Goal: Task Accomplishment & Management: Use online tool/utility

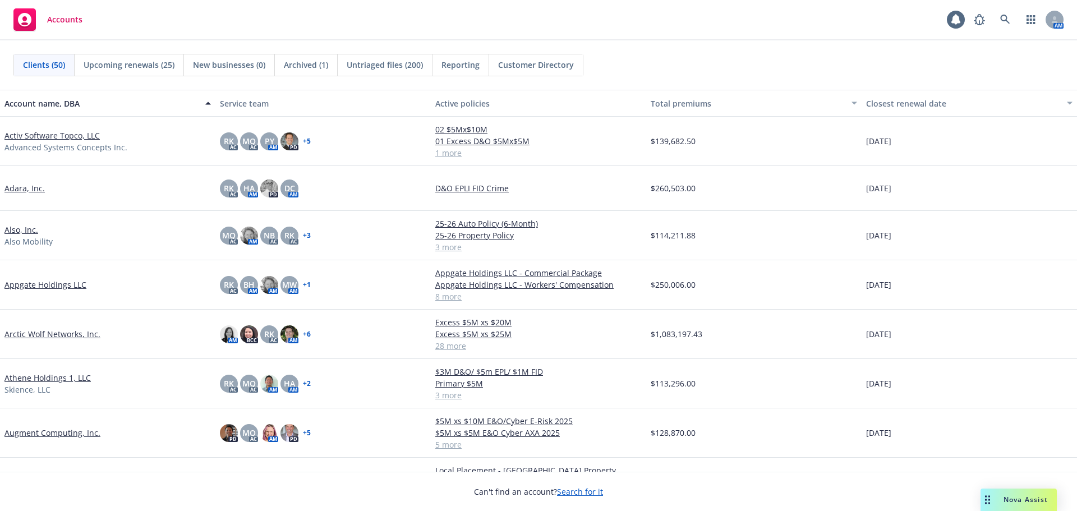
click at [69, 331] on link "Arctic Wolf Networks, Inc." at bounding box center [52, 334] width 96 height 12
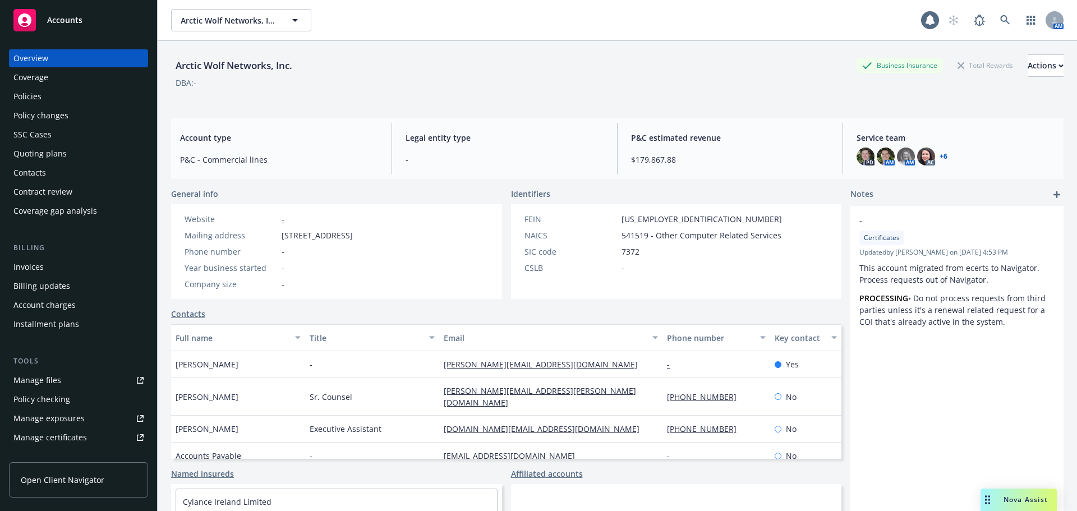
click at [51, 93] on div "Policies" at bounding box center [78, 97] width 130 height 18
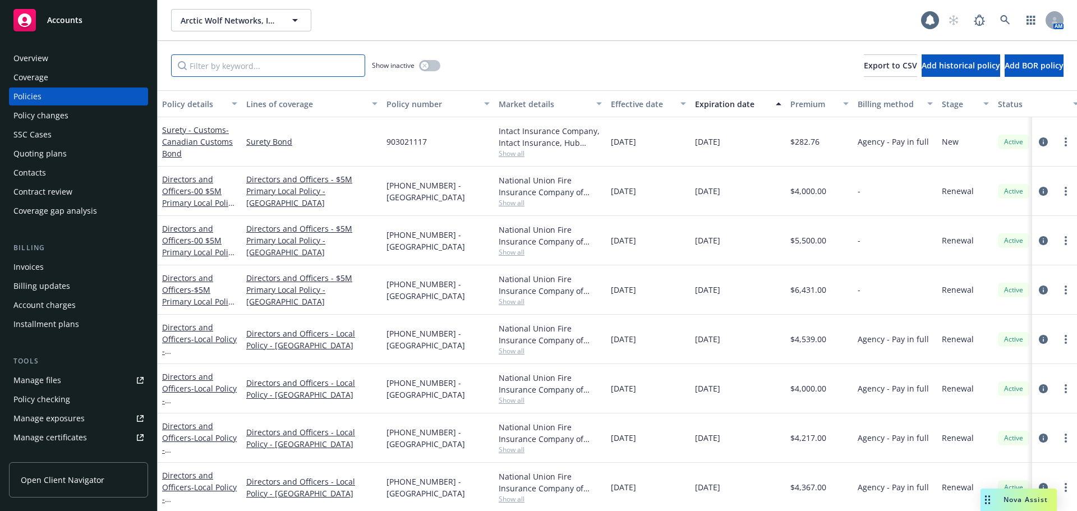
click at [233, 72] on input "Filter by keyword..." at bounding box center [268, 65] width 194 height 22
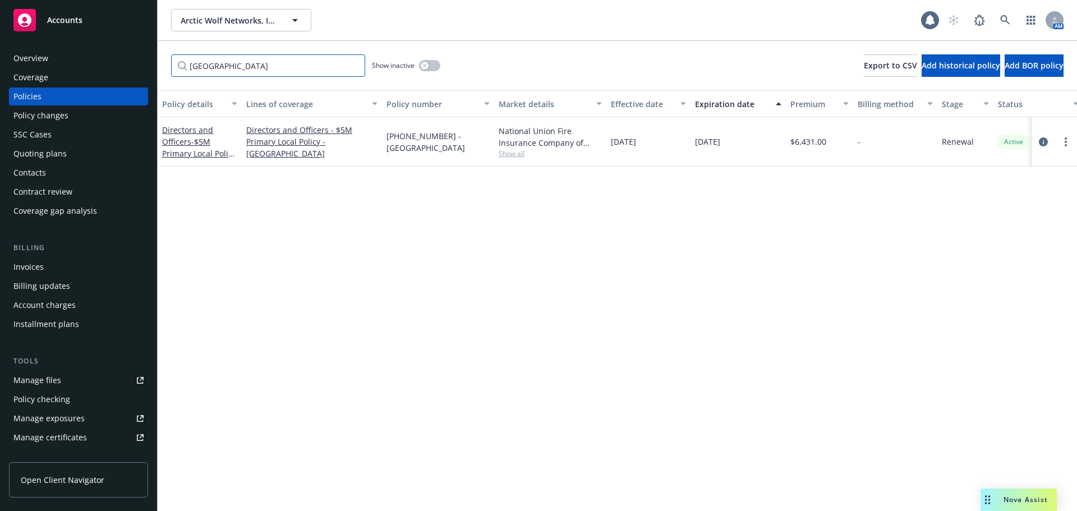
type input "canada"
click at [427, 63] on div "button" at bounding box center [425, 66] width 8 height 8
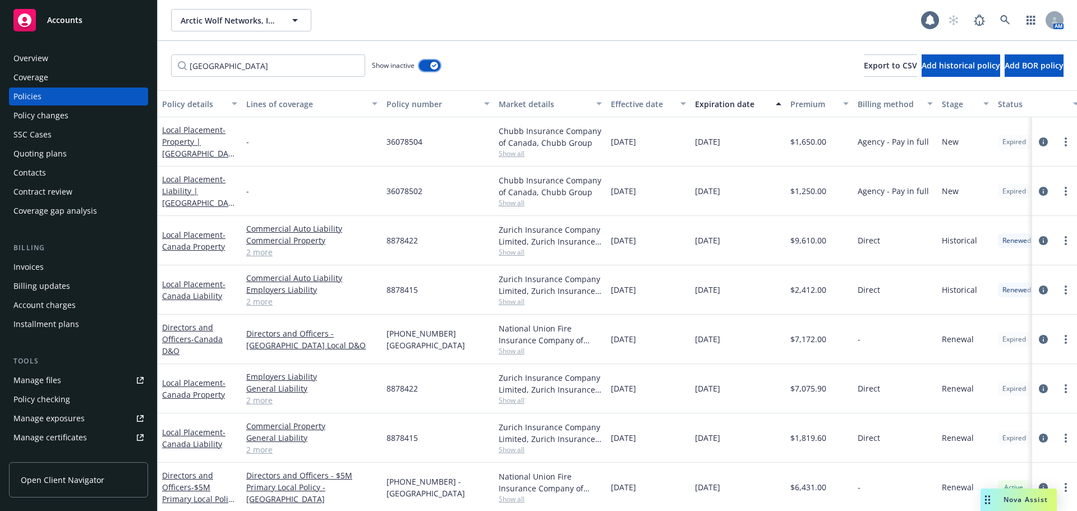
scroll to position [10, 0]
click at [193, 377] on link "Local Placement - Canada Property" at bounding box center [193, 387] width 63 height 22
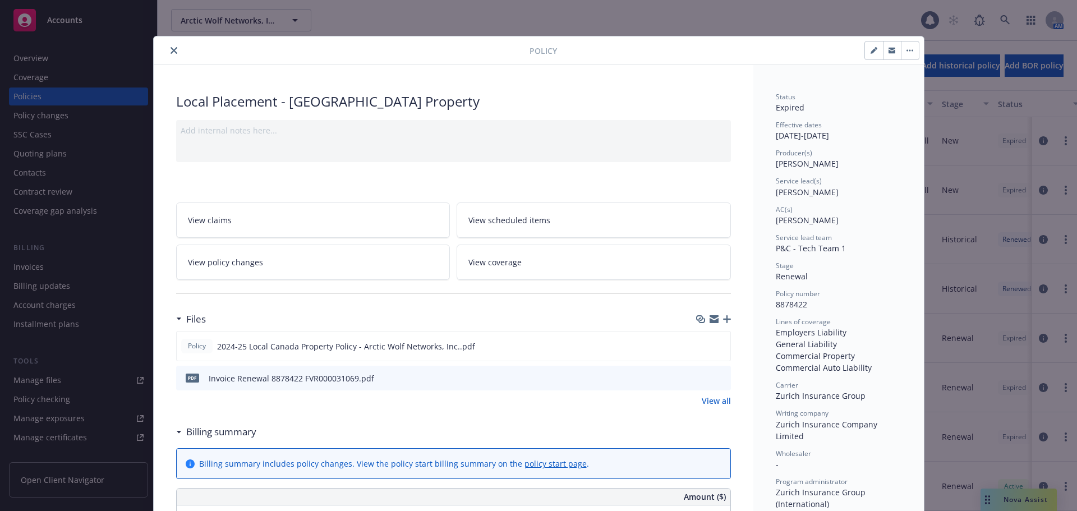
click at [905, 48] on button "button" at bounding box center [910, 51] width 18 height 18
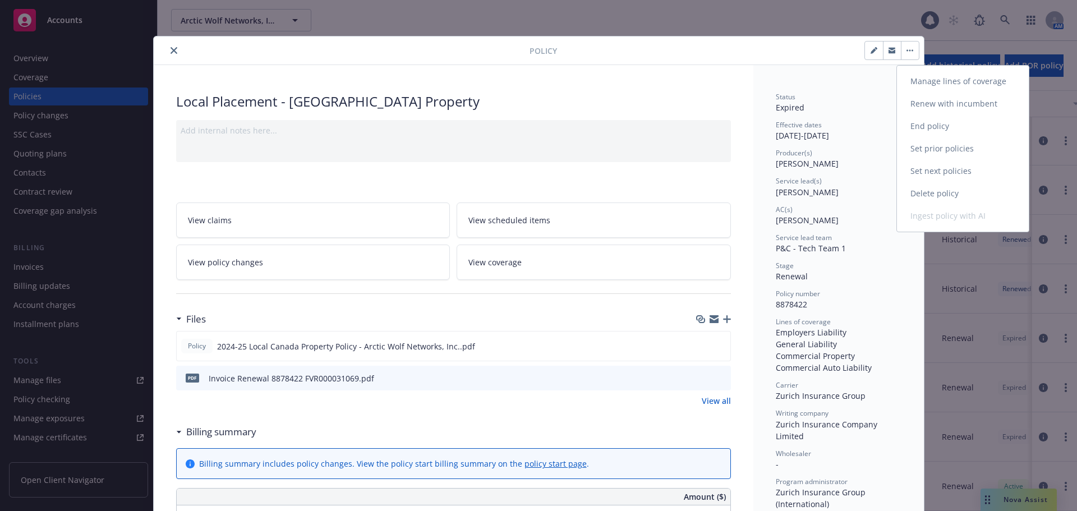
click at [969, 100] on link "Renew with incumbent" at bounding box center [963, 104] width 132 height 22
select select "12"
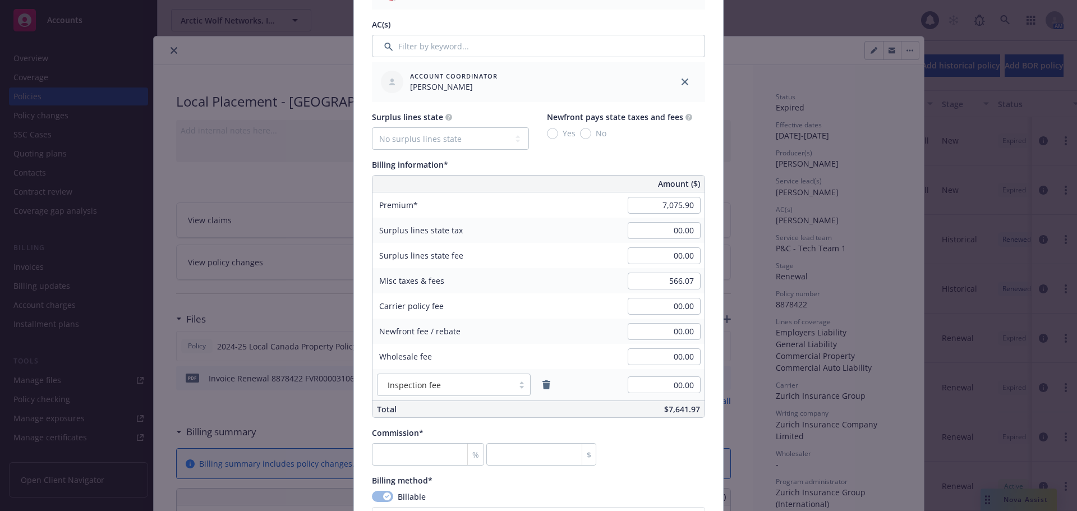
scroll to position [617, 0]
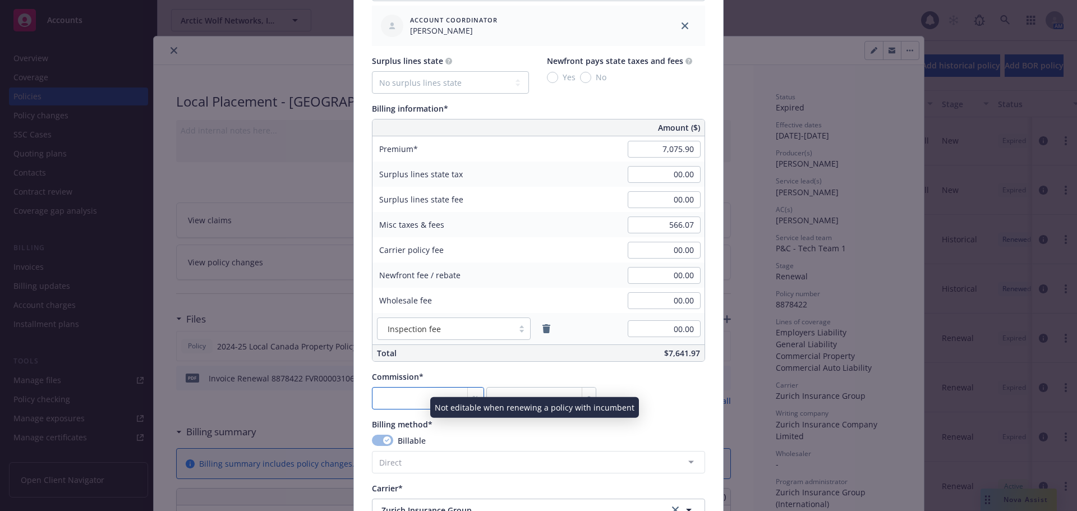
click at [411, 397] on input "number" at bounding box center [428, 398] width 112 height 22
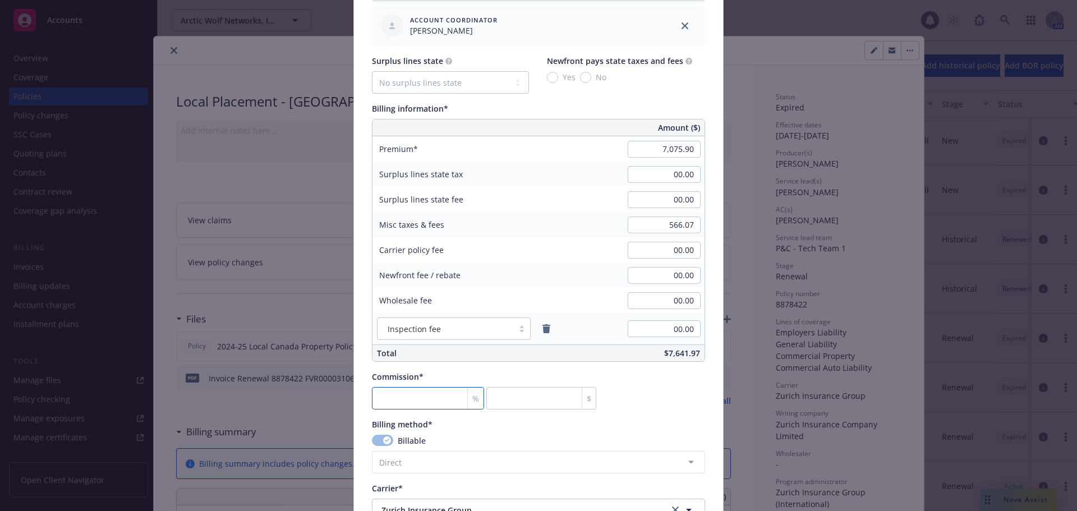
type input "0"
click at [633, 396] on div "Commission* % 0 $" at bounding box center [538, 390] width 333 height 39
click at [654, 146] on input "7,075.90" at bounding box center [664, 149] width 73 height 17
paste input "14440.27"
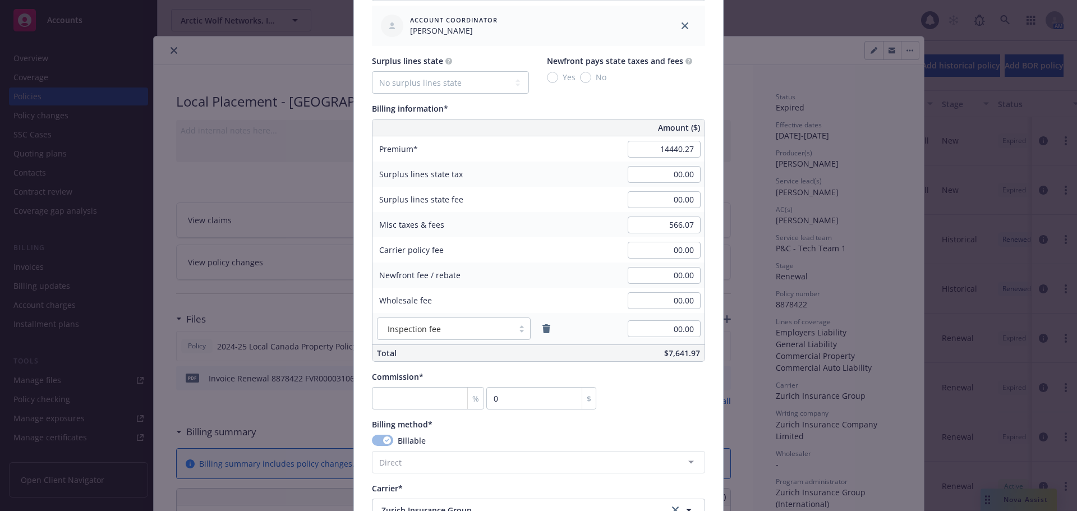
type input "14,440.27"
paste input "1155.22"
type input "1,155.22"
click at [675, 383] on div "Commission* % $" at bounding box center [538, 390] width 333 height 39
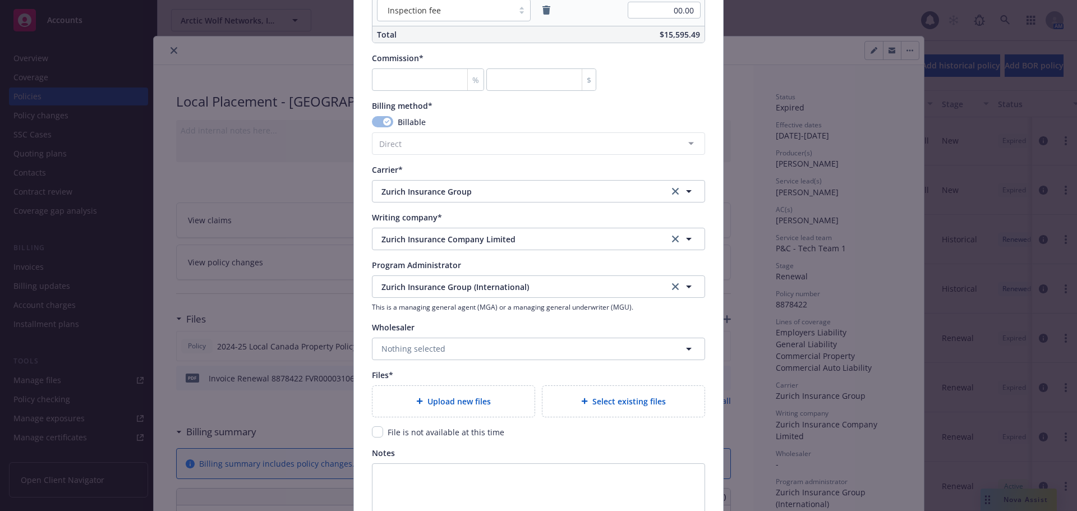
scroll to position [954, 0]
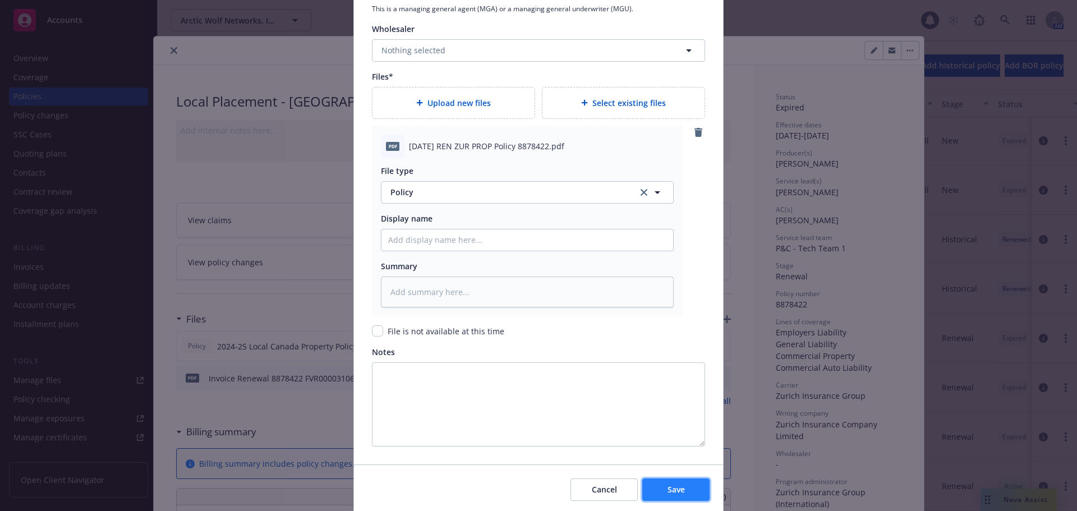
click at [668, 487] on span "Save" at bounding box center [676, 489] width 17 height 11
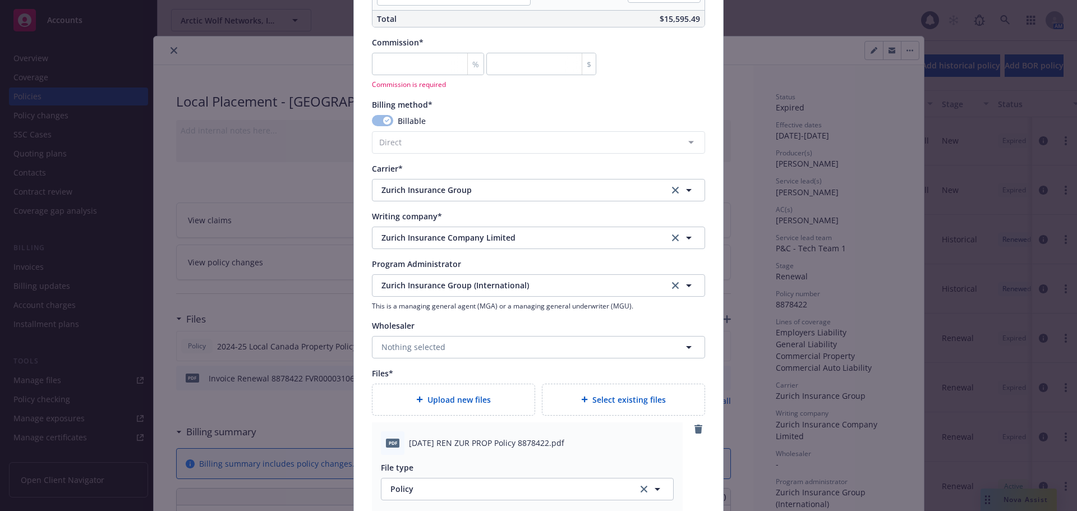
scroll to position [559, 0]
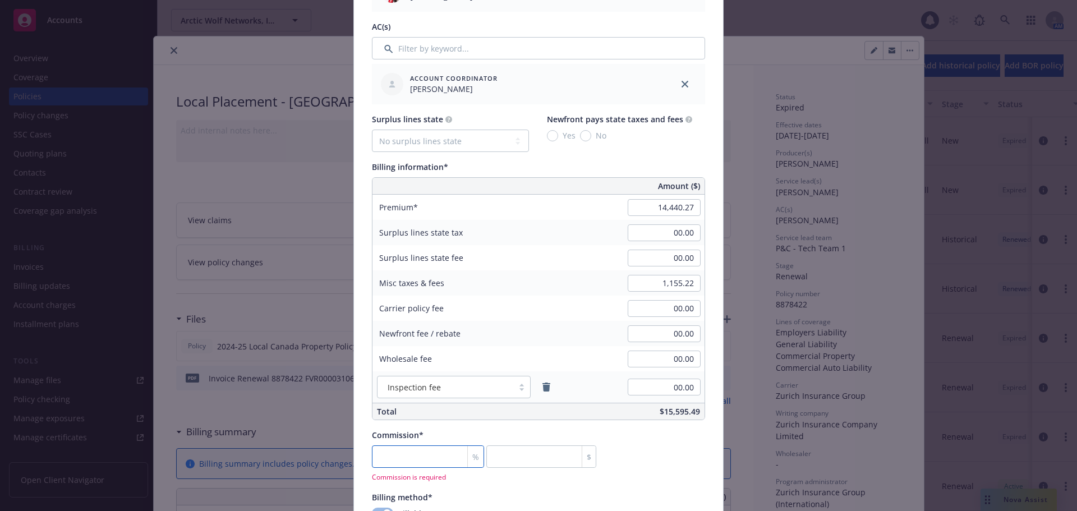
click at [438, 463] on input "number" at bounding box center [428, 456] width 112 height 22
type textarea "x"
type input "0"
click at [637, 459] on div "Commission* % 0 $" at bounding box center [538, 448] width 333 height 39
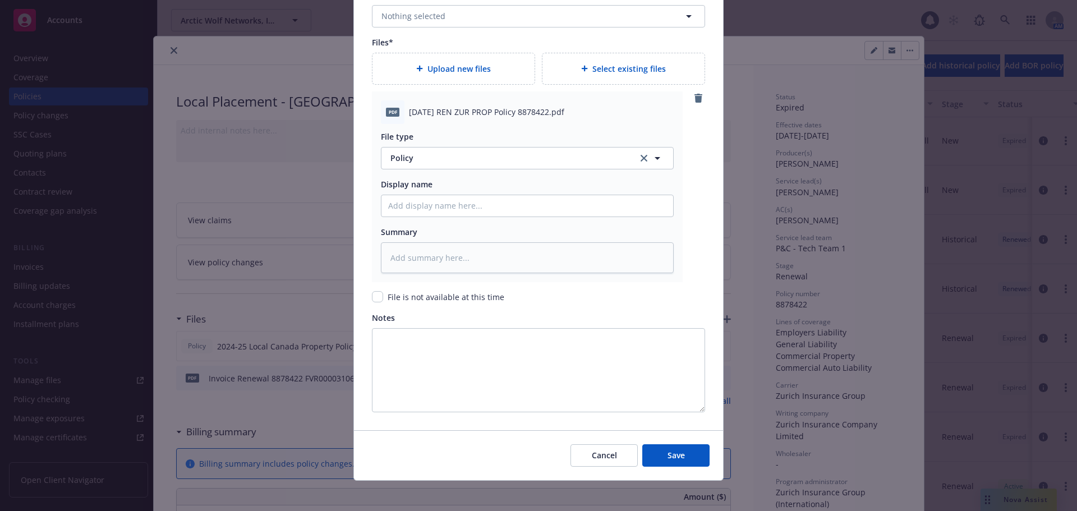
scroll to position [1274, 0]
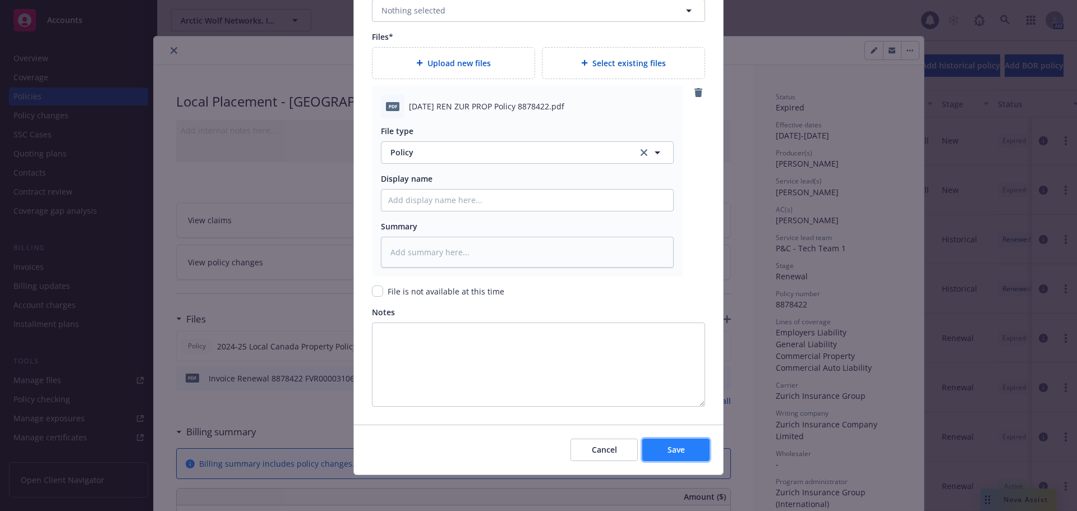
click at [650, 445] on button "Save" at bounding box center [675, 450] width 67 height 22
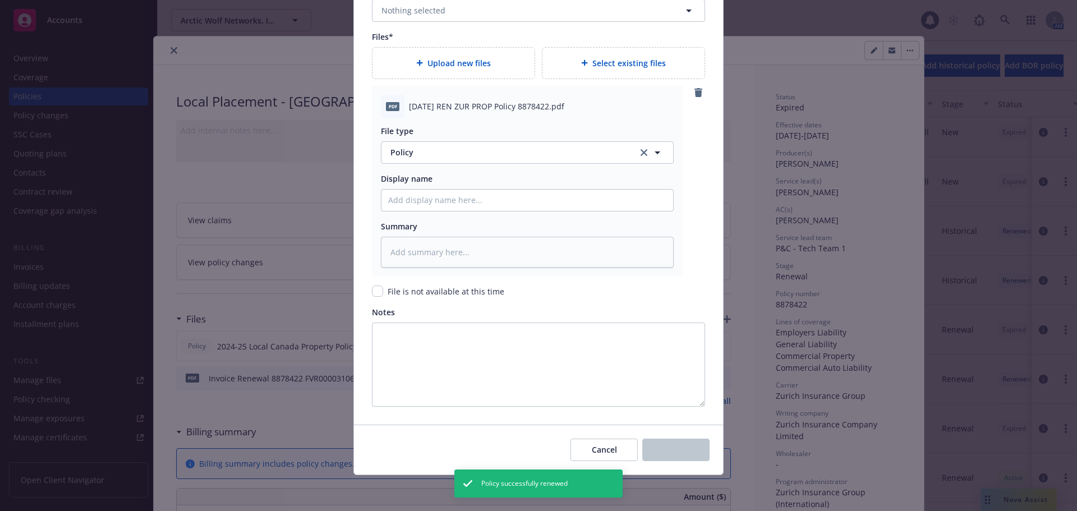
scroll to position [0, 0]
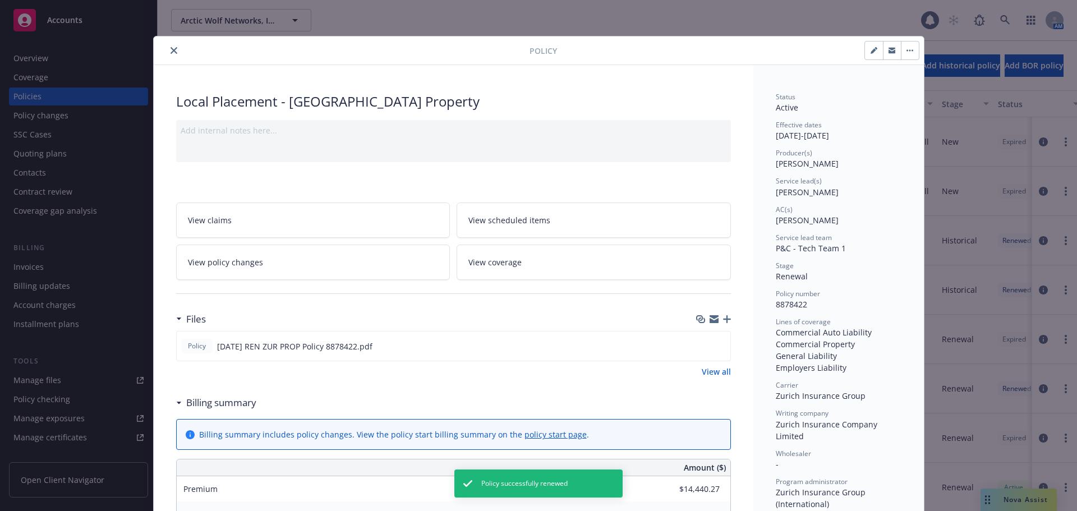
click at [723, 320] on icon "button" at bounding box center [727, 319] width 8 height 8
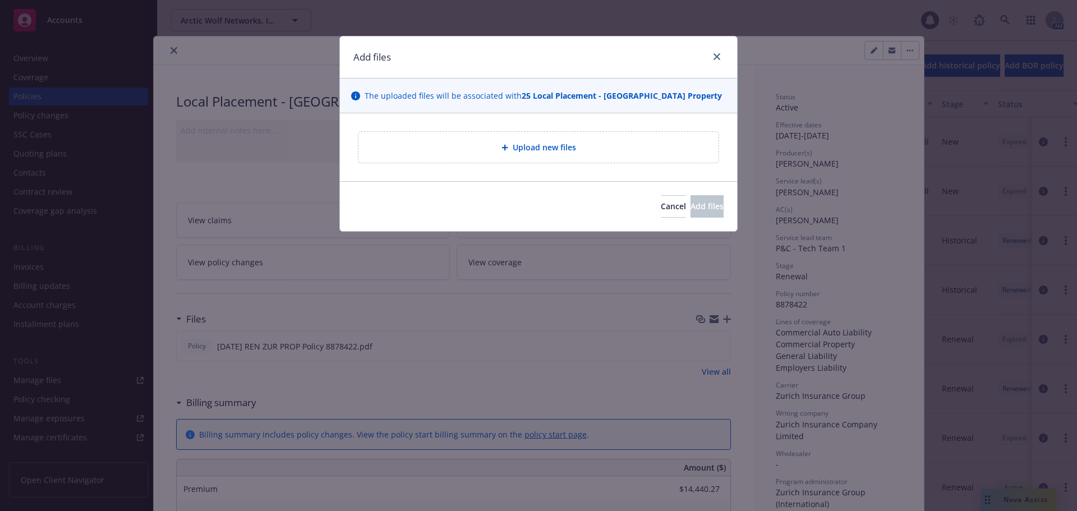
type textarea "x"
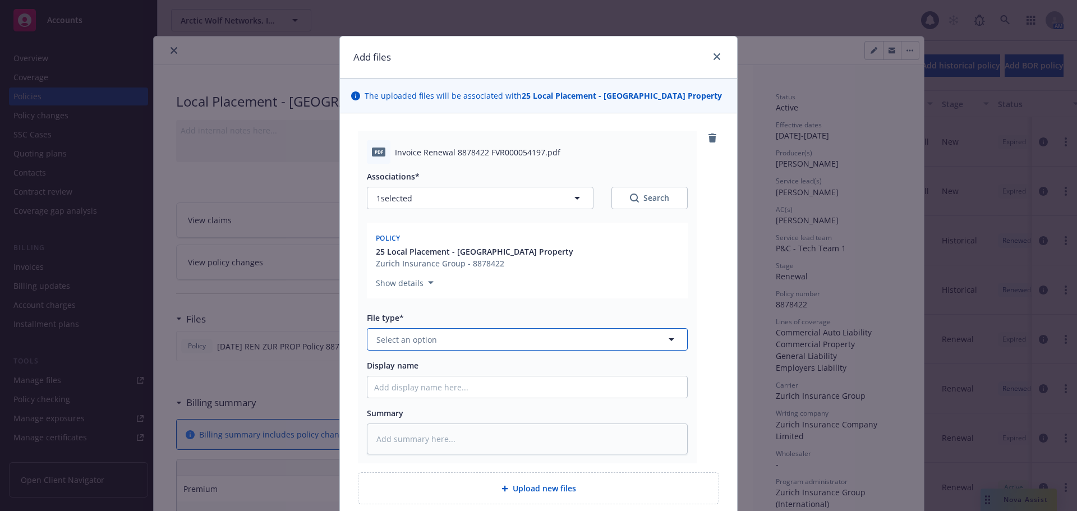
click at [508, 342] on button "Select an option" at bounding box center [527, 339] width 321 height 22
type input "inv"
click at [481, 401] on div "Invoice - Third Party" at bounding box center [527, 400] width 306 height 16
click at [721, 292] on div "pdf Invoice Renewal 8878422 FVR000054197.pdf Associations* 1 selected Search Po…" at bounding box center [538, 317] width 397 height 409
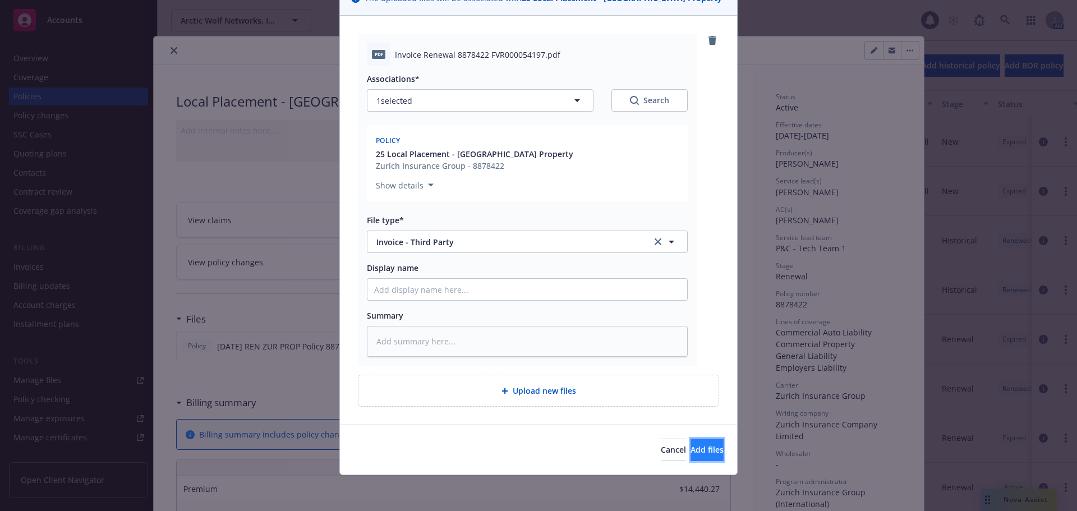
click at [697, 446] on span "Add files" at bounding box center [707, 449] width 33 height 11
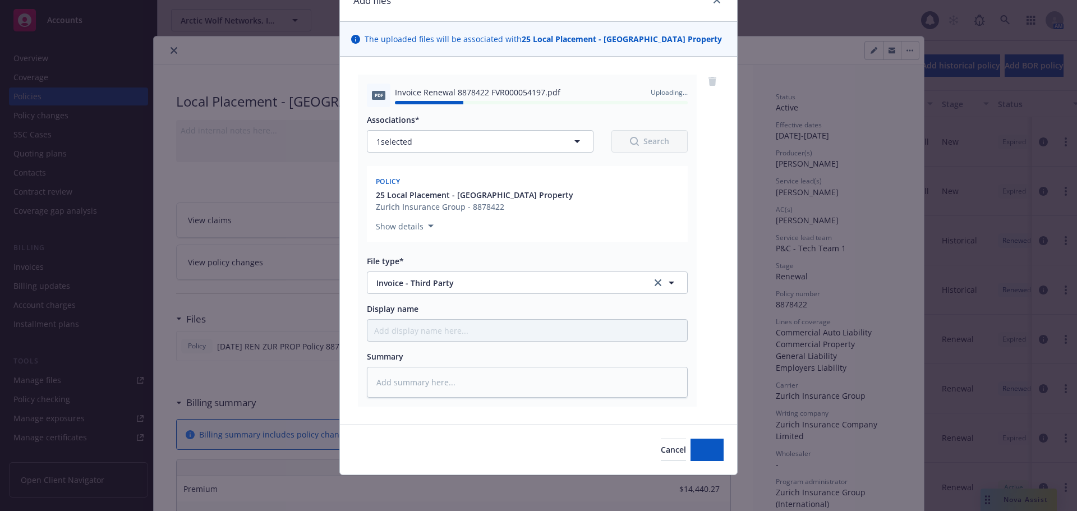
type textarea "x"
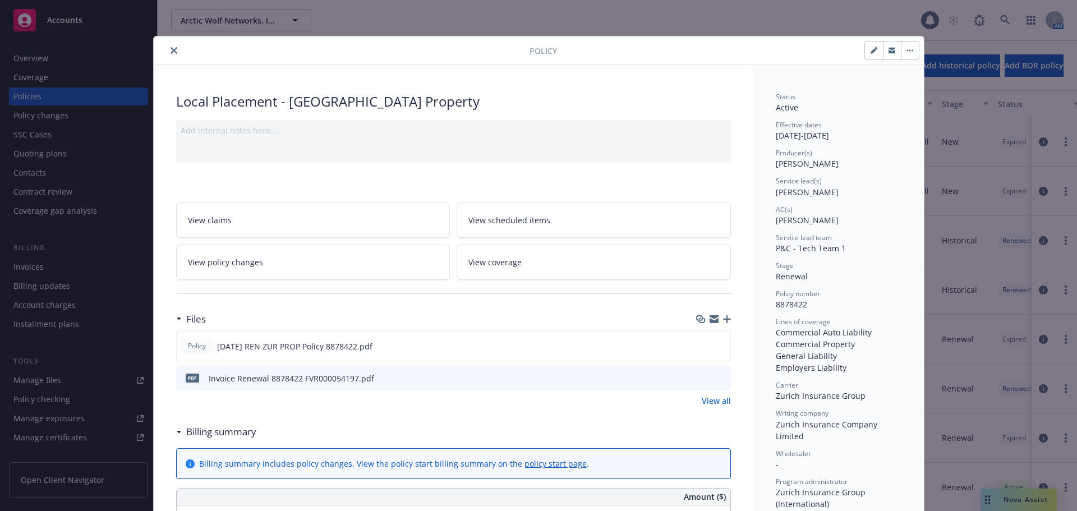
click at [171, 48] on icon "close" at bounding box center [174, 50] width 7 height 7
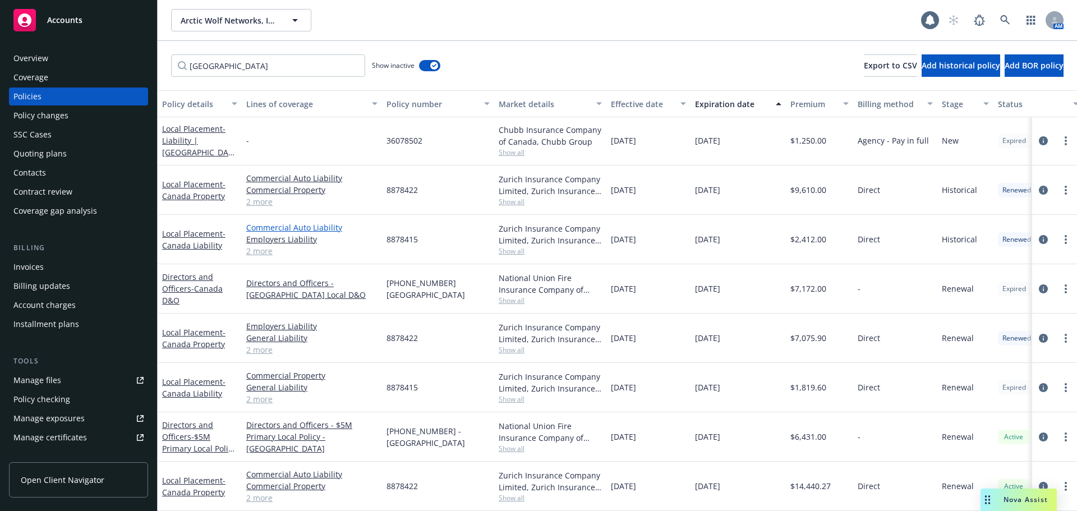
scroll to position [59, 0]
click at [209, 384] on span "- Canada Liability" at bounding box center [193, 387] width 63 height 22
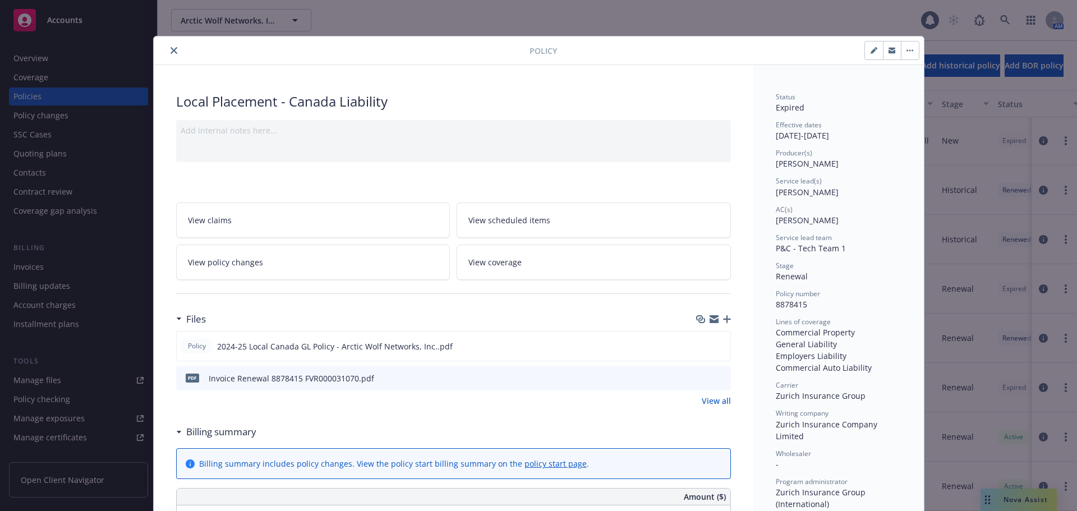
click at [913, 50] on button "button" at bounding box center [910, 51] width 18 height 18
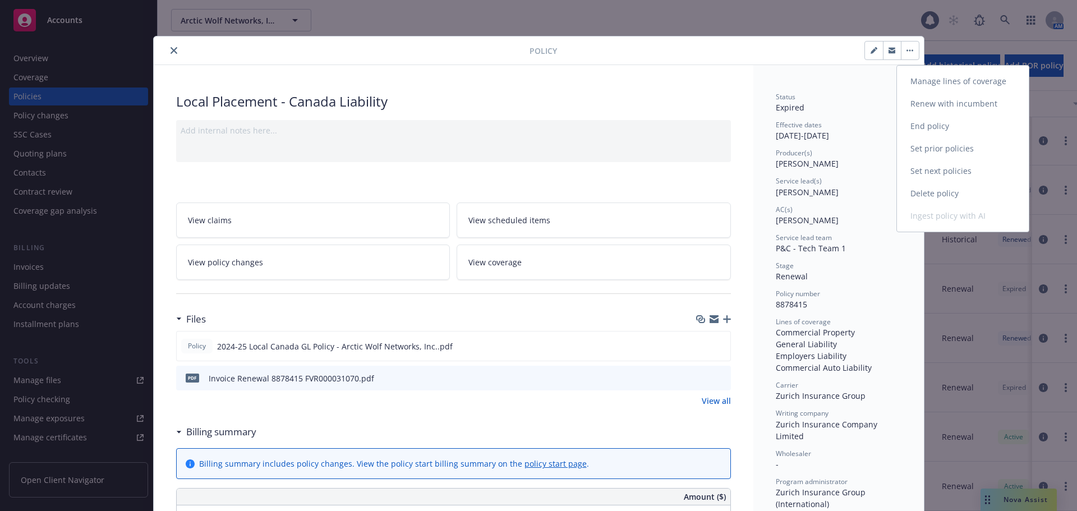
click at [974, 105] on link "Renew with incumbent" at bounding box center [963, 104] width 132 height 22
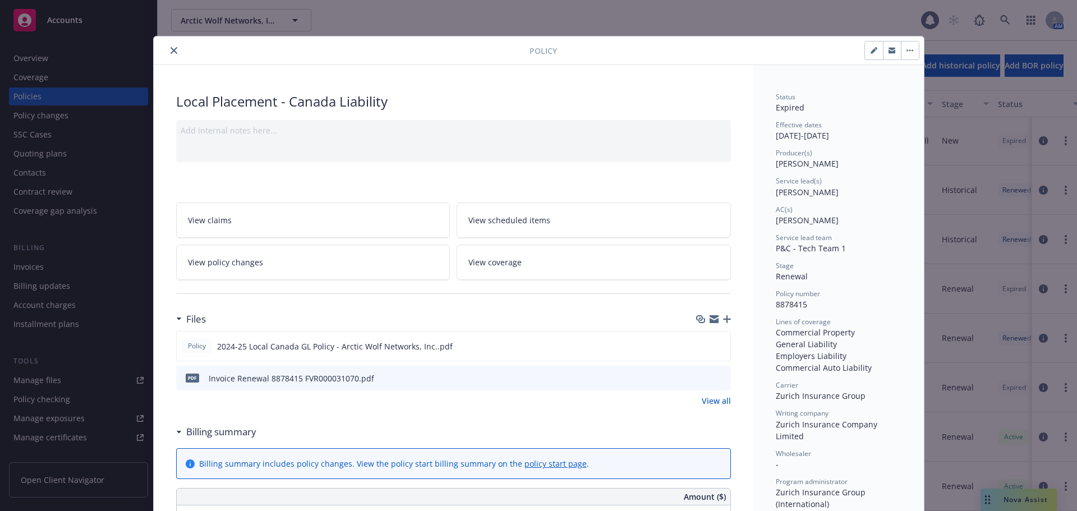
select select "12"
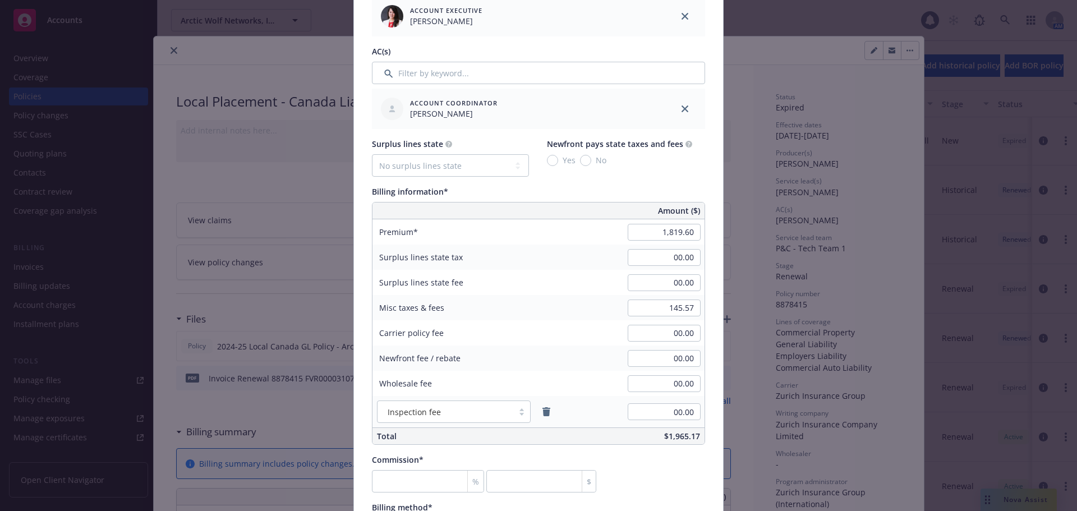
scroll to position [561, 0]
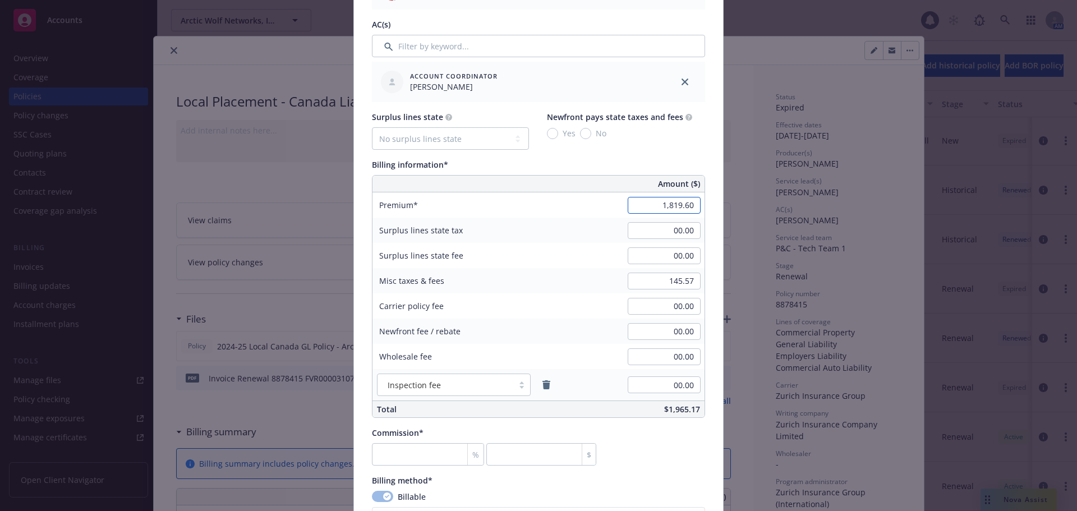
paste input "855.13"
type input "1,855.13"
paste input "8.41"
type input "148.41"
click at [706, 259] on div "Policy number* 8878415 Policy number not available at this time Policy display …" at bounding box center [538, 229] width 369 height 1422
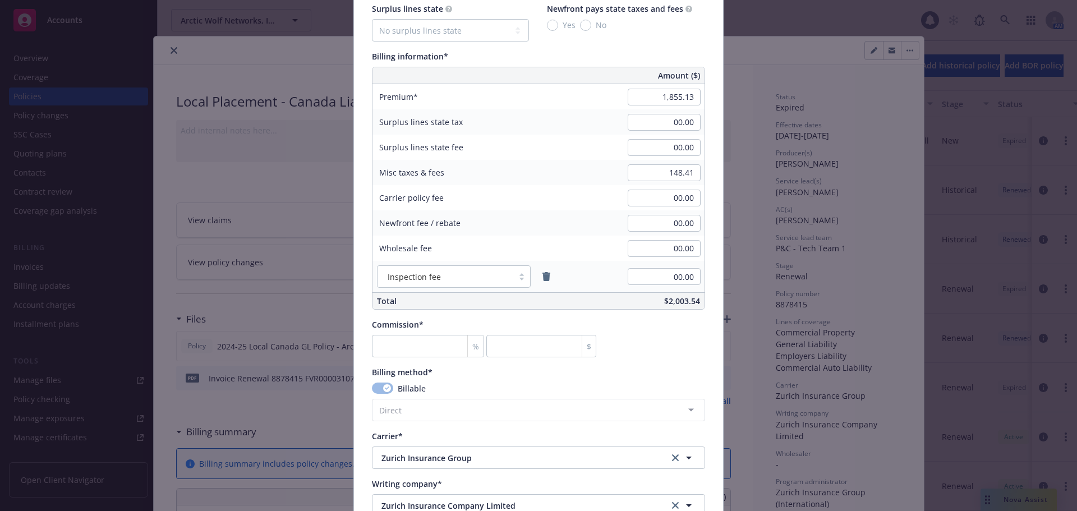
scroll to position [673, 0]
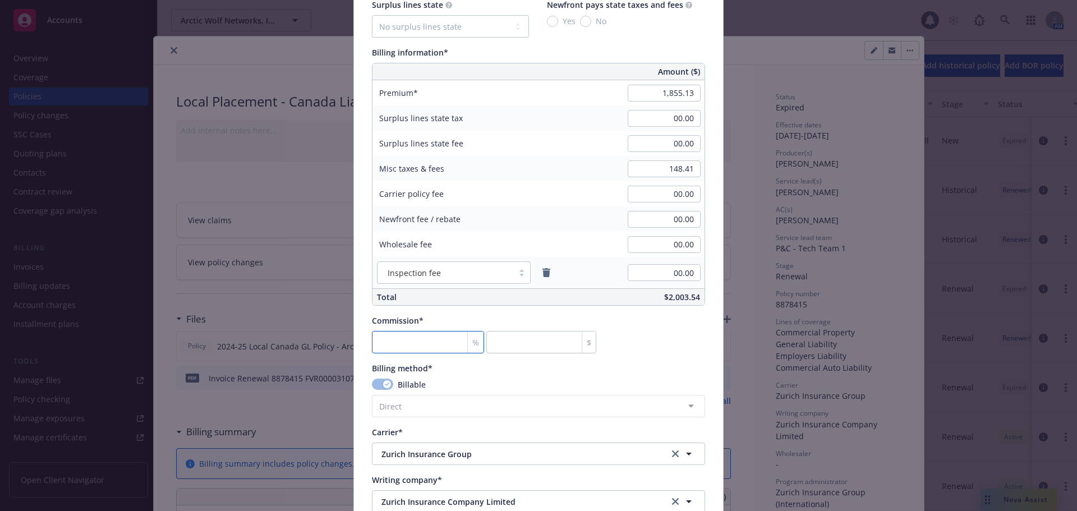
click at [422, 337] on input "number" at bounding box center [428, 342] width 112 height 22
type input "0"
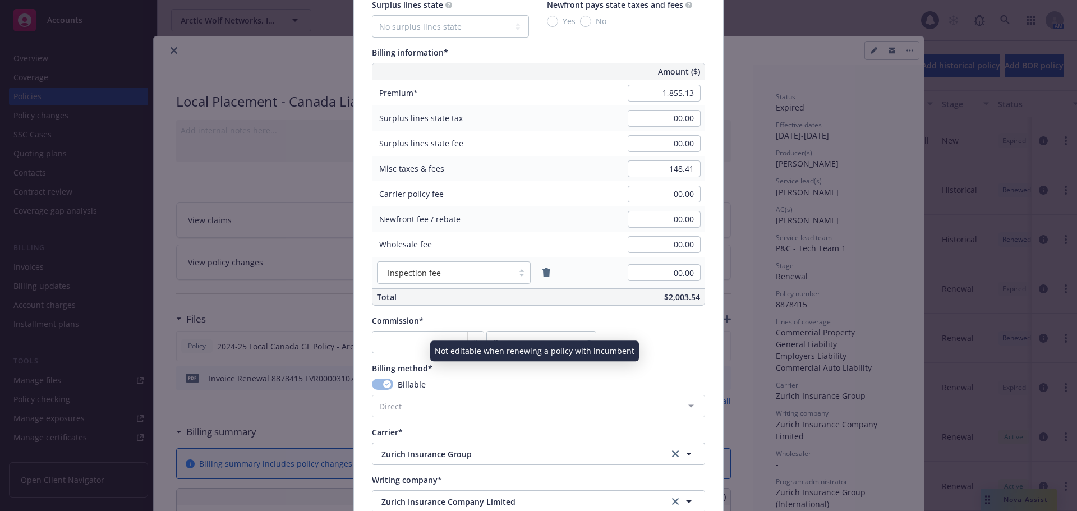
click at [643, 330] on div "Commission* % 0 $" at bounding box center [538, 334] width 333 height 39
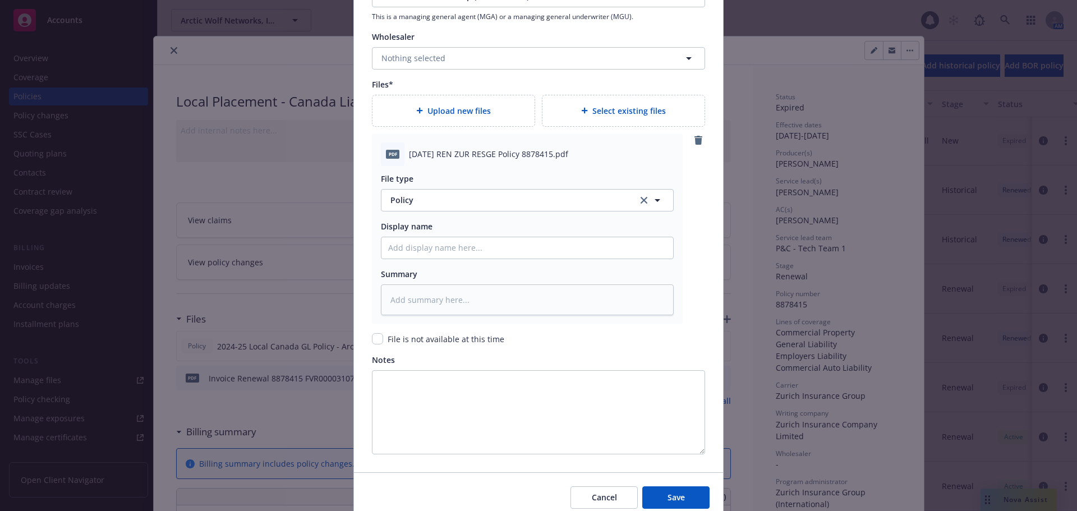
scroll to position [1274, 0]
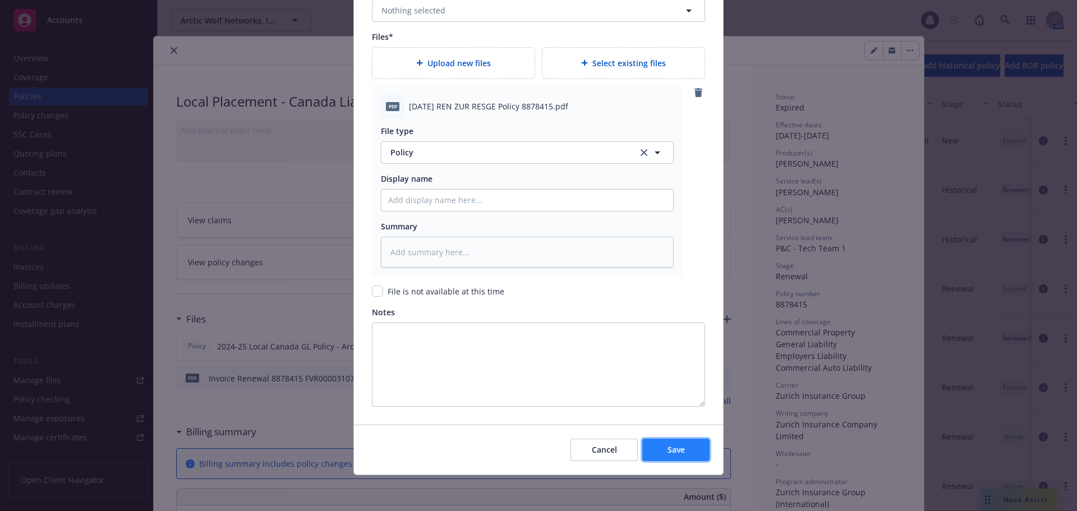
click at [673, 444] on span "Save" at bounding box center [676, 449] width 17 height 11
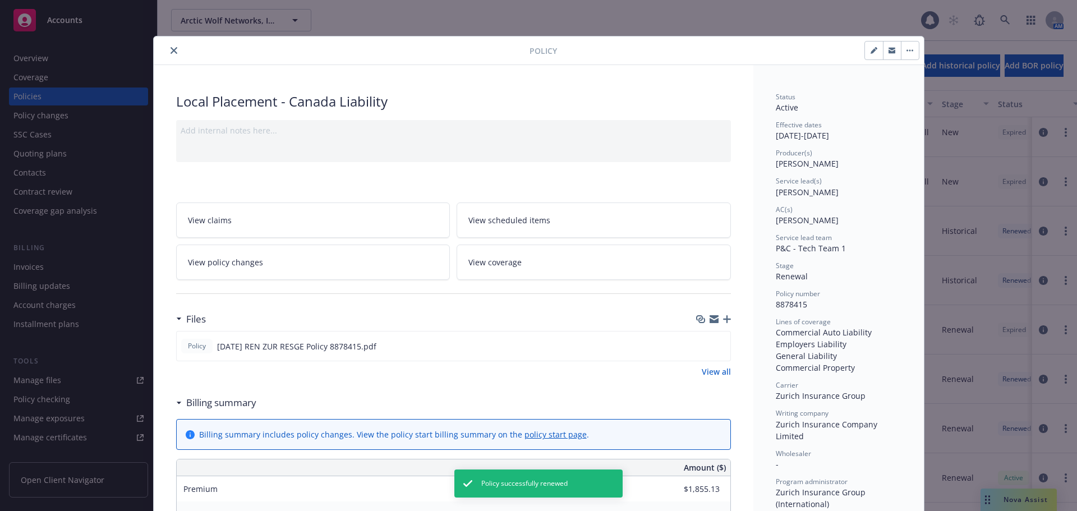
click at [725, 320] on icon "button" at bounding box center [727, 319] width 8 height 8
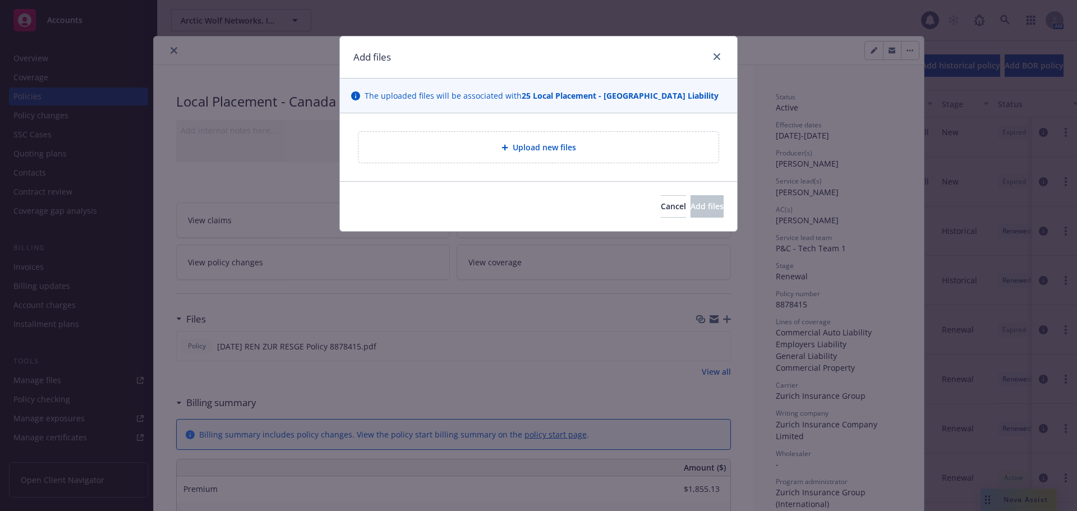
type textarea "x"
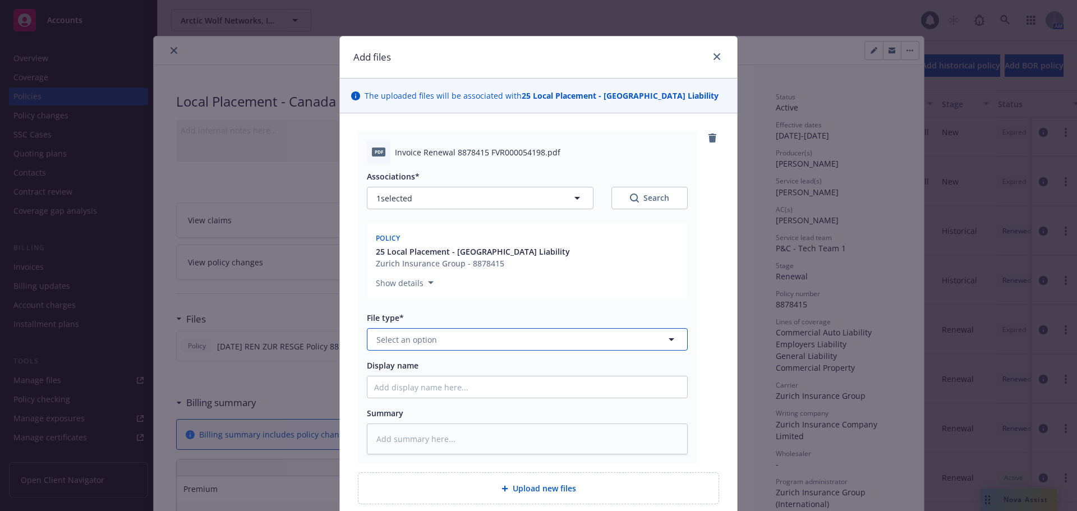
click at [530, 338] on button "Select an option" at bounding box center [527, 339] width 321 height 22
type input "invo"
click at [484, 405] on div "Invoice - Third Party" at bounding box center [527, 400] width 306 height 16
click at [683, 280] on div "Policy 25 Local Placement - Canada Liability Zurich Insurance Group - 8878415 S…" at bounding box center [527, 261] width 321 height 76
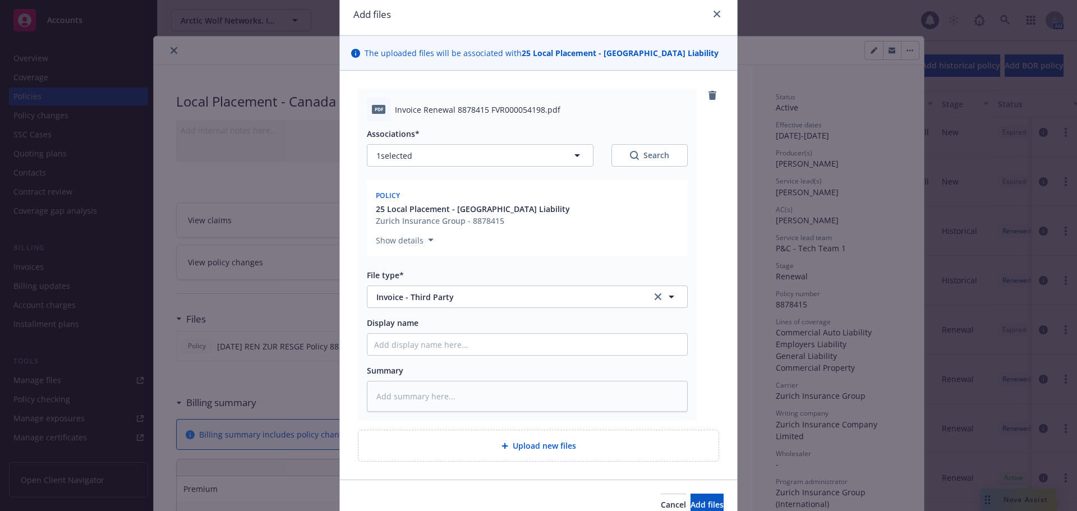
scroll to position [98, 0]
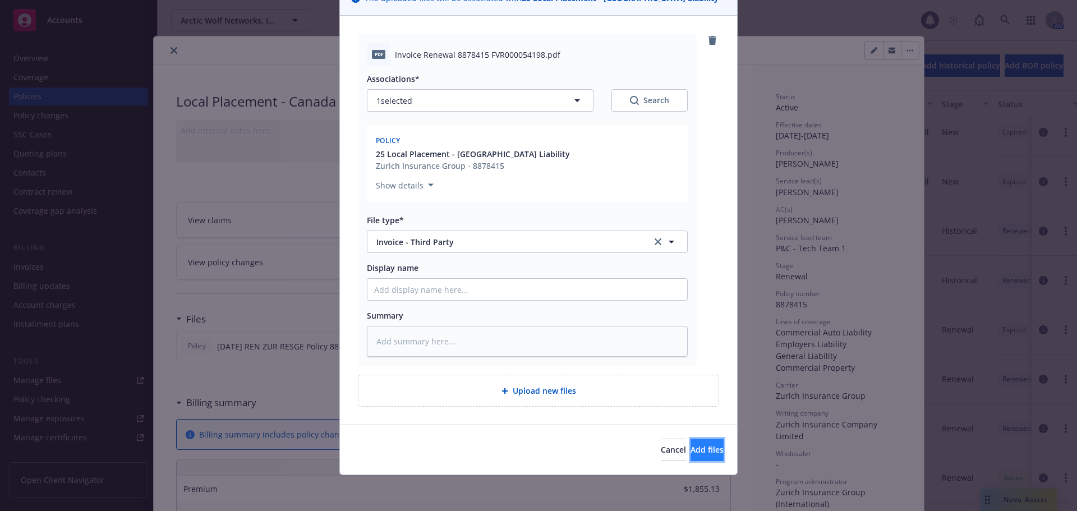
click at [702, 449] on button "Add files" at bounding box center [707, 450] width 33 height 22
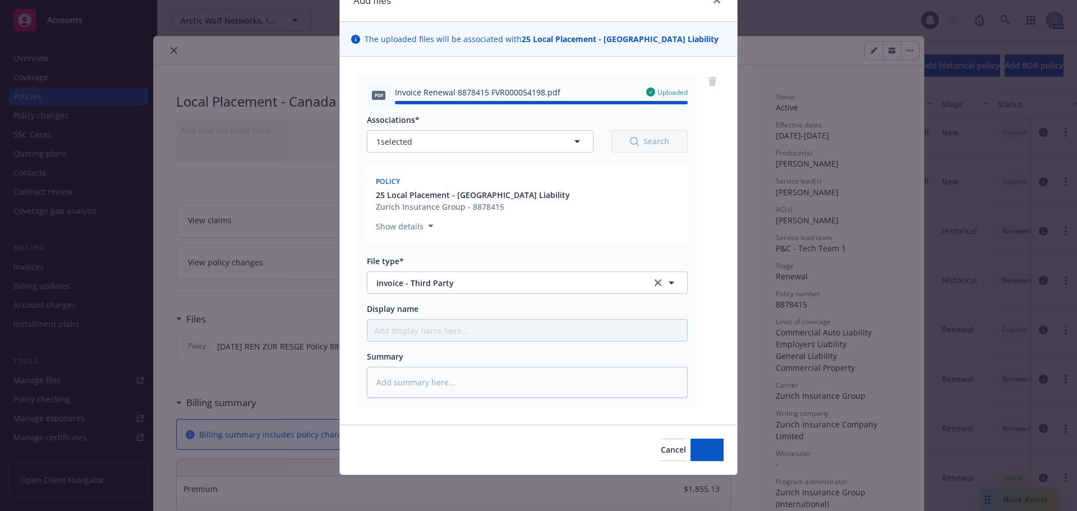
type textarea "x"
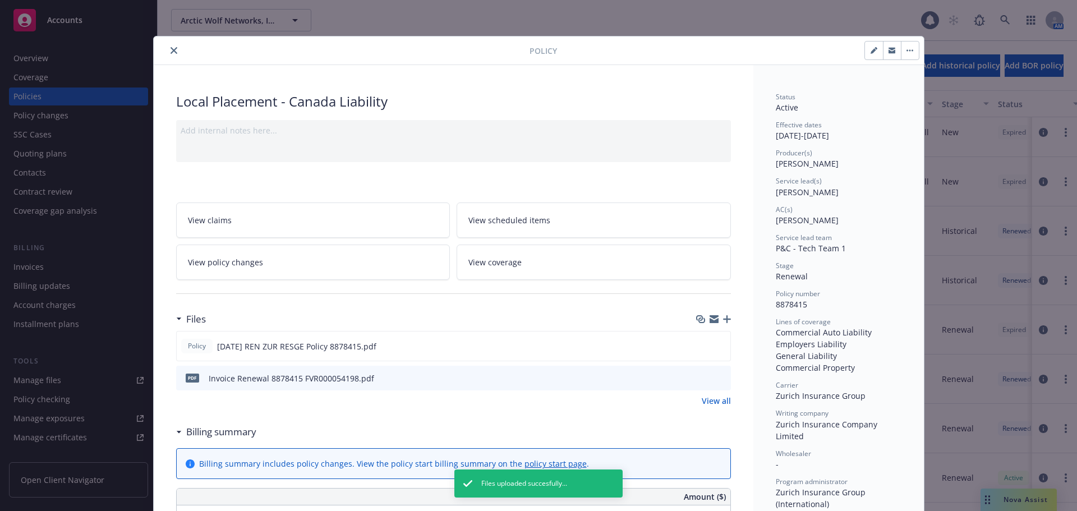
click at [171, 50] on icon "close" at bounding box center [174, 50] width 7 height 7
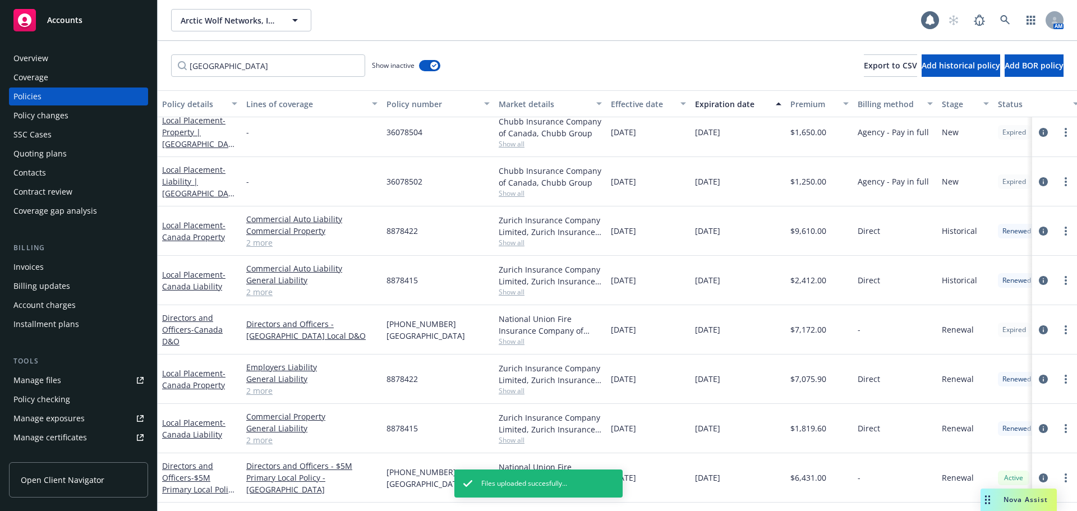
scroll to position [104, 0]
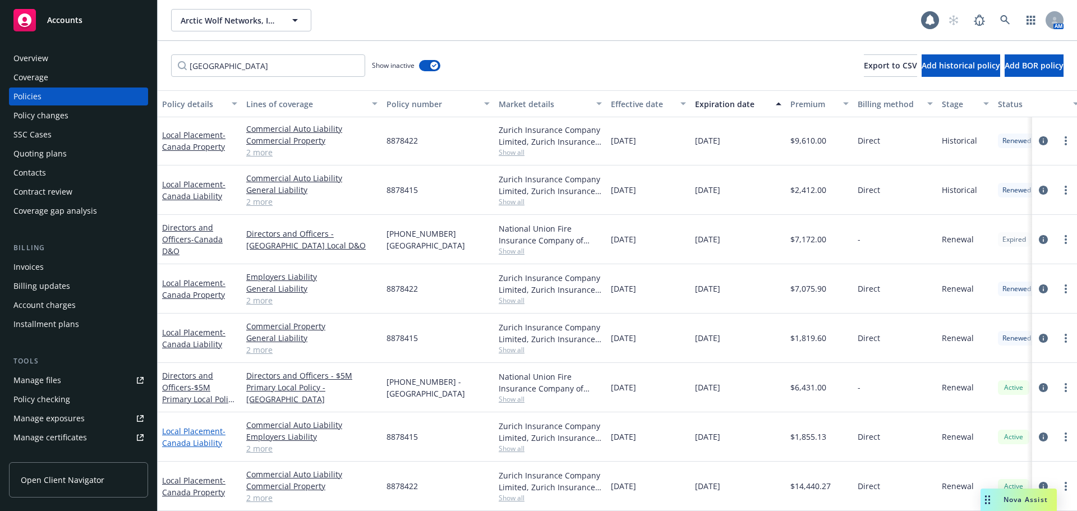
click at [198, 426] on link "Local Placement - Canada Liability" at bounding box center [193, 437] width 63 height 22
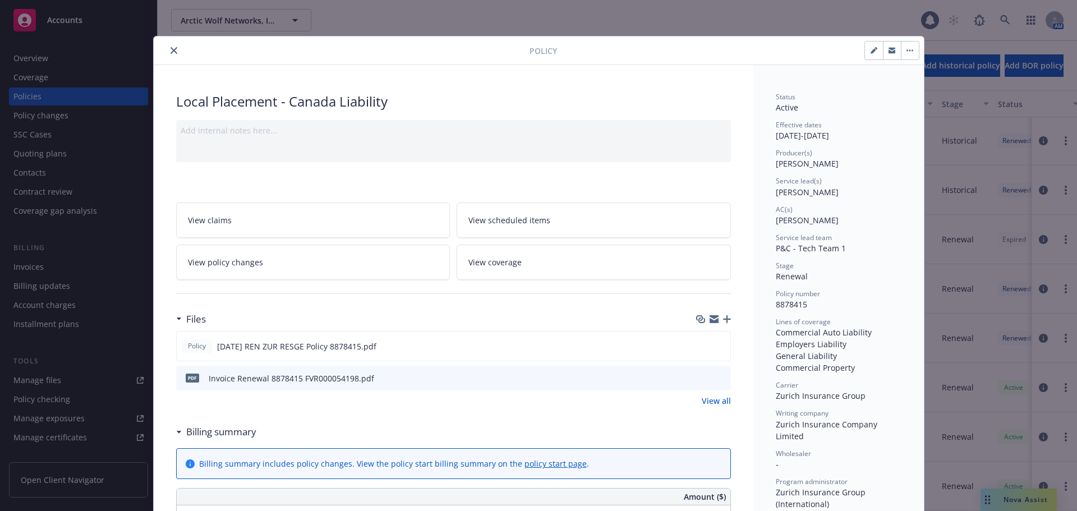
click at [171, 50] on icon "close" at bounding box center [174, 50] width 7 height 7
click at [114, 12] on div "Accounts" at bounding box center [78, 20] width 130 height 22
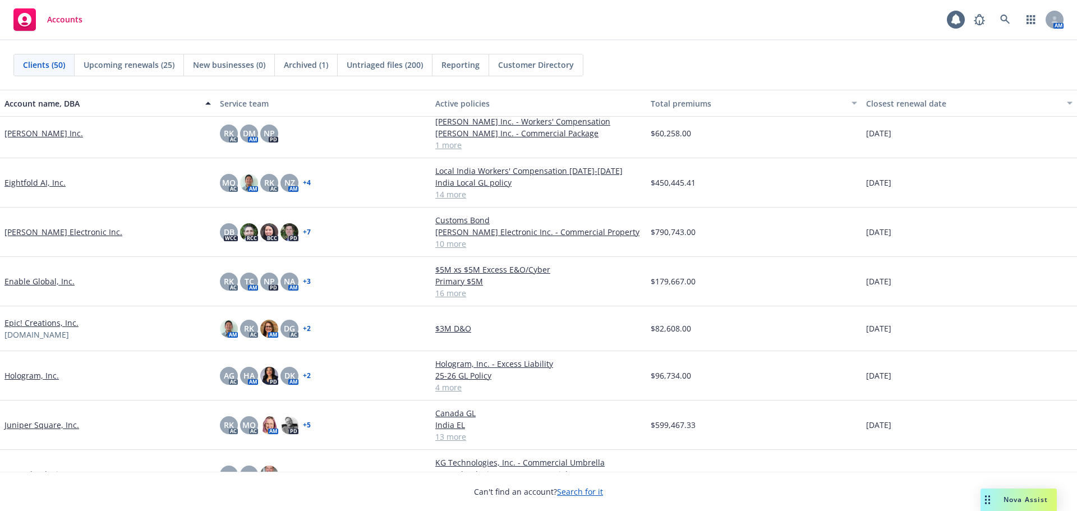
scroll to position [673, 0]
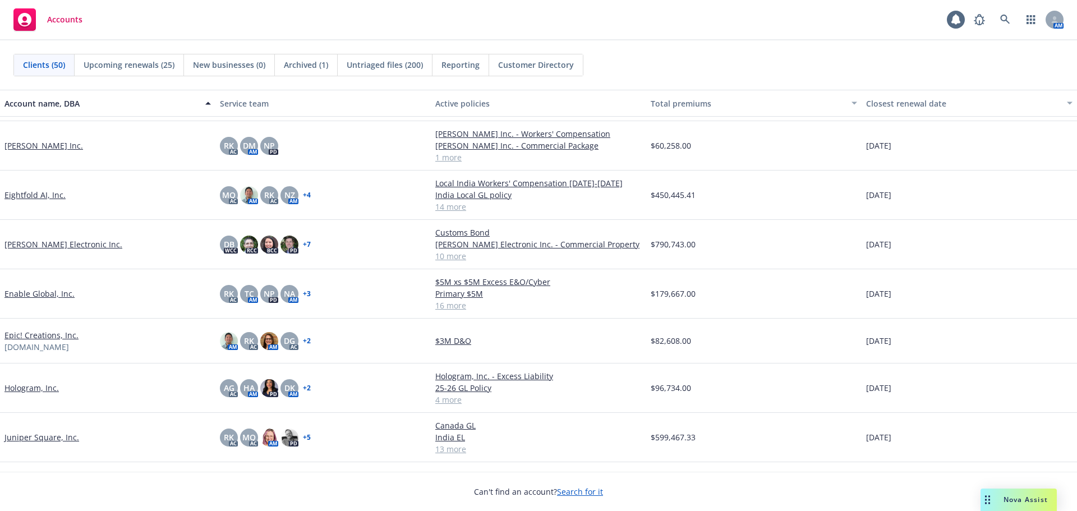
click at [37, 388] on link "Hologram, Inc." at bounding box center [31, 388] width 54 height 12
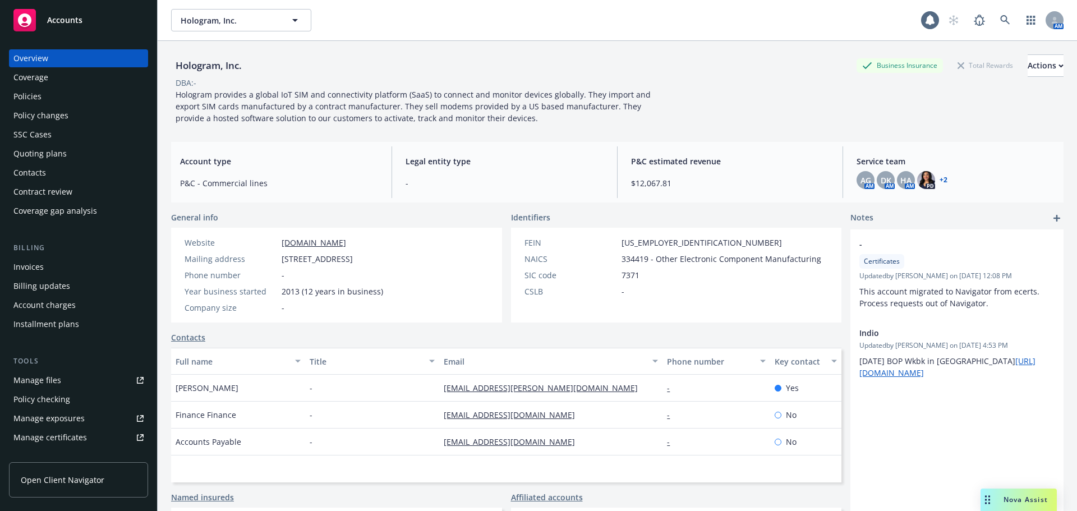
click at [75, 93] on div "Policies" at bounding box center [78, 97] width 130 height 18
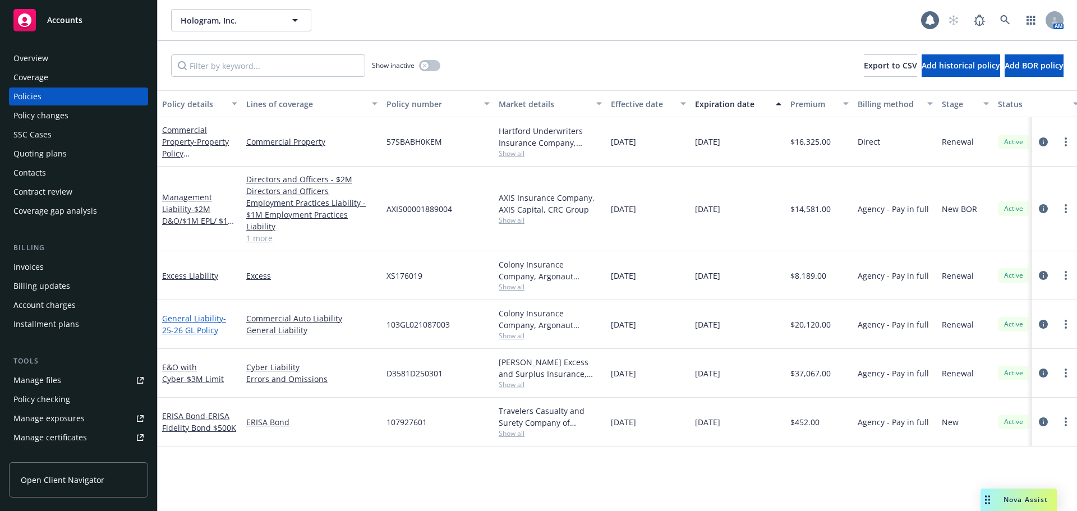
click at [207, 313] on link "General Liability - 25-26 GL Policy" at bounding box center [194, 324] width 64 height 22
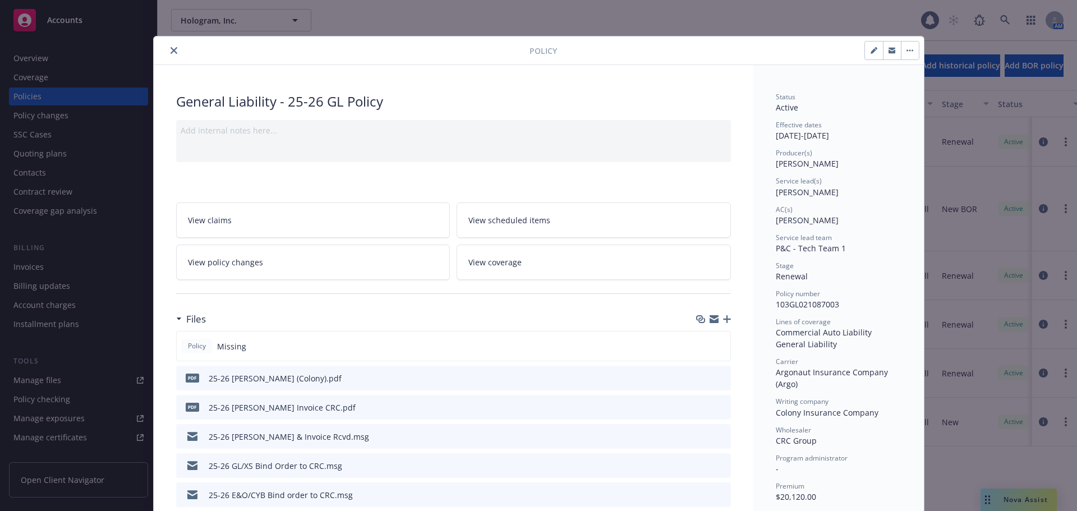
click at [172, 47] on icon "close" at bounding box center [174, 50] width 7 height 7
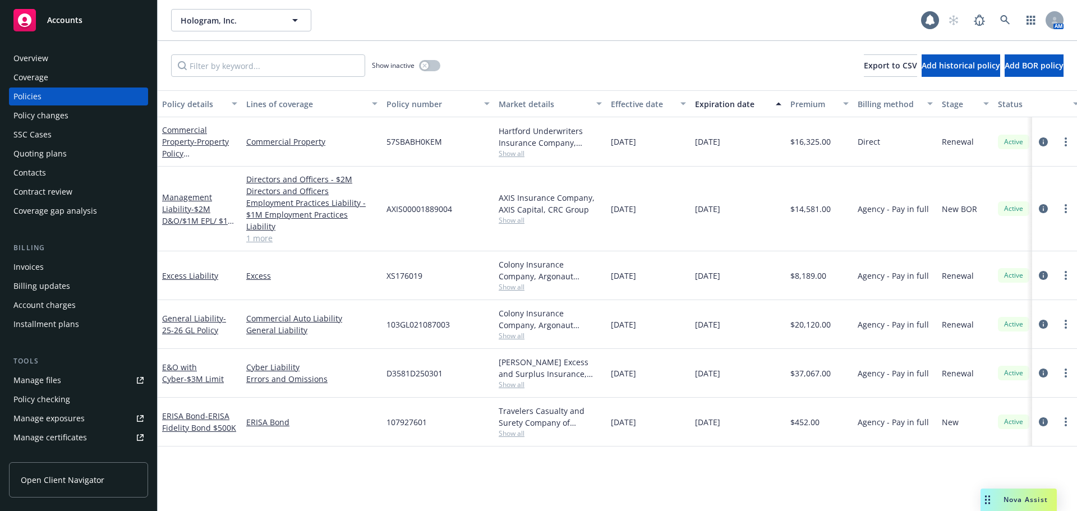
click at [186, 257] on div "Excess Liability" at bounding box center [200, 275] width 84 height 49
click at [188, 270] on link "Excess Liability" at bounding box center [190, 275] width 56 height 11
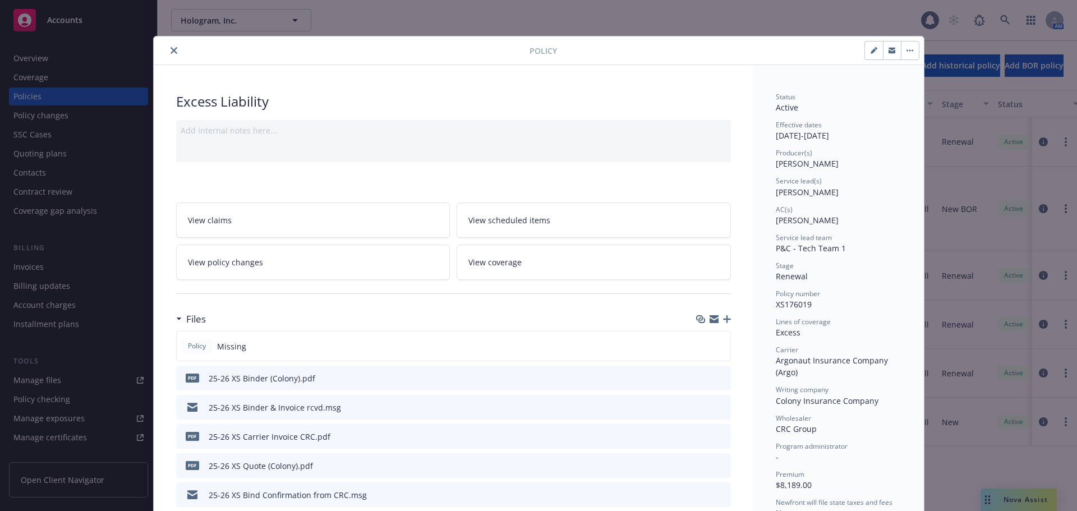
click at [172, 48] on icon "close" at bounding box center [174, 50] width 7 height 7
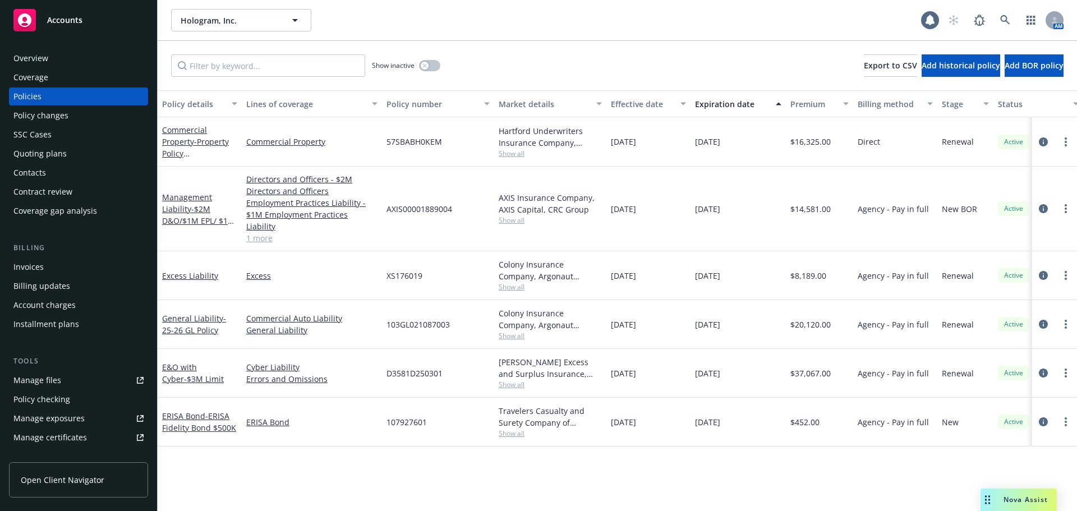
click at [131, 21] on div "Accounts" at bounding box center [78, 20] width 130 height 22
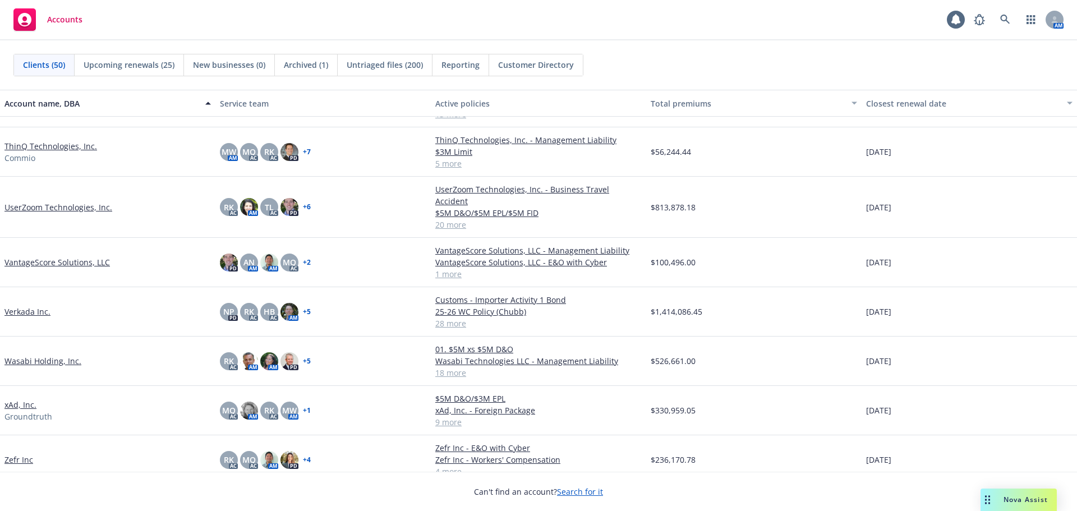
scroll to position [1929, 0]
click at [42, 305] on link "Verkada Inc." at bounding box center [27, 311] width 46 height 12
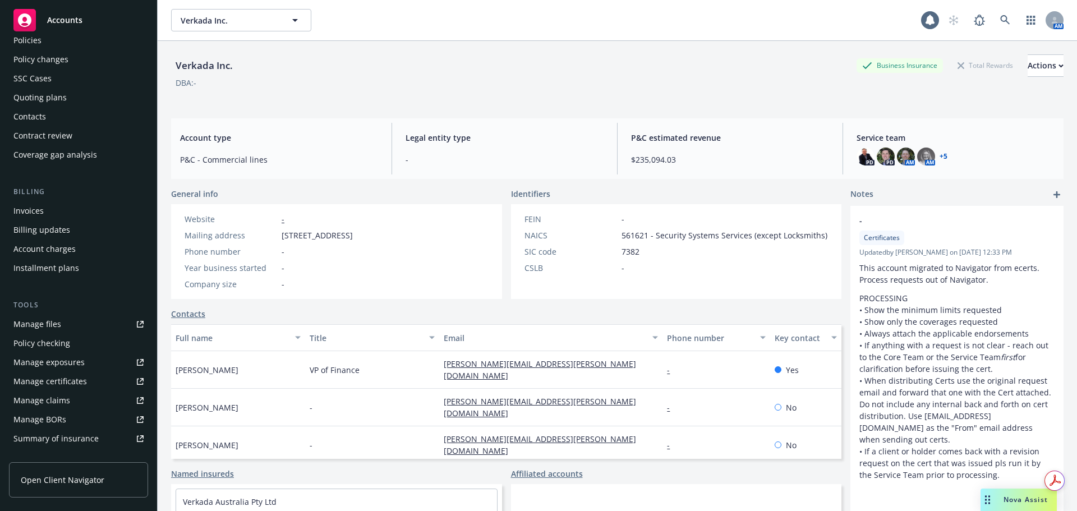
scroll to position [112, 0]
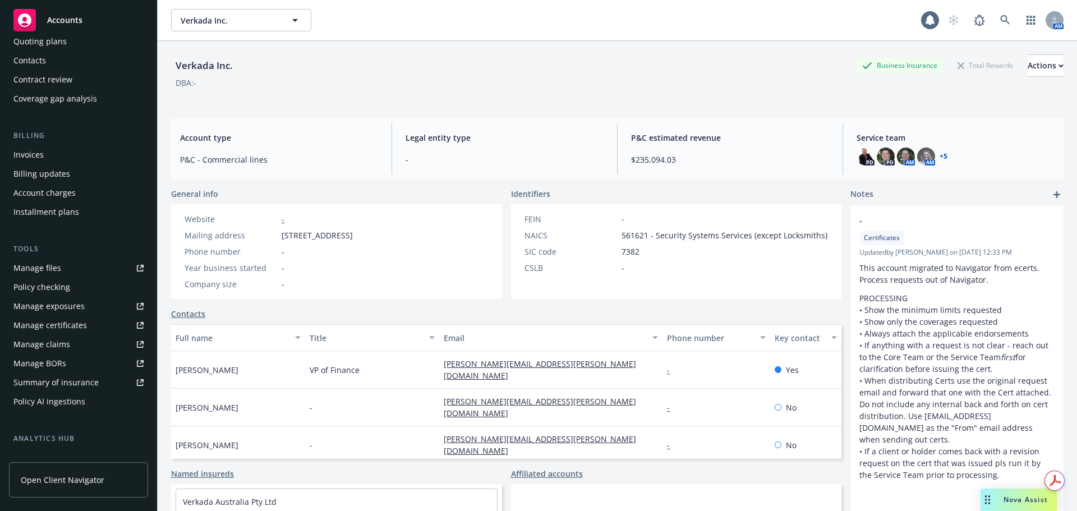
click at [90, 386] on div "Summary of insurance" at bounding box center [55, 383] width 85 height 18
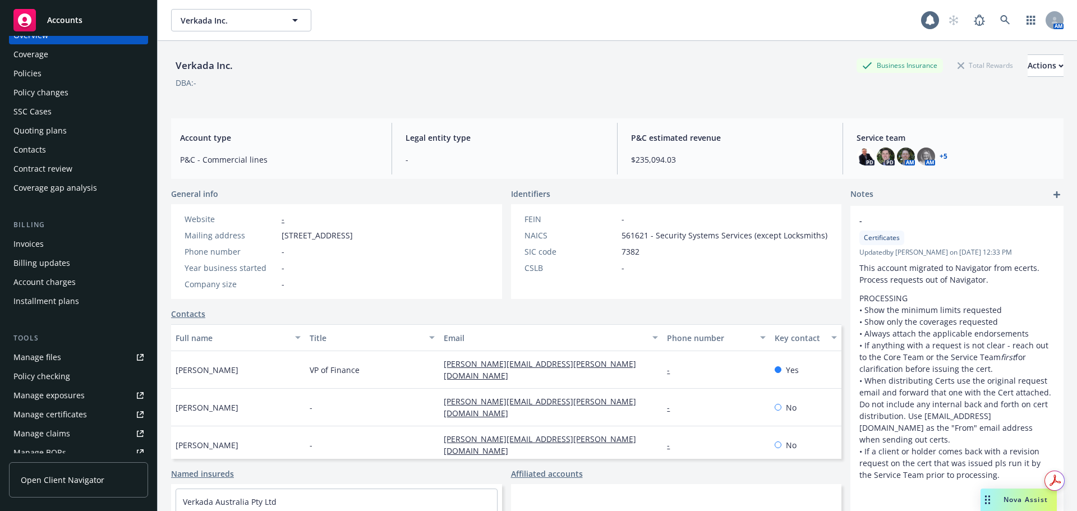
scroll to position [0, 0]
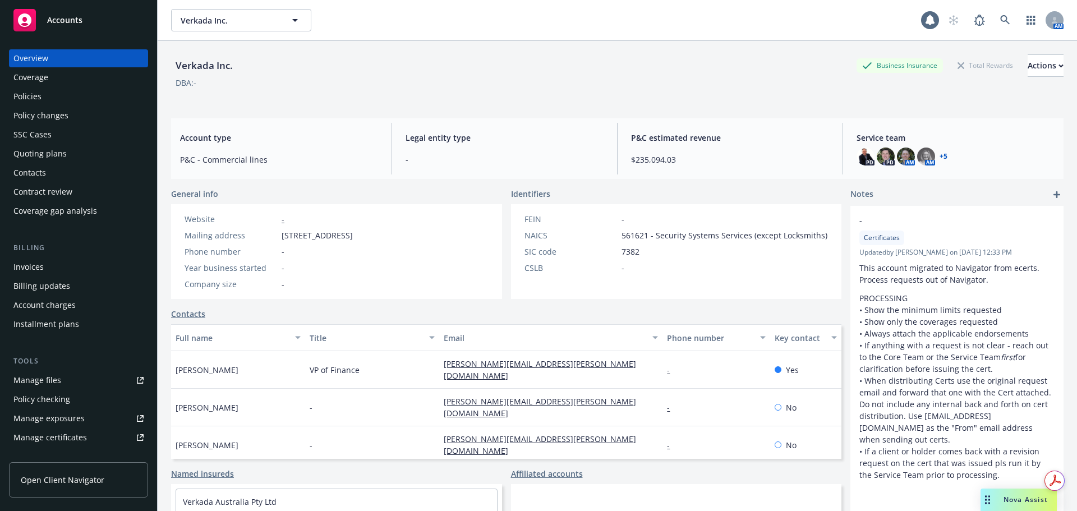
click at [56, 96] on div "Policies" at bounding box center [78, 97] width 130 height 18
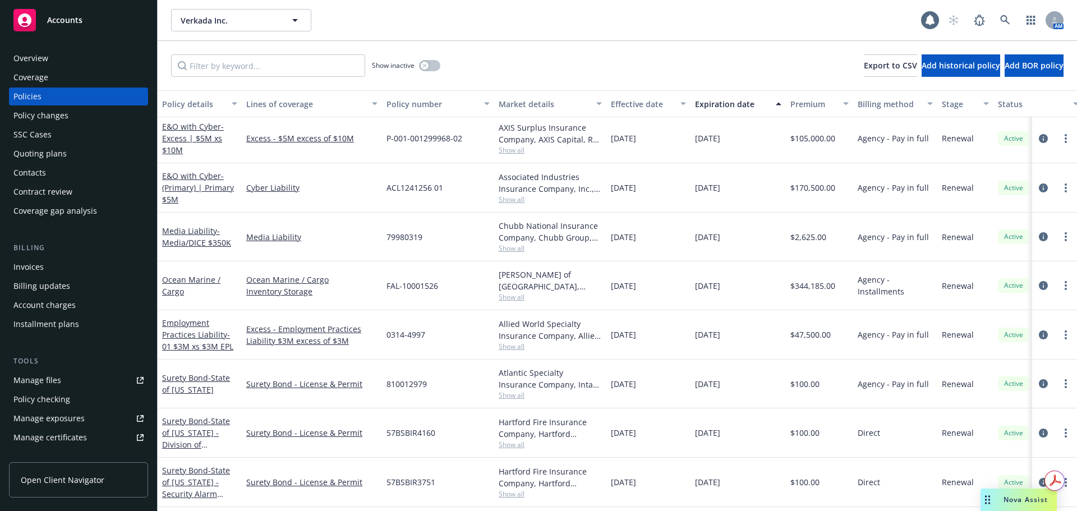
scroll to position [719, 0]
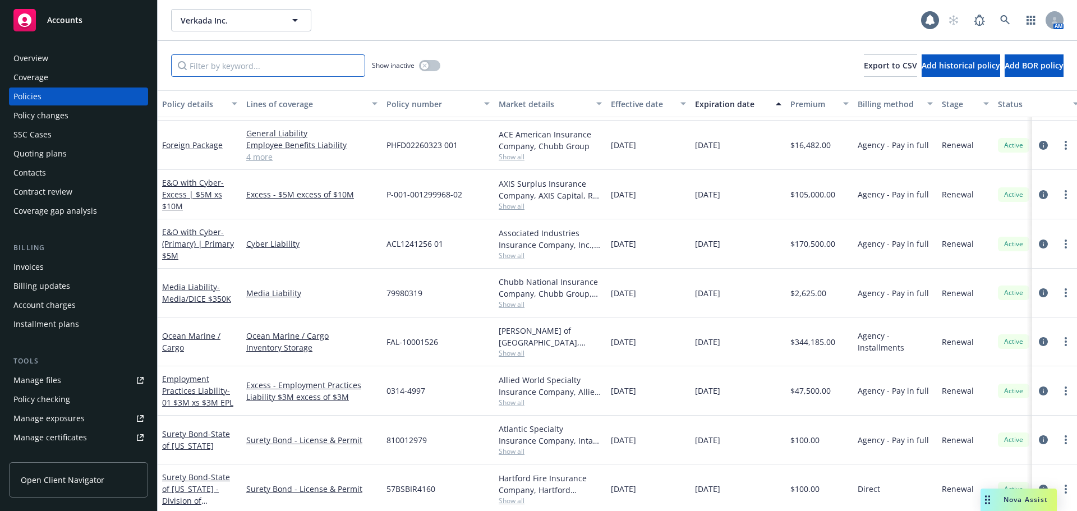
click at [250, 76] on input "Filter by keyword..." at bounding box center [268, 65] width 194 height 22
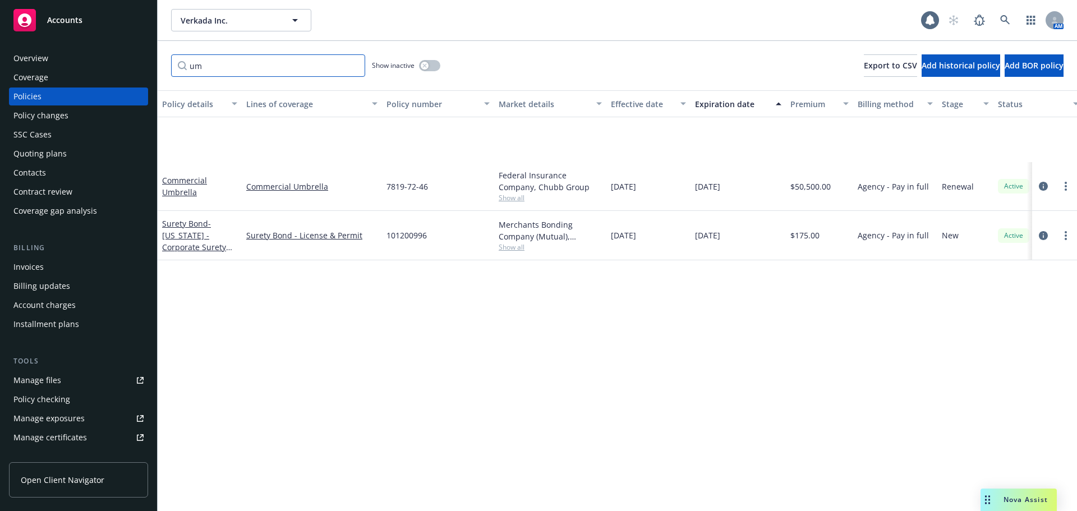
scroll to position [0, 0]
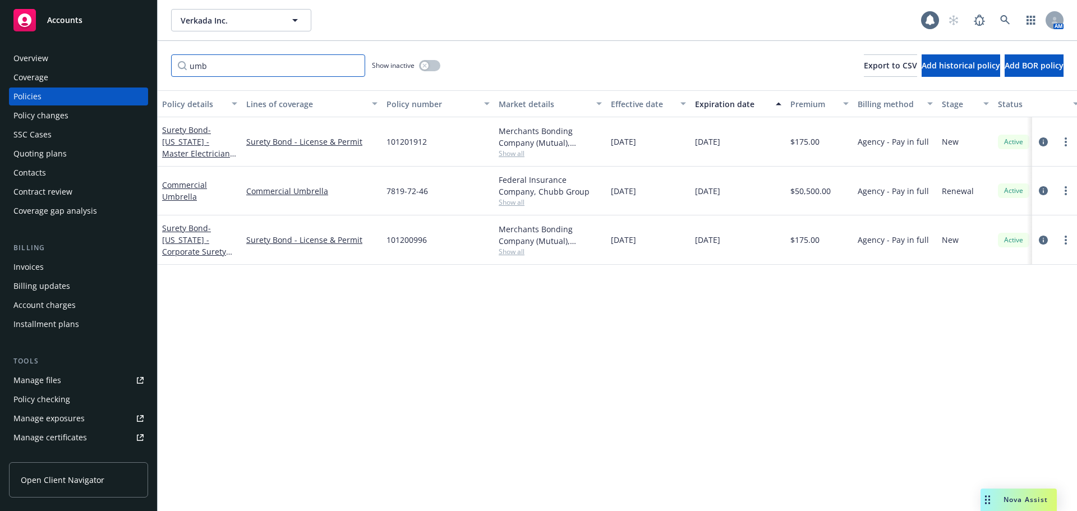
drag, startPoint x: 232, startPoint y: 63, endPoint x: 166, endPoint y: 71, distance: 66.6
click at [166, 71] on div "umb Show inactive Export to CSV Add historical policy Add BOR policy" at bounding box center [617, 65] width 919 height 49
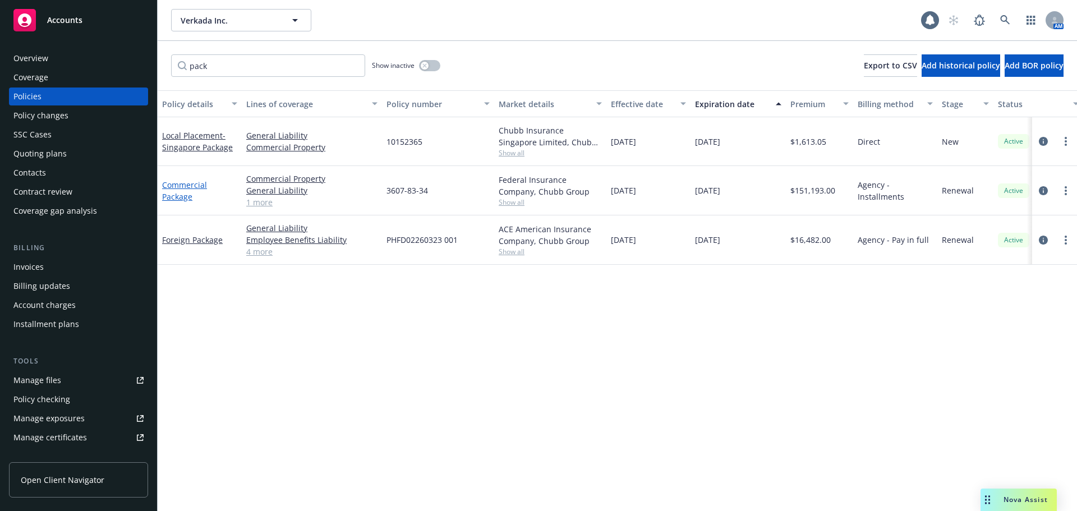
click at [178, 185] on link "Commercial Package" at bounding box center [184, 191] width 45 height 22
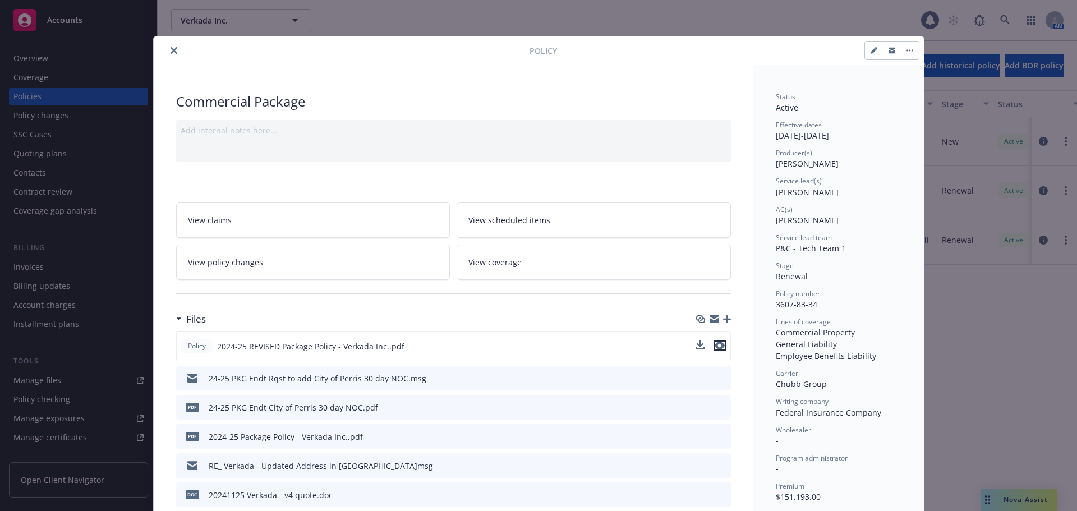
click at [718, 344] on icon "preview file" at bounding box center [720, 346] width 10 height 8
click at [171, 49] on icon "close" at bounding box center [174, 50] width 7 height 7
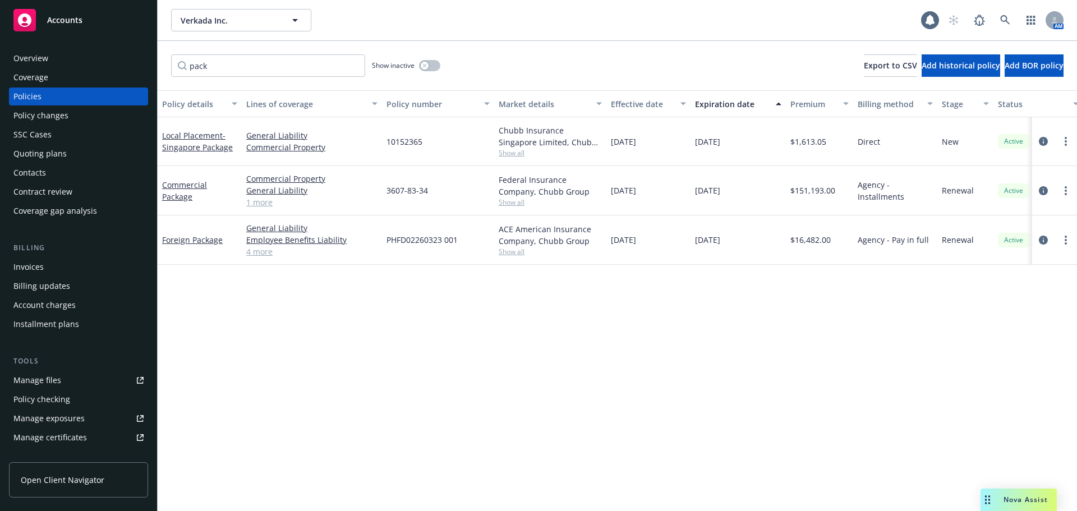
click at [171, 190] on div "Commercial Package" at bounding box center [199, 191] width 75 height 24
click at [173, 188] on link "Commercial Package" at bounding box center [184, 191] width 45 height 22
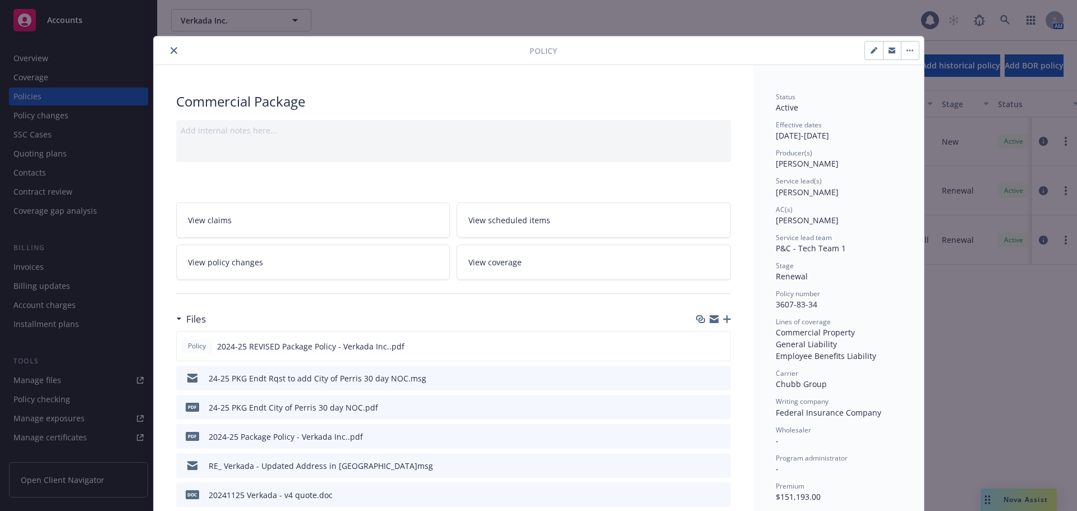
click at [171, 53] on icon "close" at bounding box center [174, 50] width 7 height 7
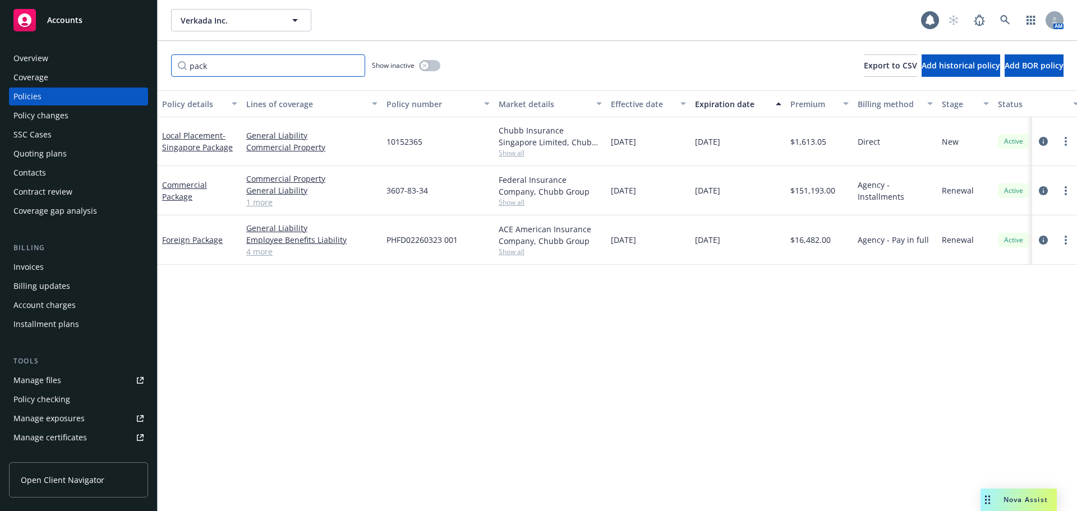
drag, startPoint x: 246, startPoint y: 66, endPoint x: 153, endPoint y: 71, distance: 93.2
click at [153, 71] on div "Accounts Overview Coverage Policies Policy changes SSC Cases Quoting plans Cont…" at bounding box center [538, 255] width 1077 height 511
click at [211, 141] on link "Commercial Auto" at bounding box center [194, 141] width 65 height 11
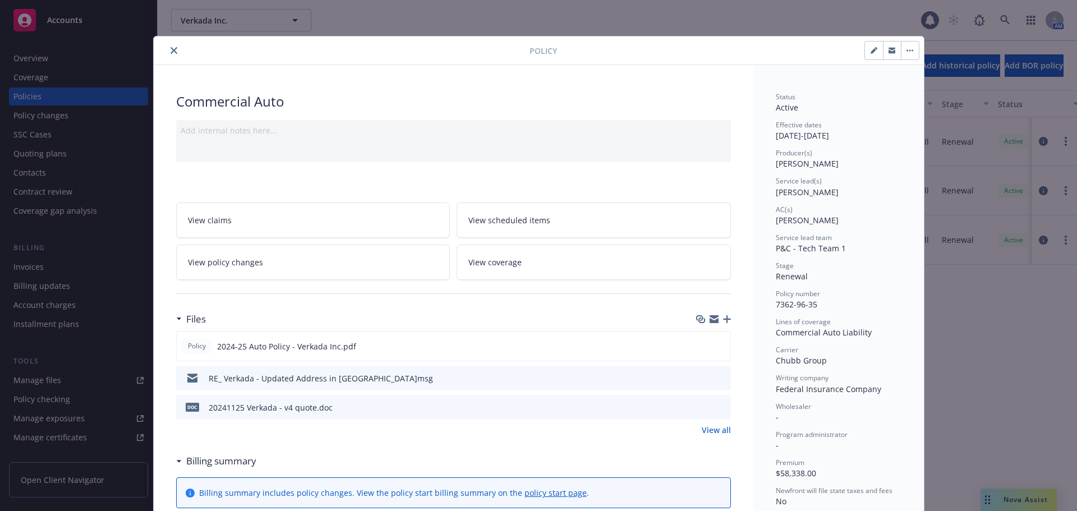
click at [173, 51] on button "close" at bounding box center [173, 50] width 13 height 13
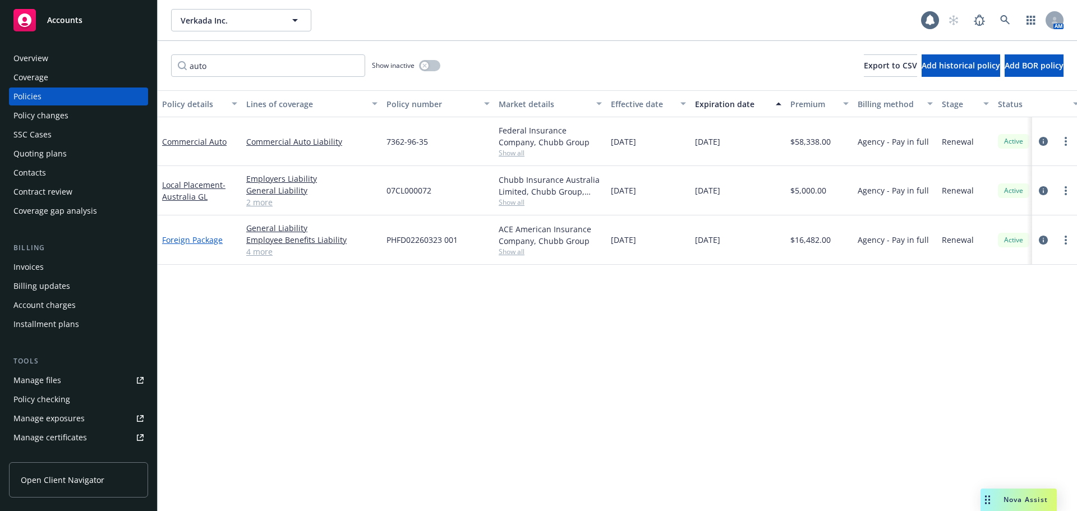
click at [201, 238] on link "Foreign Package" at bounding box center [192, 239] width 61 height 11
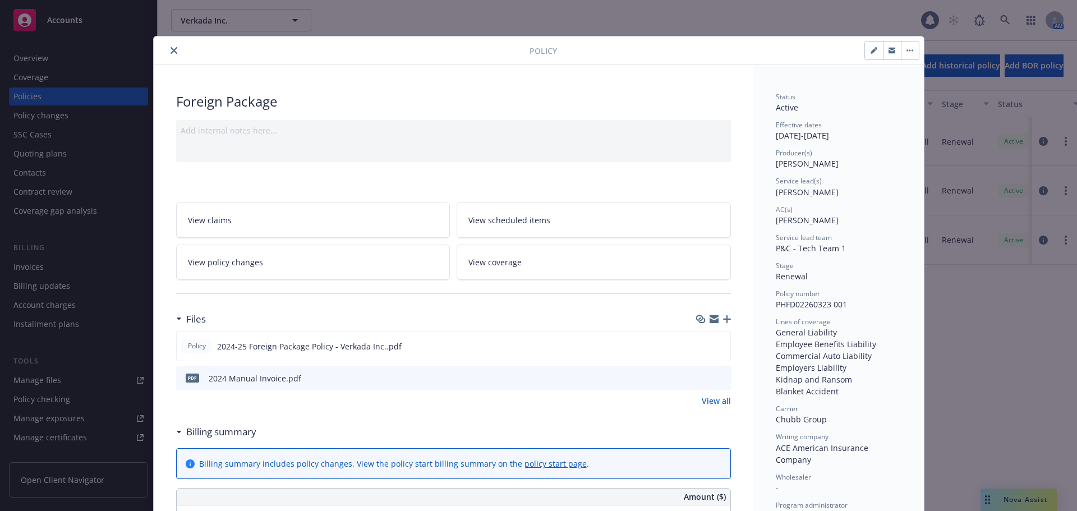
click at [171, 52] on icon "close" at bounding box center [174, 50] width 7 height 7
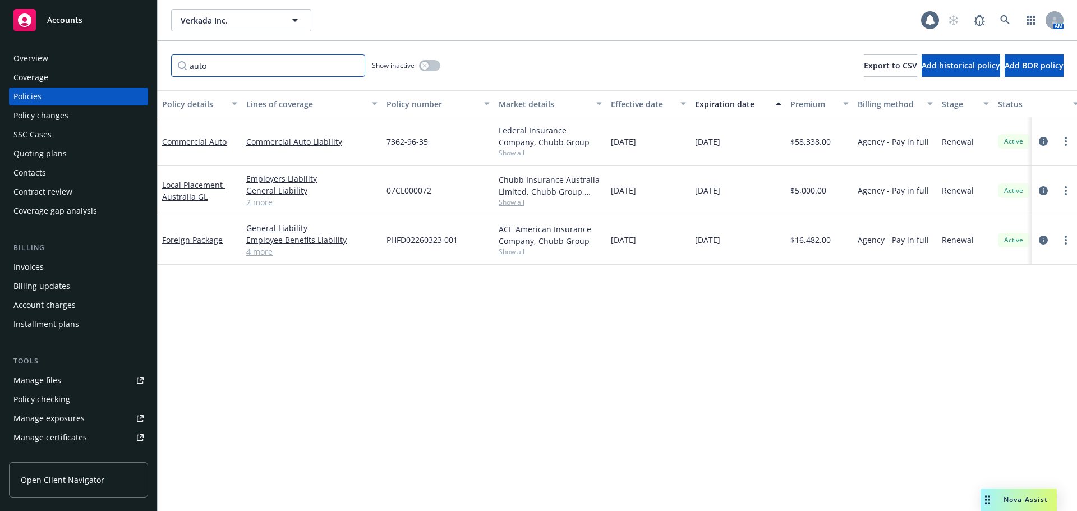
drag, startPoint x: 236, startPoint y: 68, endPoint x: 151, endPoint y: 68, distance: 85.3
click at [151, 68] on div "Accounts Overview Coverage Policies Policy changes SSC Cases Quoting plans Cont…" at bounding box center [538, 255] width 1077 height 511
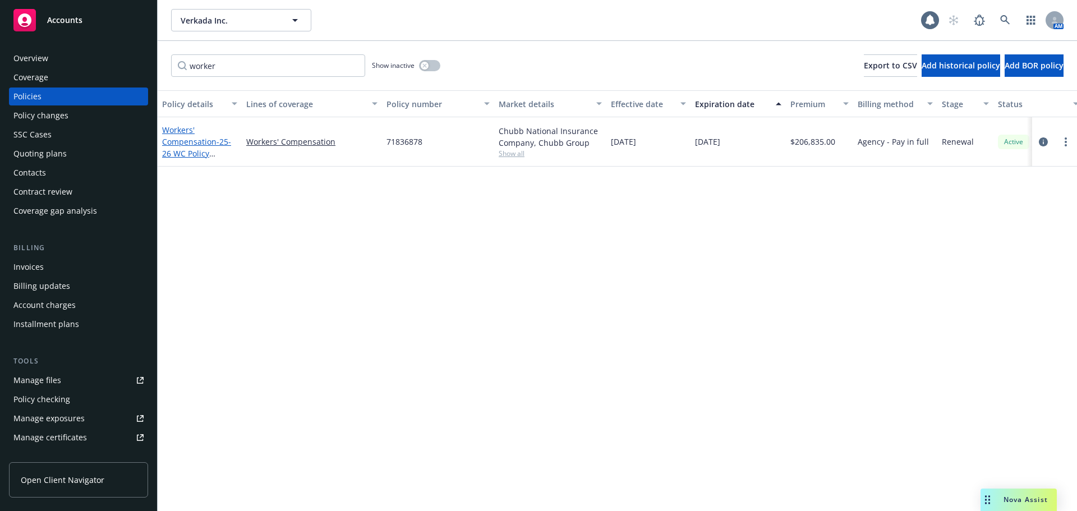
click at [194, 141] on link "Workers' Compensation - 25-26 WC Policy (Chubb)" at bounding box center [196, 148] width 69 height 46
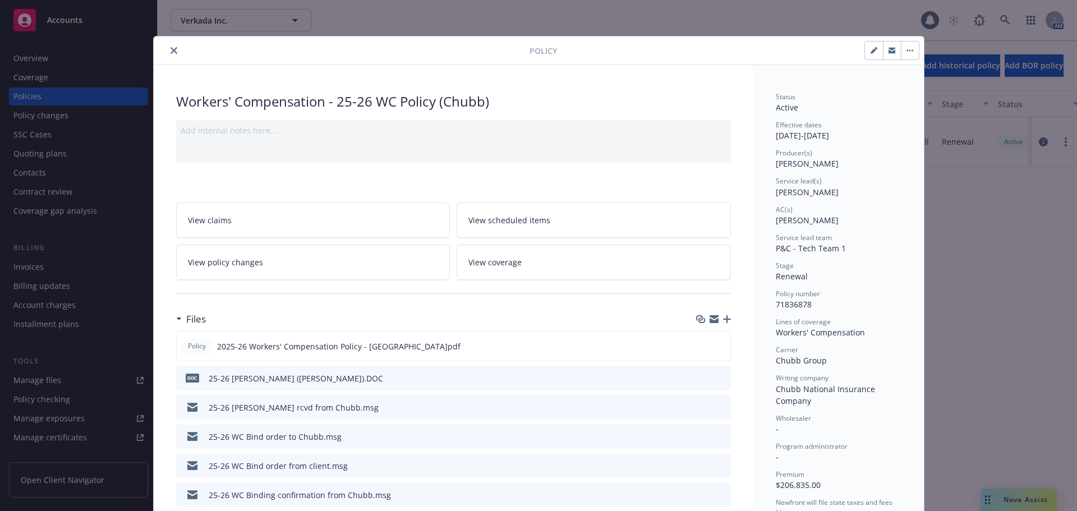
click at [168, 47] on button "close" at bounding box center [173, 50] width 13 height 13
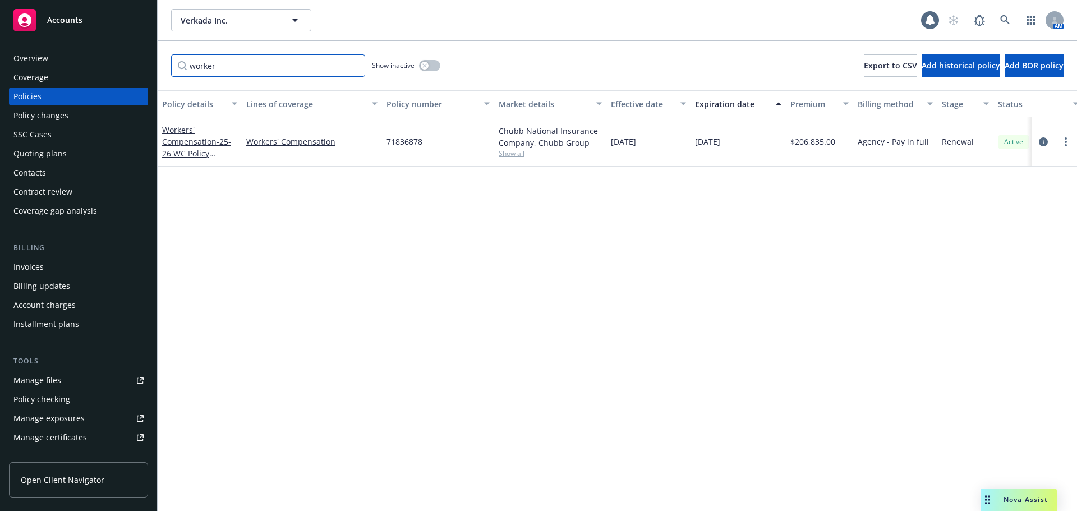
drag, startPoint x: 257, startPoint y: 72, endPoint x: 178, endPoint y: 77, distance: 79.2
click at [178, 77] on div "worker Show inactive Export to CSV Add historical policy Add BOR policy" at bounding box center [617, 65] width 919 height 49
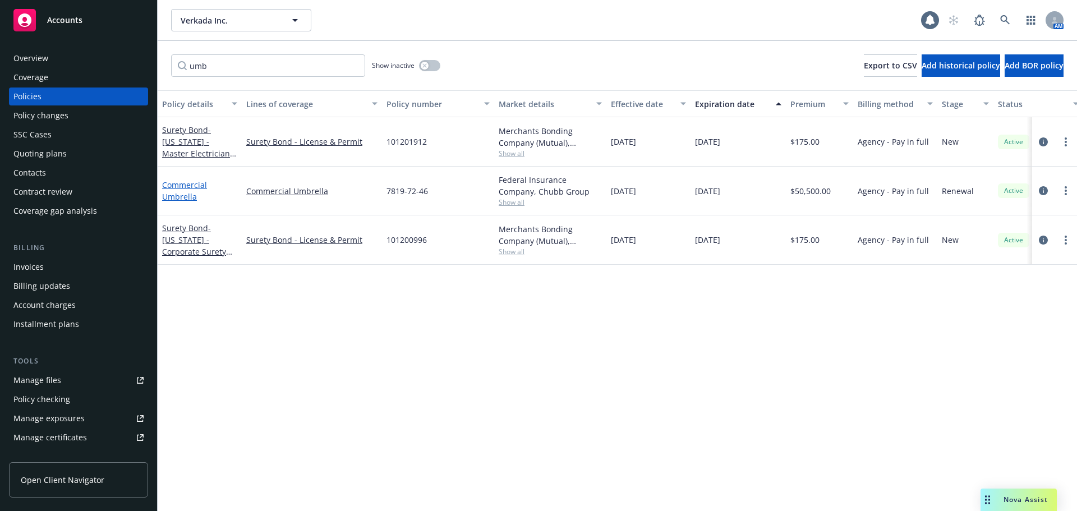
click at [172, 192] on link "Commercial Umbrella" at bounding box center [184, 191] width 45 height 22
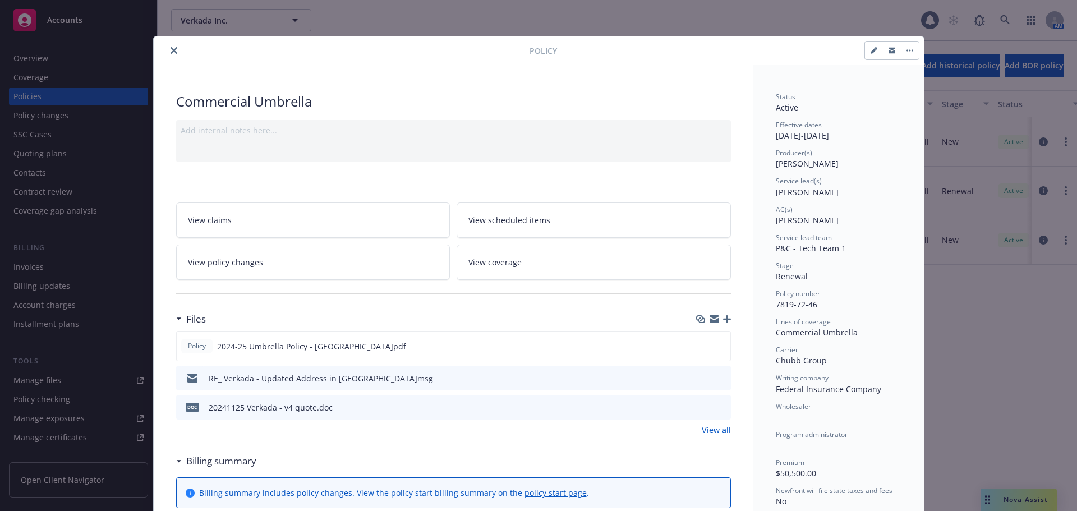
click at [171, 50] on icon "close" at bounding box center [174, 50] width 7 height 7
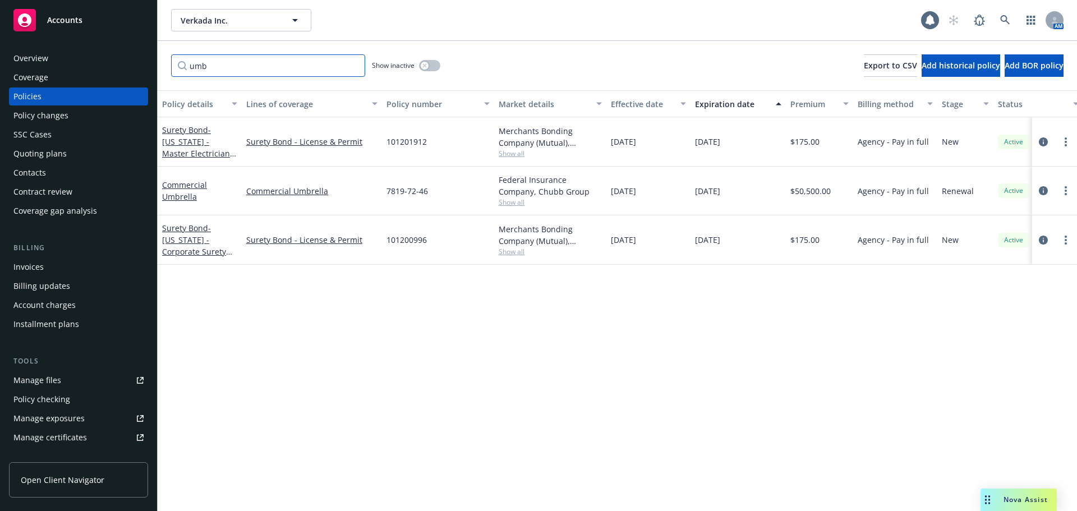
drag, startPoint x: 226, startPoint y: 74, endPoint x: 173, endPoint y: 76, distance: 53.3
click at [173, 76] on input "umb" at bounding box center [268, 65] width 194 height 22
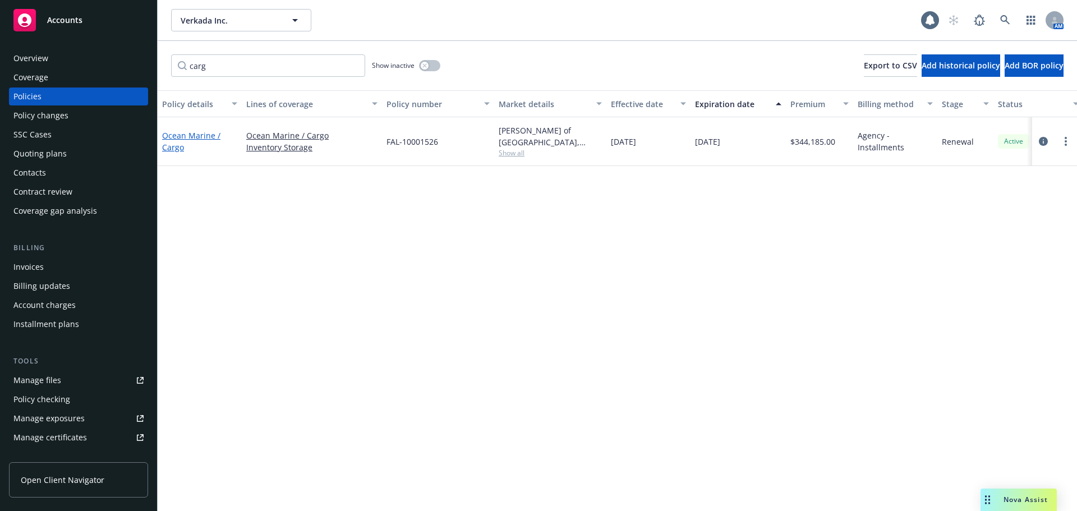
click at [179, 149] on link "Ocean Marine / Cargo" at bounding box center [191, 141] width 58 height 22
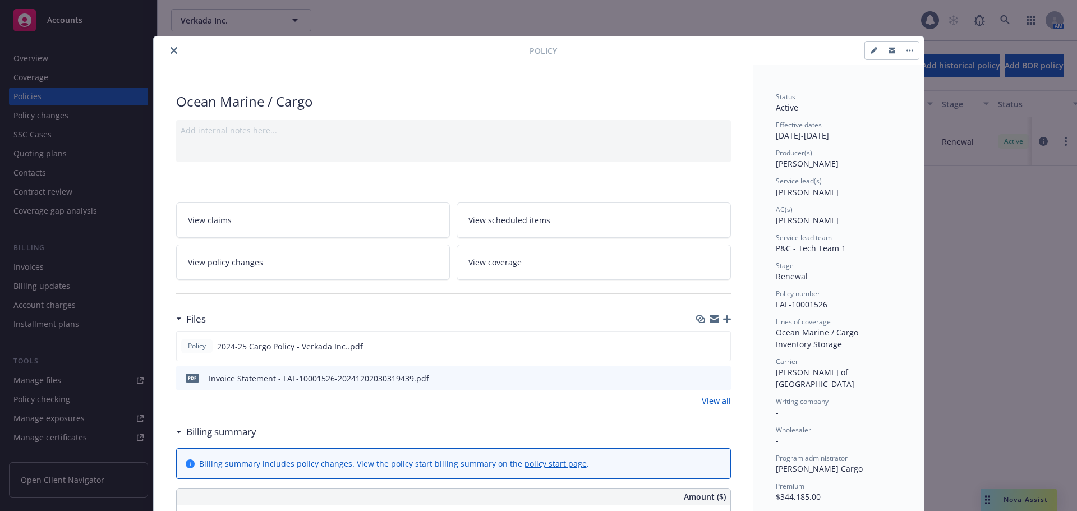
click at [172, 49] on icon "close" at bounding box center [174, 50] width 7 height 7
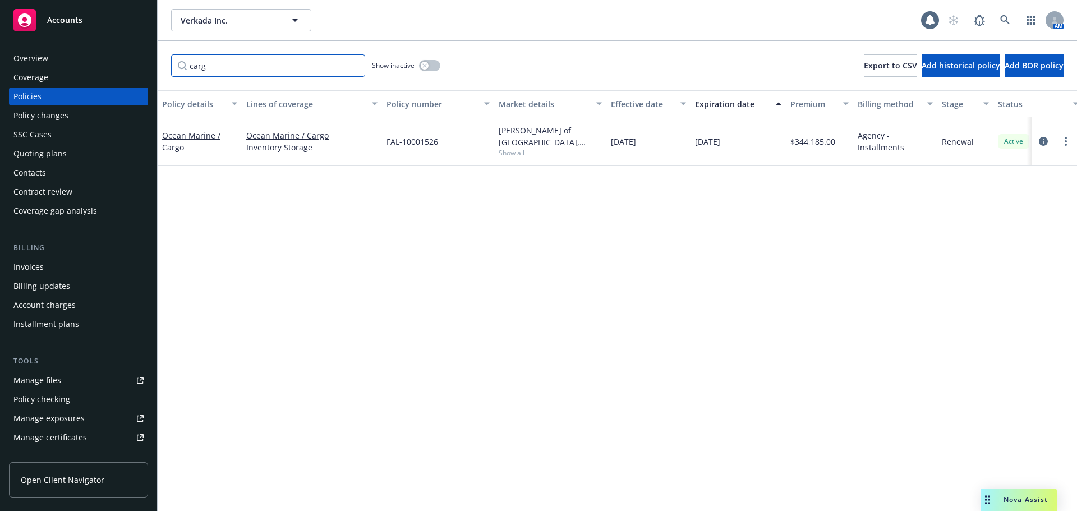
drag, startPoint x: 223, startPoint y: 71, endPoint x: 176, endPoint y: 77, distance: 48.0
click at [176, 77] on div "carg Show inactive Export to CSV Add historical policy Add BOR policy" at bounding box center [617, 65] width 919 height 49
click at [208, 143] on span "- Media/DICE $350K" at bounding box center [196, 141] width 69 height 22
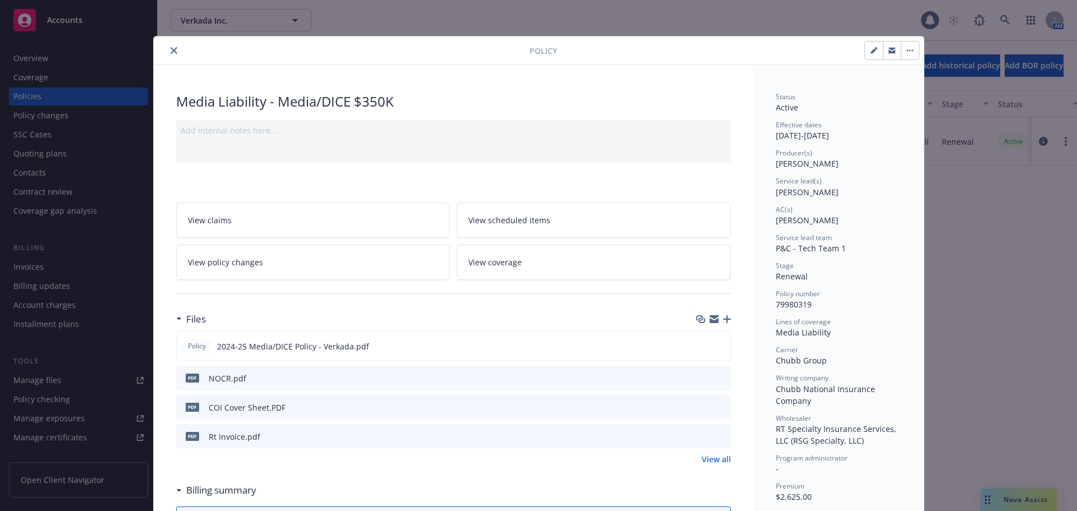
click at [171, 48] on icon "close" at bounding box center [174, 50] width 7 height 7
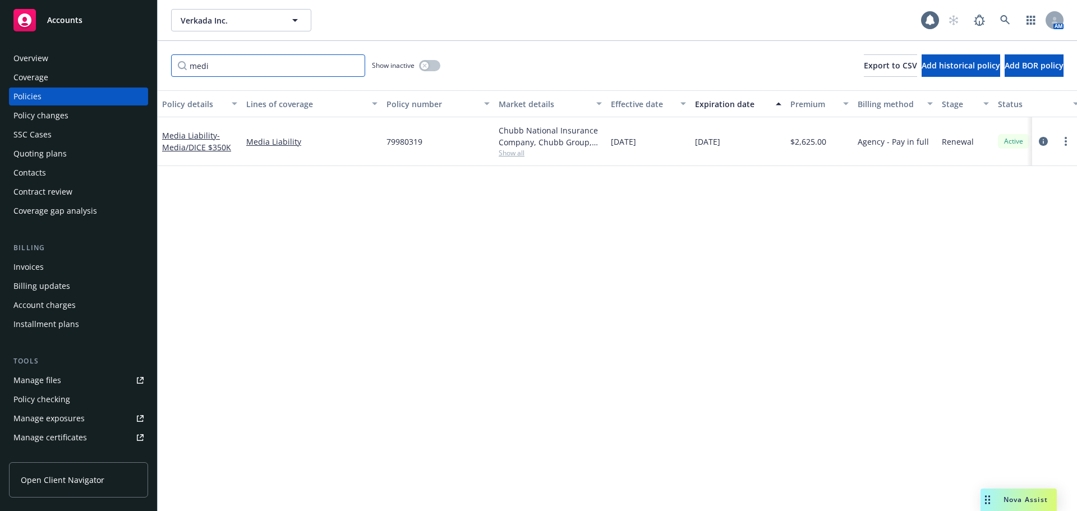
drag, startPoint x: 220, startPoint y: 70, endPoint x: 161, endPoint y: 70, distance: 58.9
click at [161, 70] on div "medi Show inactive Export to CSV Add historical policy Add BOR policy" at bounding box center [617, 65] width 919 height 49
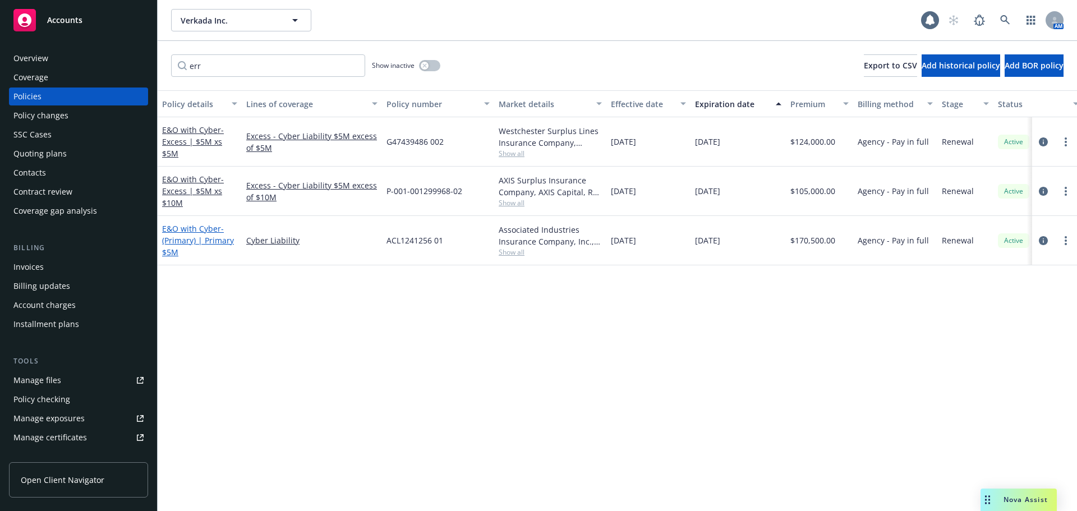
click at [206, 242] on span "- (Primary) | Primary $5M" at bounding box center [198, 240] width 72 height 34
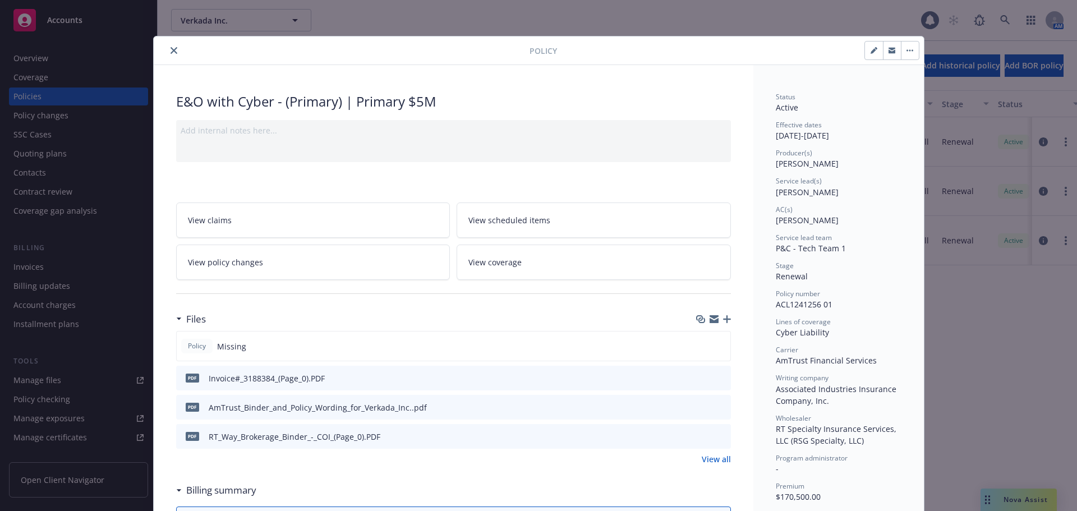
click at [171, 49] on icon "close" at bounding box center [174, 50] width 7 height 7
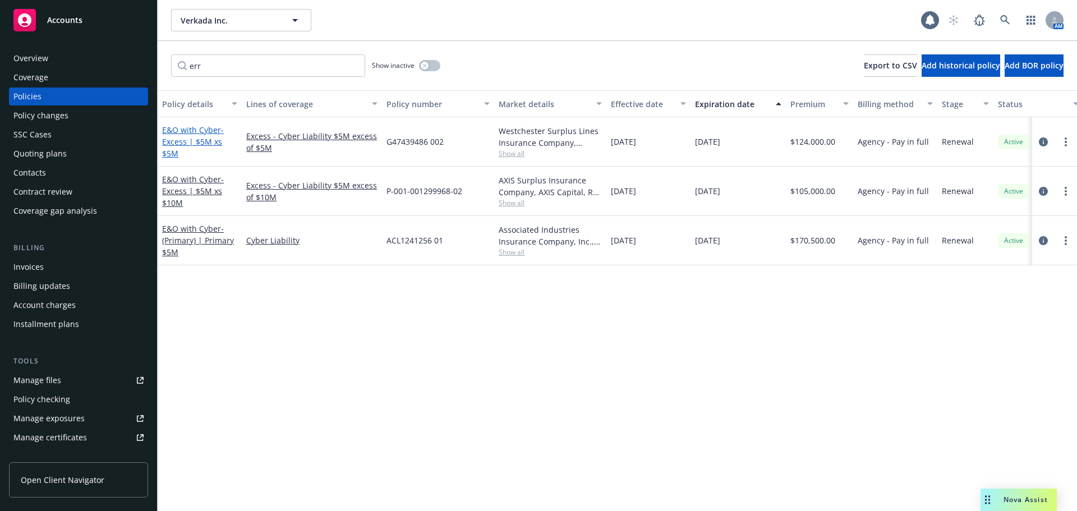
click at [183, 141] on span "- Excess | $5M xs $5M" at bounding box center [193, 142] width 62 height 34
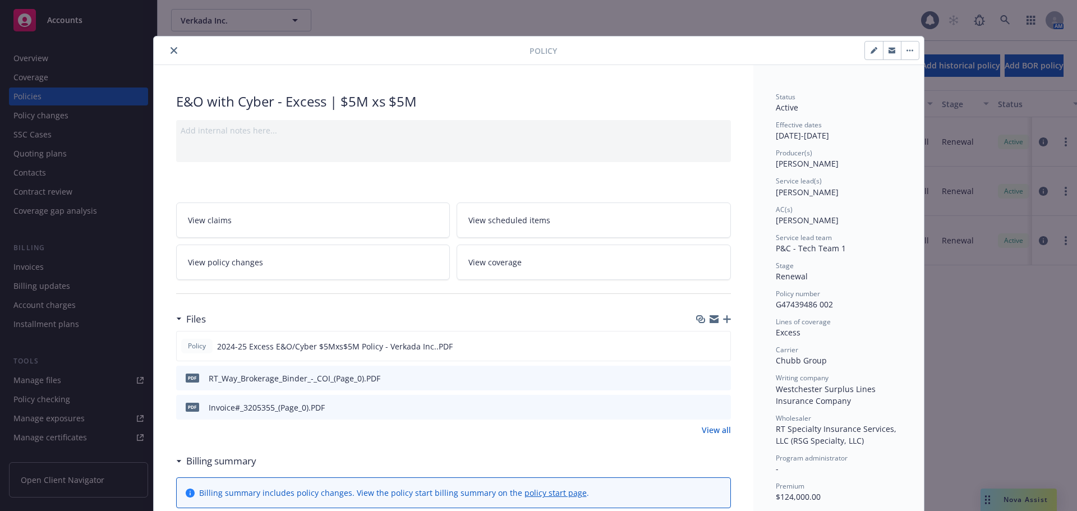
click at [172, 51] on icon "close" at bounding box center [174, 50] width 7 height 7
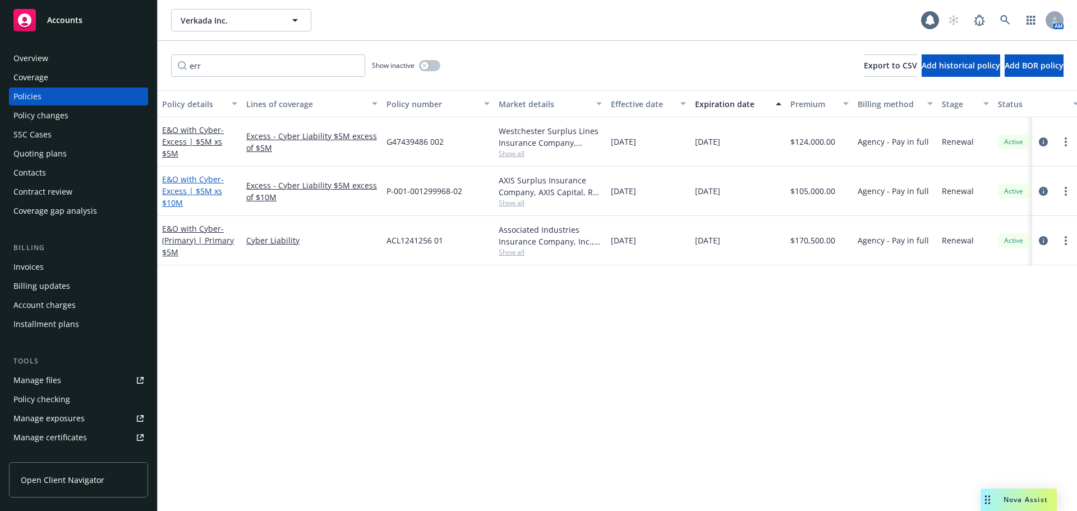
click at [189, 192] on span "- Excess | $5M xs $10M" at bounding box center [193, 191] width 62 height 34
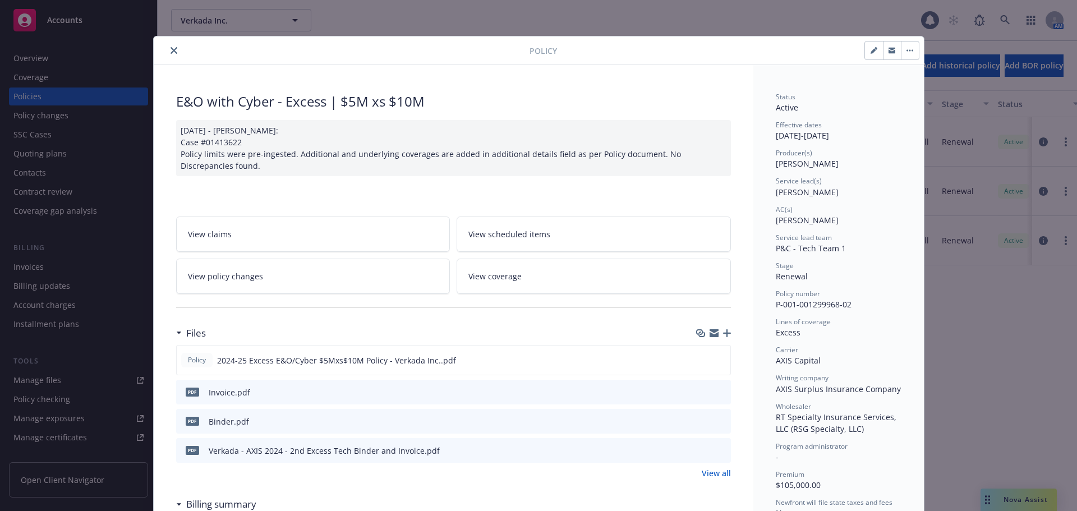
click at [171, 47] on icon "close" at bounding box center [174, 50] width 7 height 7
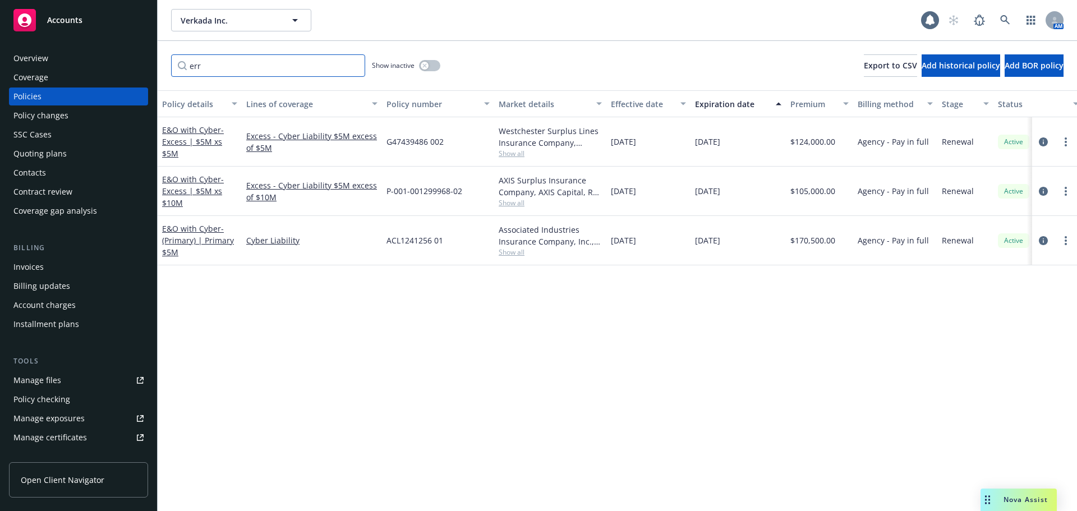
drag, startPoint x: 220, startPoint y: 66, endPoint x: 153, endPoint y: 66, distance: 67.3
click at [153, 66] on div "Accounts Overview Coverage Policies Policy changes SSC Cases Quoting plans Cont…" at bounding box center [538, 255] width 1077 height 511
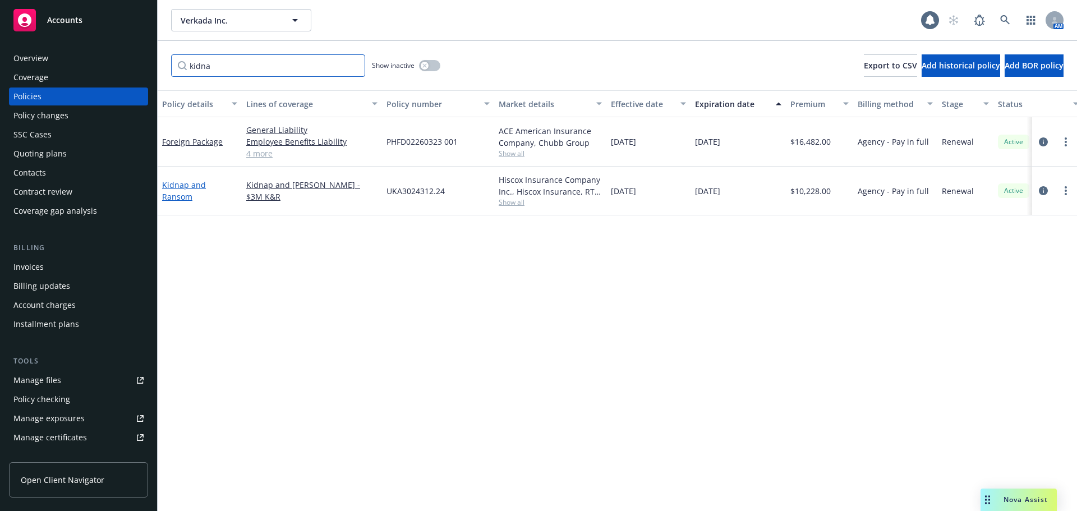
type input "kidna"
click at [197, 187] on link "Kidnap and Ransom" at bounding box center [184, 191] width 44 height 22
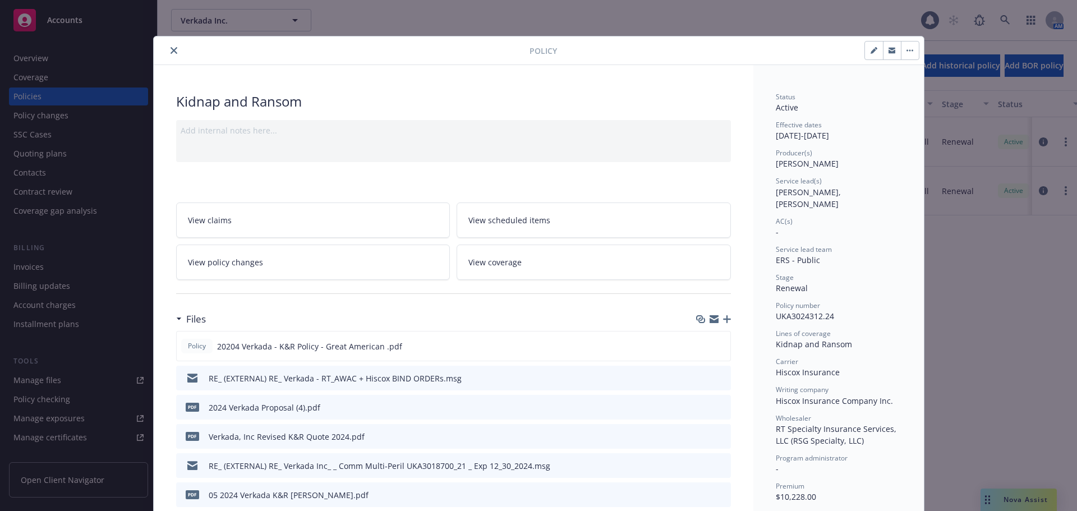
click at [171, 48] on icon "close" at bounding box center [174, 50] width 7 height 7
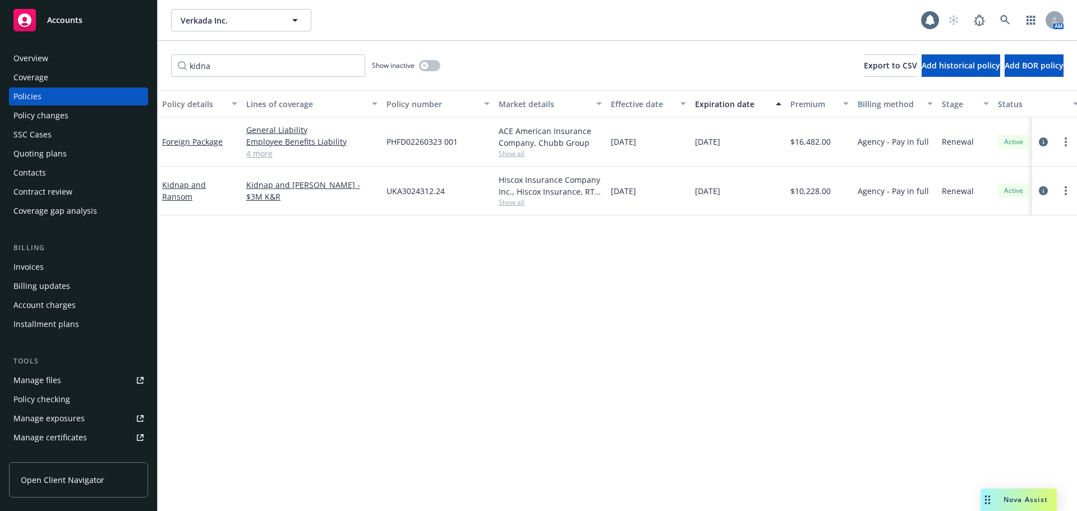
click at [86, 383] on link "Manage files" at bounding box center [78, 380] width 139 height 18
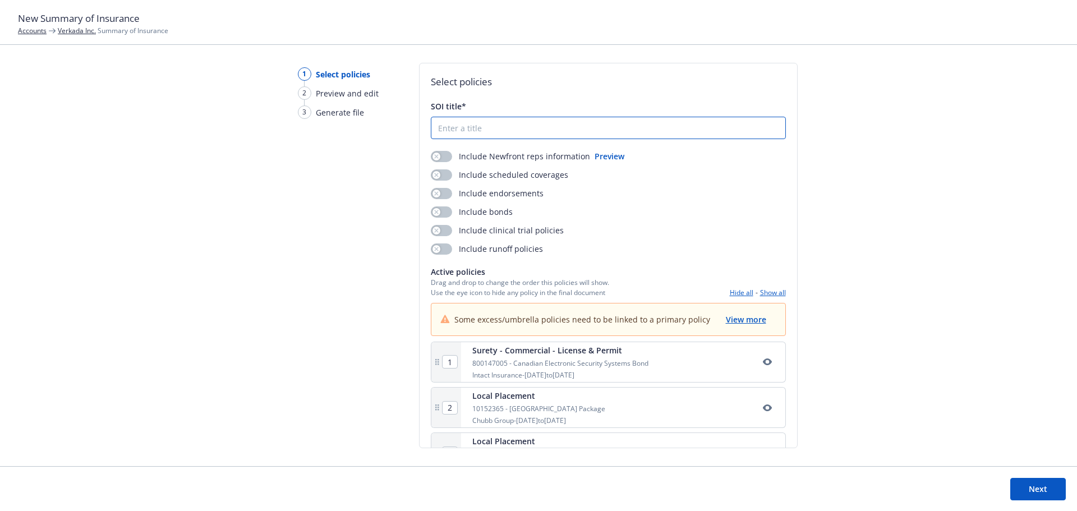
click at [489, 132] on input "SOI title*" at bounding box center [608, 127] width 354 height 21
type input "Verkada_2025 SOI"
click at [441, 158] on button "button" at bounding box center [441, 156] width 21 height 11
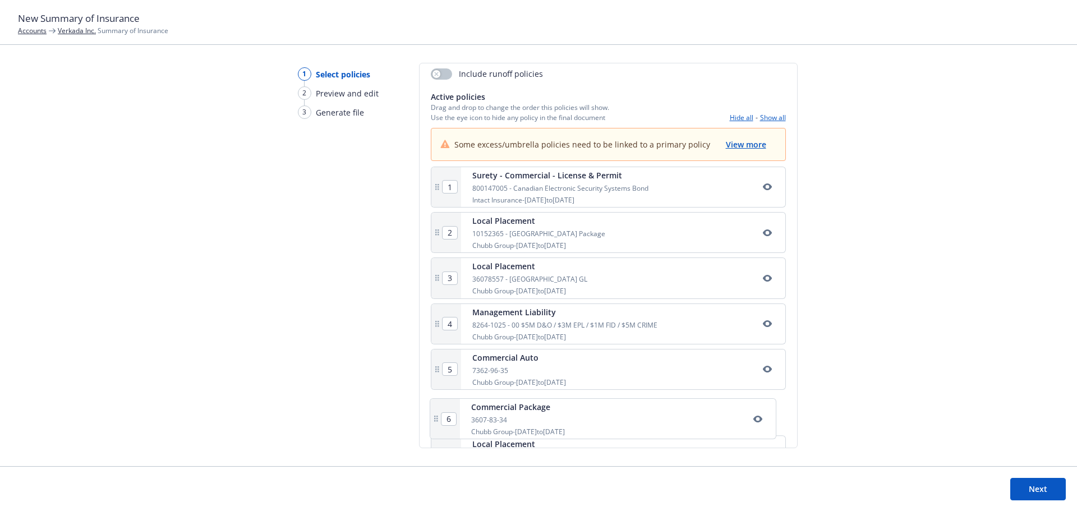
scroll to position [176, 0]
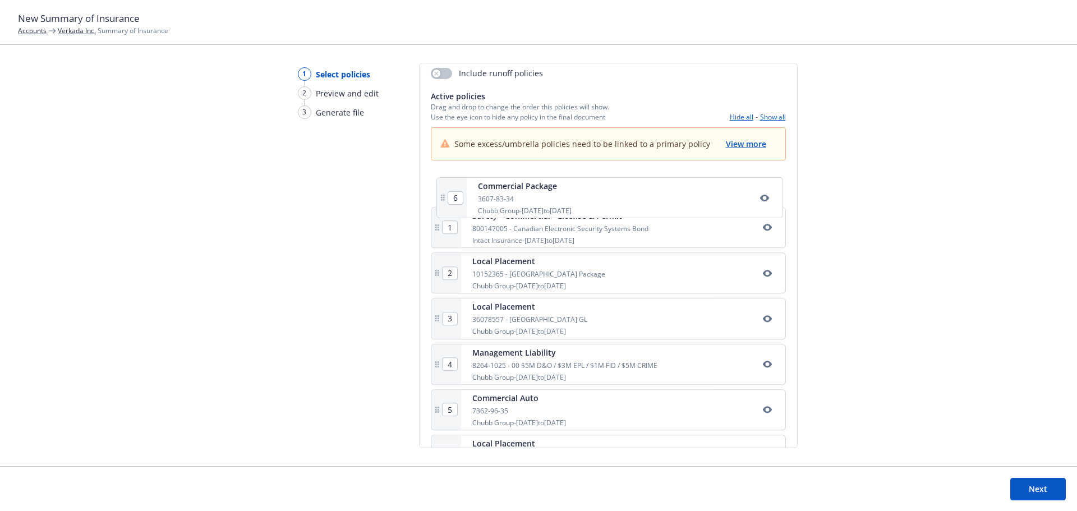
drag, startPoint x: 436, startPoint y: 418, endPoint x: 448, endPoint y: 186, distance: 233.1
type input "2"
type input "3"
type input "4"
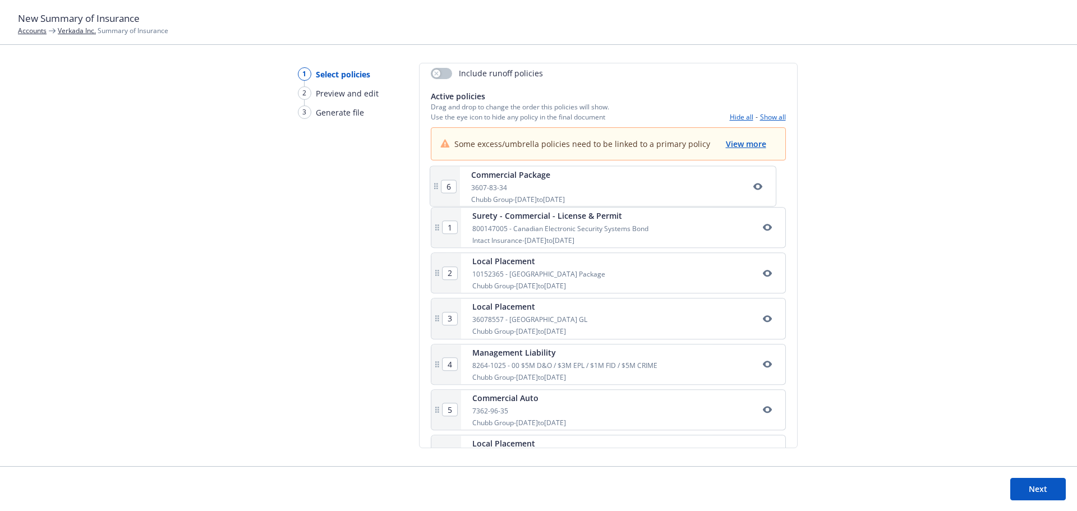
type input "5"
type input "6"
type input "1"
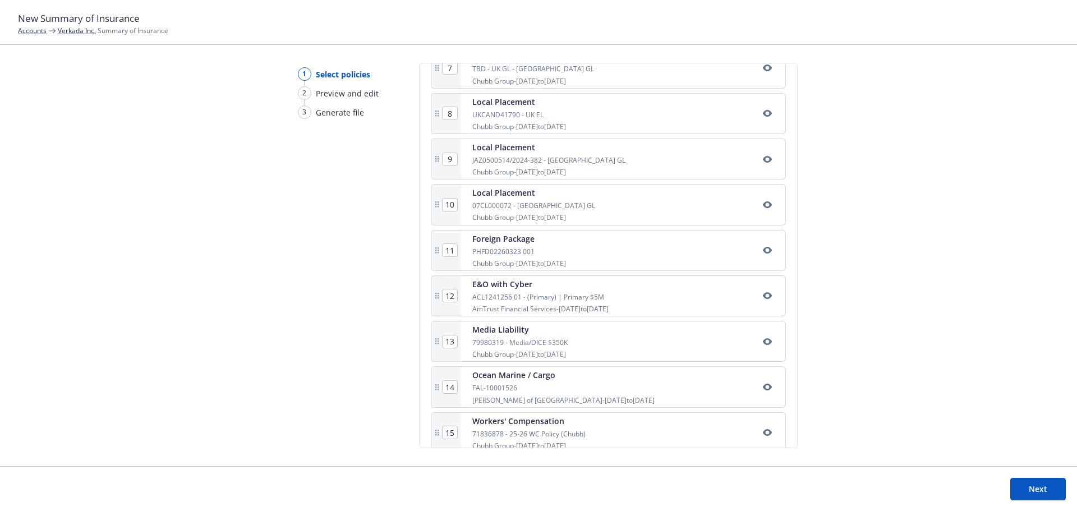
scroll to position [568, 0]
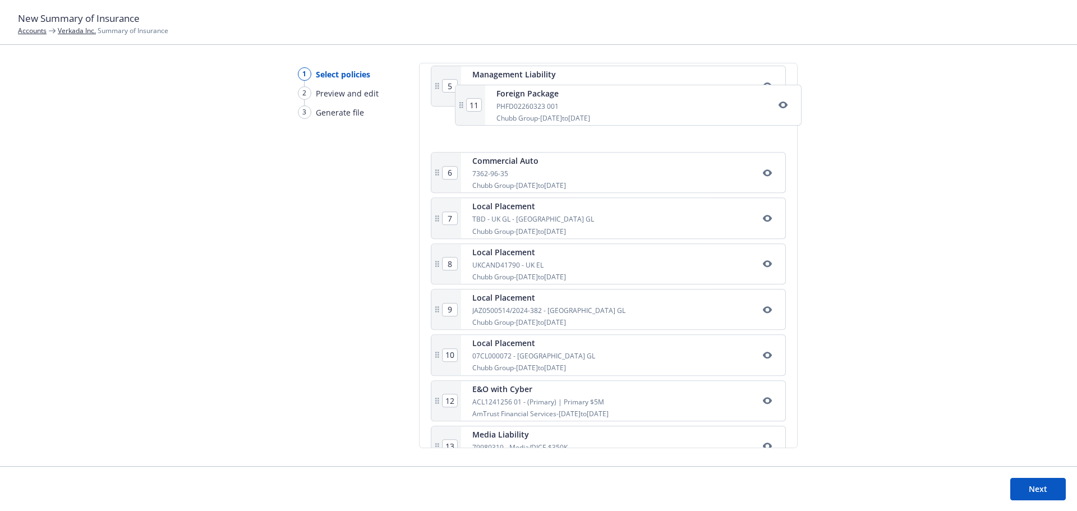
drag, startPoint x: 438, startPoint y: 253, endPoint x: 464, endPoint y: 105, distance: 149.8
click at [464, 105] on div "1 Commercial Package 3607-83-34 Chubb Group - 12/01/2024 to 12/01/2025 2 Surety…" at bounding box center [608, 269] width 355 height 771
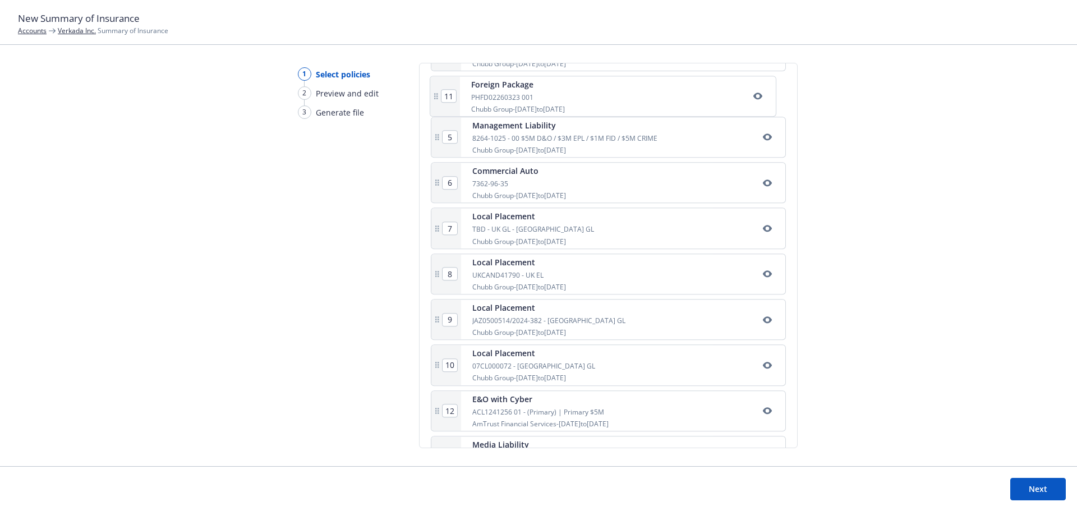
type input "8"
type input "9"
type input "10"
type input "11"
type input "5"
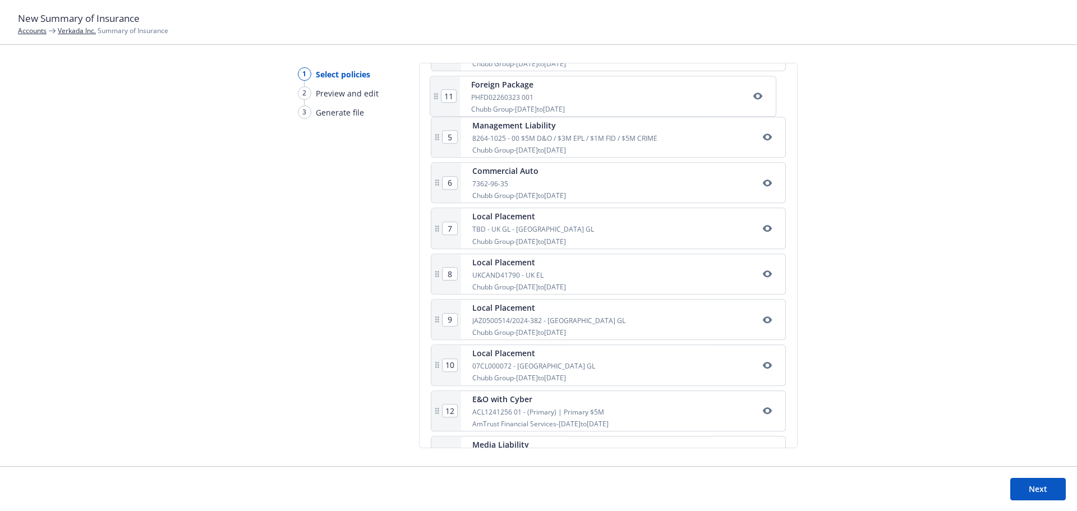
type input "6"
type input "7"
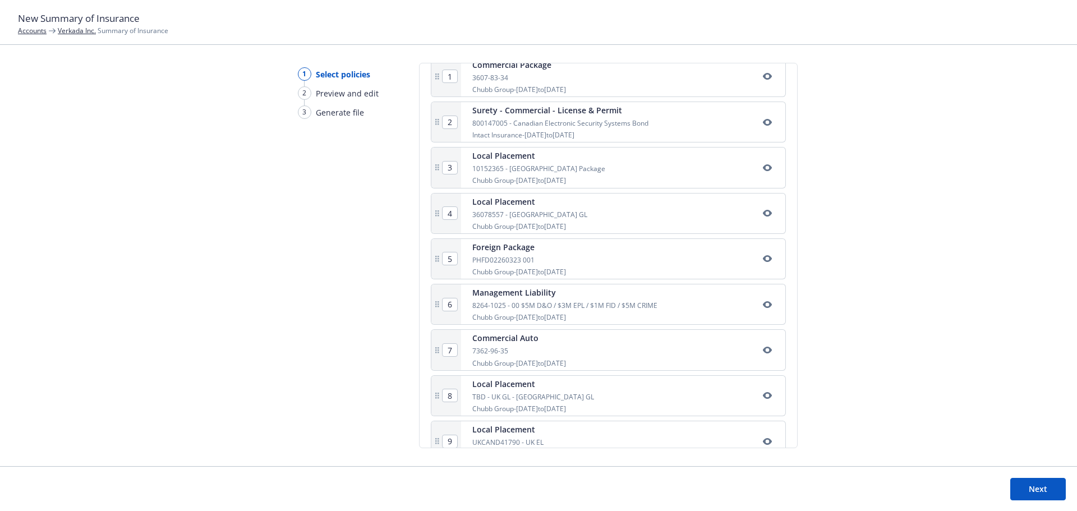
scroll to position [224, 0]
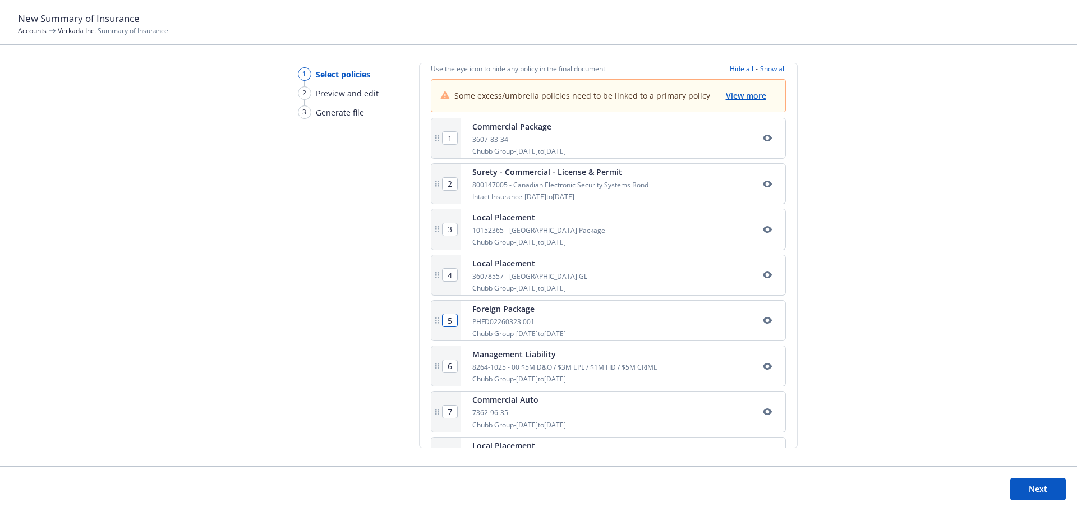
click at [450, 322] on input "5" at bounding box center [450, 320] width 15 height 12
type input "2"
type input "3"
type input "4"
type input "5"
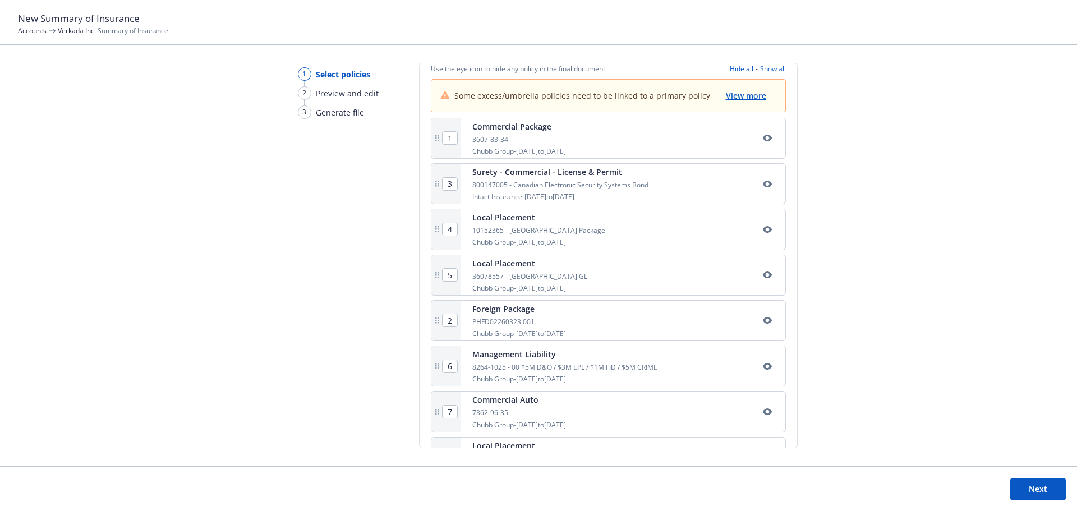
click at [876, 266] on div "1 Select policies 2 Preview and edit 3 Generate file Select policies SOI title*…" at bounding box center [538, 264] width 1077 height 403
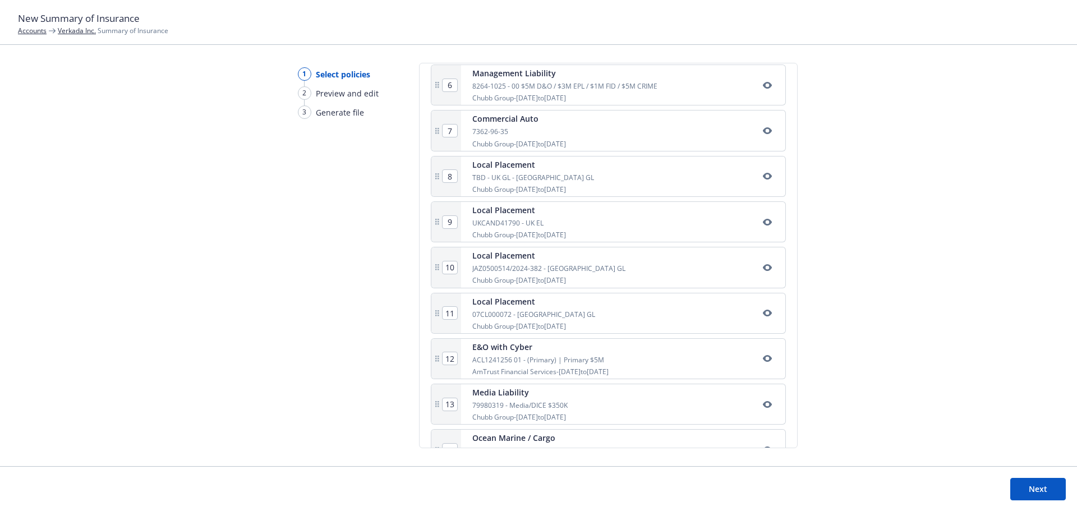
scroll to position [676, 0]
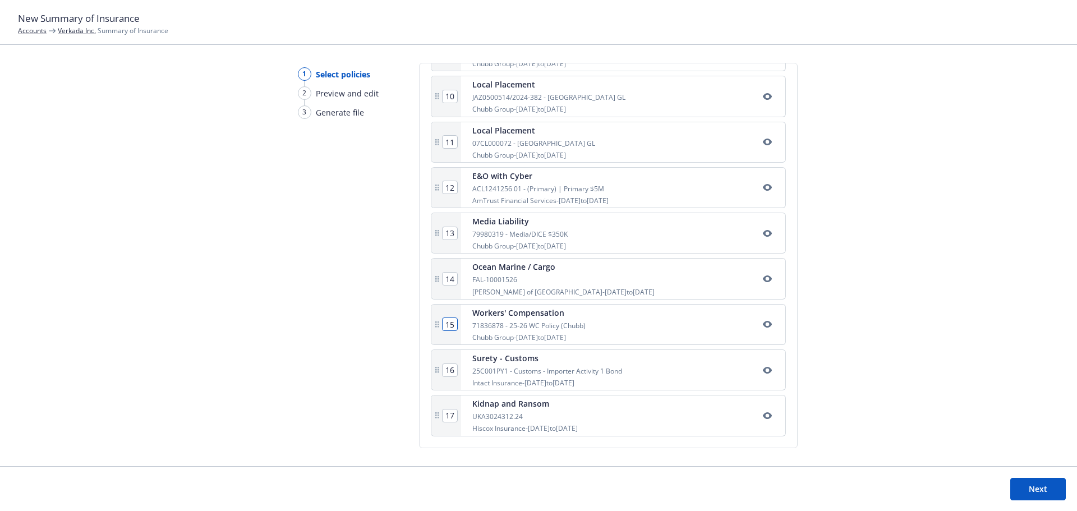
click at [452, 325] on input "15" at bounding box center [450, 324] width 15 height 12
type input "1"
type input "3"
type input "13"
type input "14"
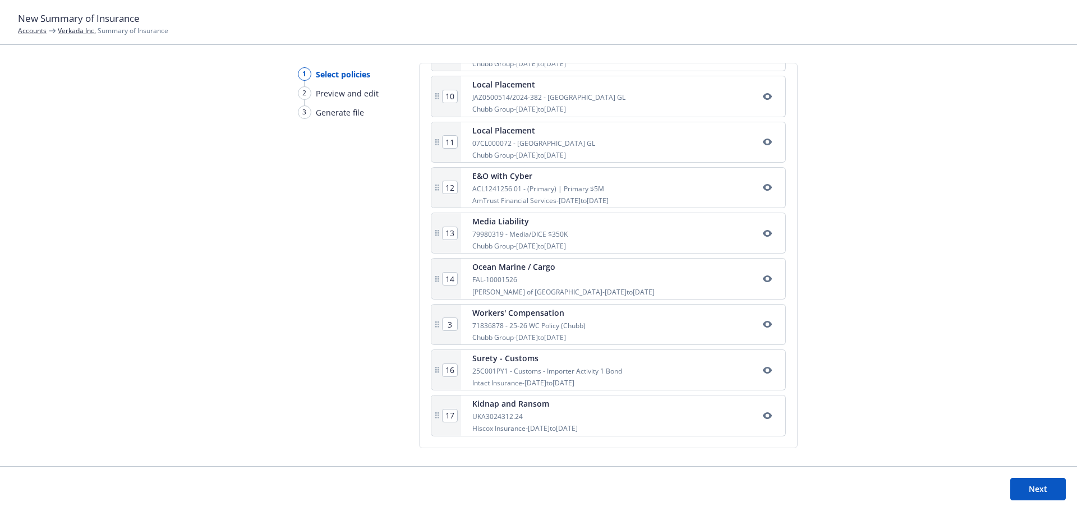
type input "15"
type input "7"
type input "8"
type input "9"
type input "10"
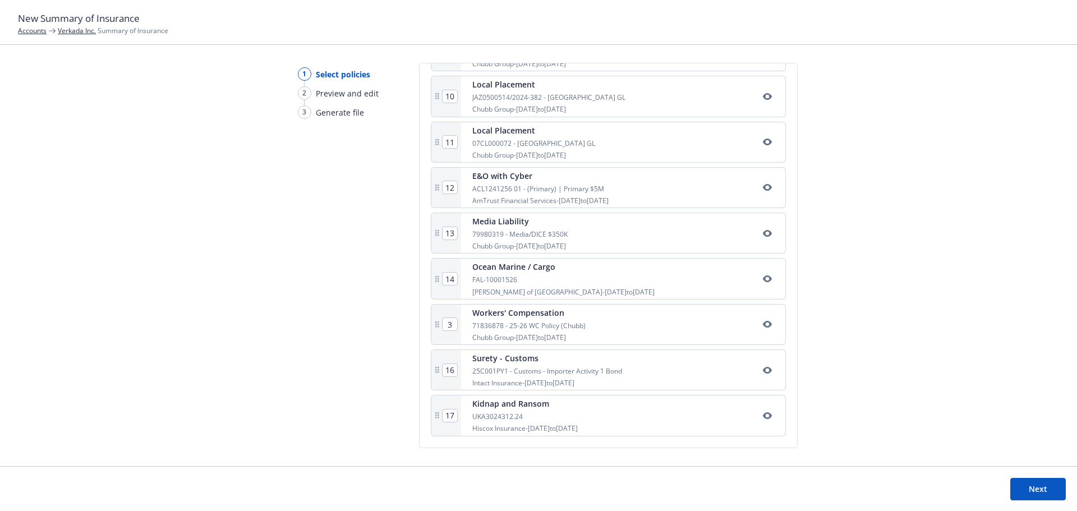
type input "11"
type input "12"
type input "4"
type input "5"
type input "6"
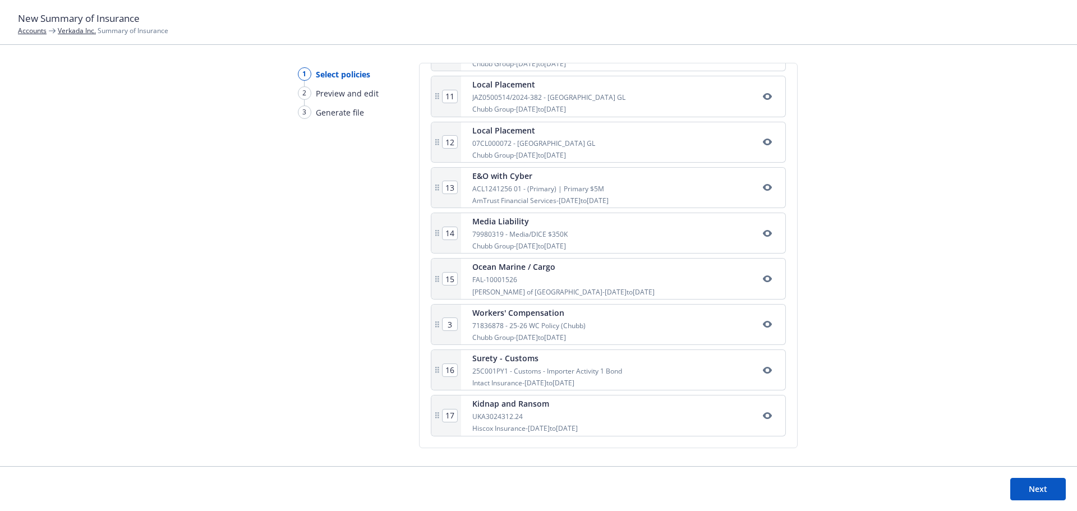
click at [963, 323] on div "1 Select policies 2 Preview and edit 3 Generate file Select policies SOI title*…" at bounding box center [538, 264] width 1077 height 403
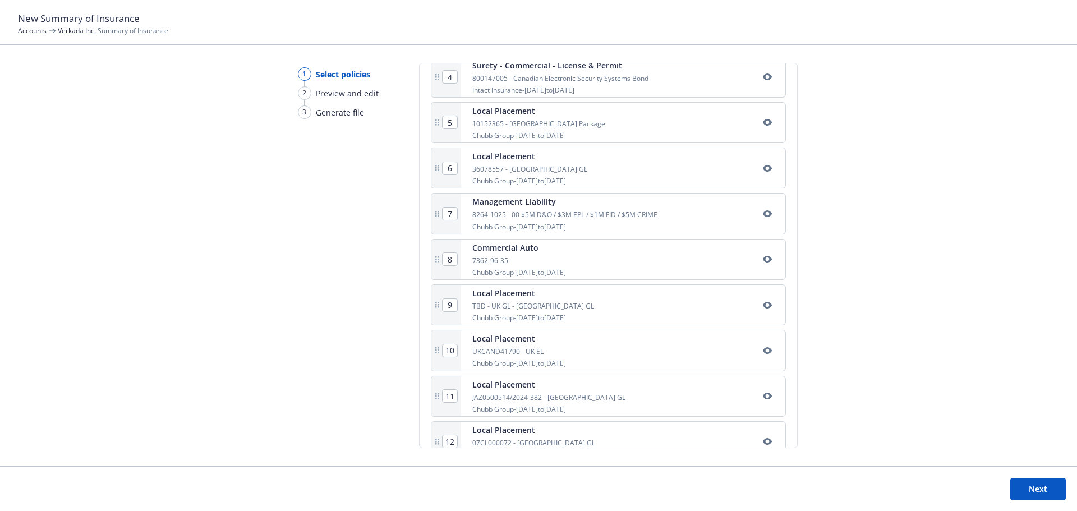
scroll to position [395, 0]
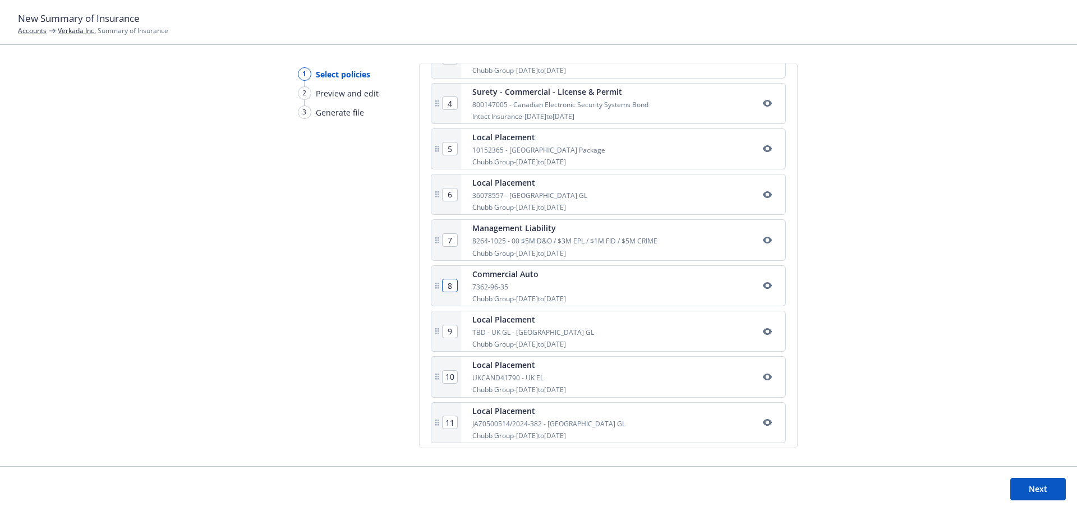
click at [453, 288] on input "8" at bounding box center [450, 285] width 15 height 12
type input "3"
type input "4"
type input "5"
type input "6"
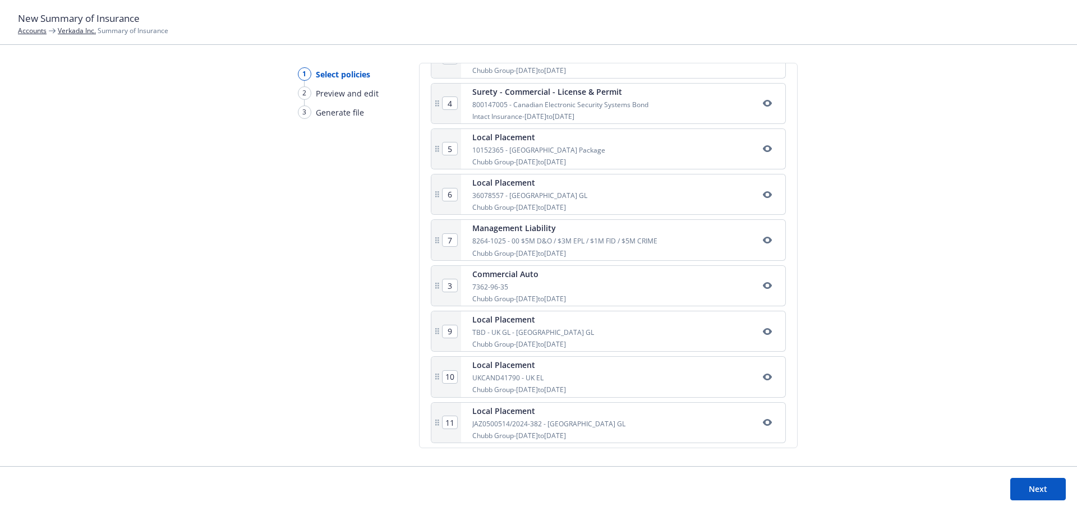
type input "7"
type input "8"
click at [915, 286] on div "1 Select policies 2 Preview and edit 3 Generate file Select policies SOI title*…" at bounding box center [538, 264] width 1077 height 403
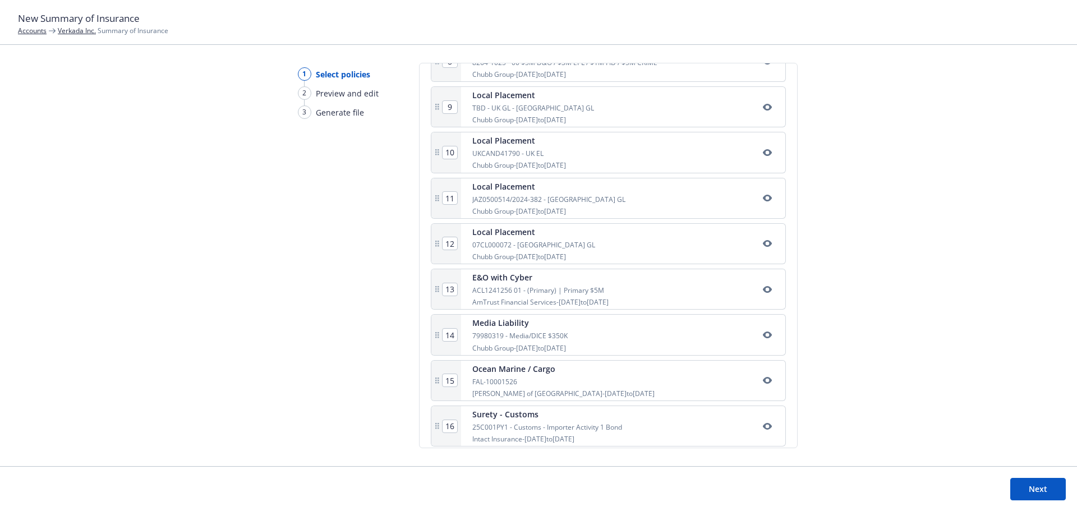
scroll to position [676, 0]
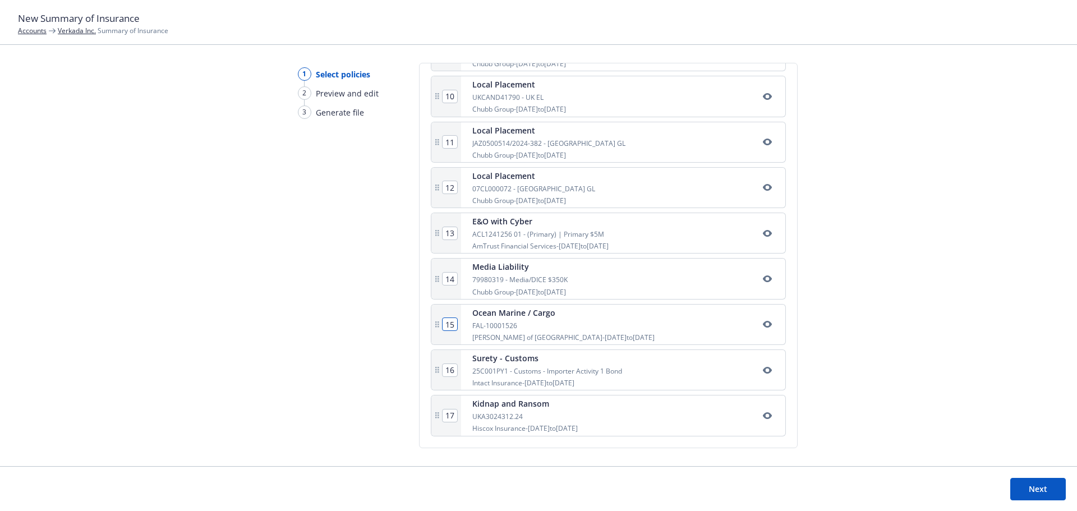
click at [450, 325] on input "15" at bounding box center [450, 324] width 15 height 12
type input "5"
type input "10"
type input "11"
type input "12"
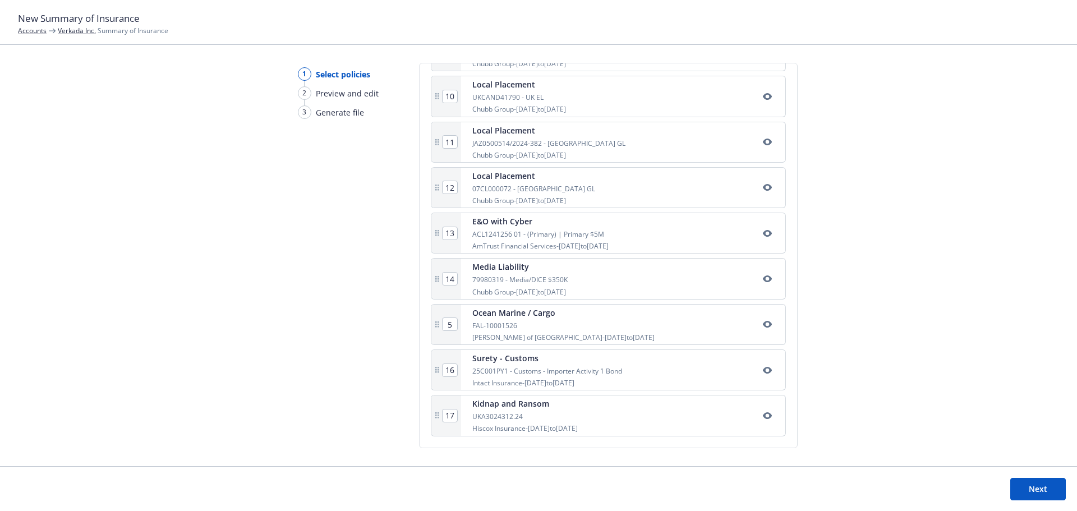
type input "13"
type input "14"
type input "15"
type input "6"
type input "7"
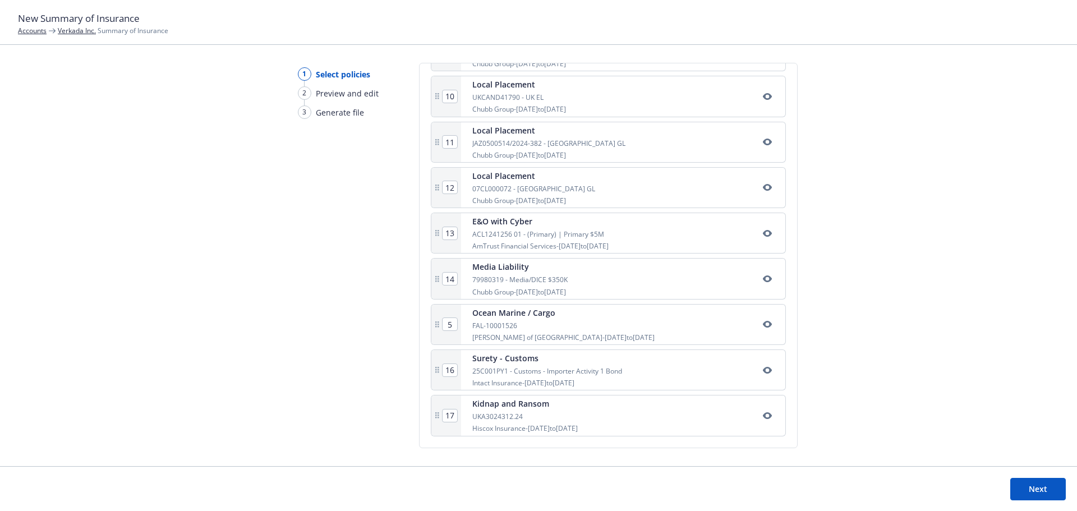
type input "8"
type input "9"
click at [871, 288] on div "1 Select policies 2 Preview and edit 3 Generate file Select policies SOI title*…" at bounding box center [538, 264] width 1077 height 403
click at [449, 415] on input "17" at bounding box center [450, 416] width 15 height 12
type input "7"
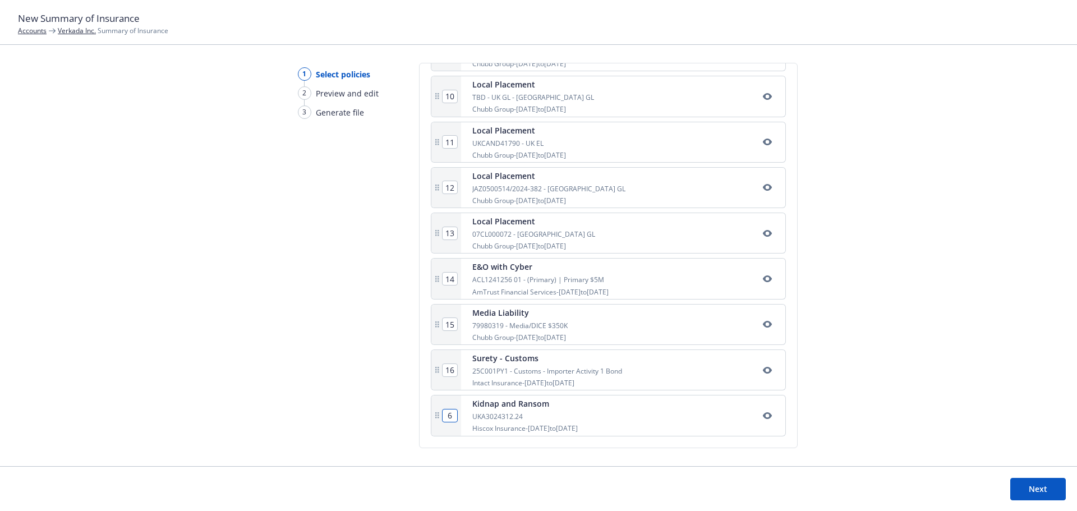
type input "6"
type input "17"
type input "7"
type input "8"
type input "9"
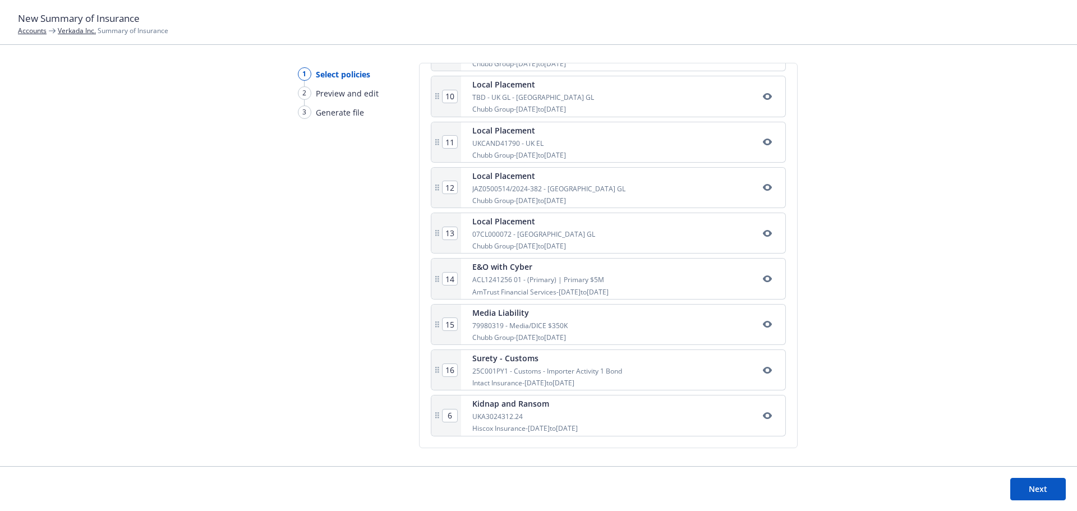
type input "10"
type input "11"
type input "12"
type input "13"
type input "14"
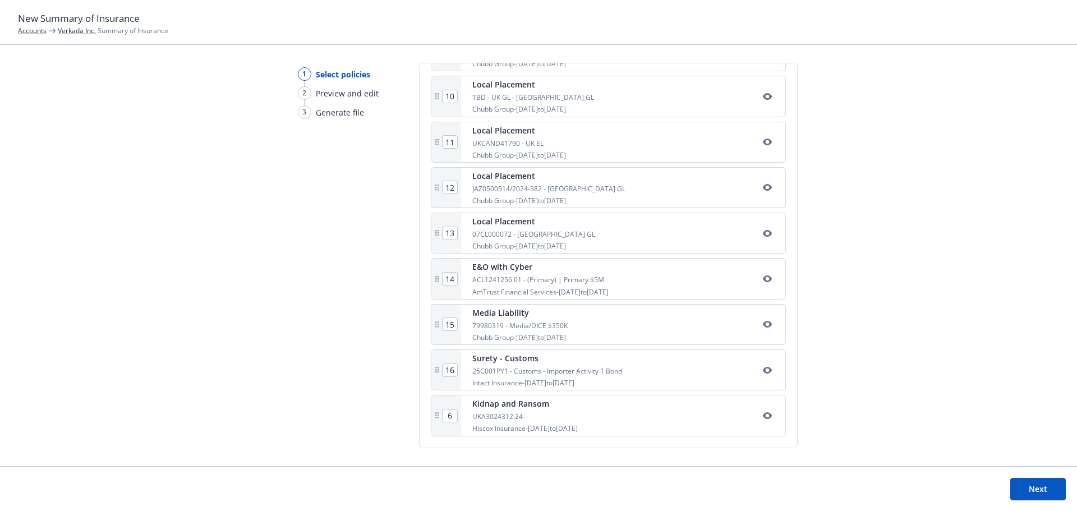
type input "15"
type input "16"
click at [955, 328] on div "1 Select policies 2 Preview and edit 3 Generate file Select policies SOI title*…" at bounding box center [538, 264] width 1077 height 403
click at [450, 371] on input "16" at bounding box center [450, 370] width 15 height 12
type input "6"
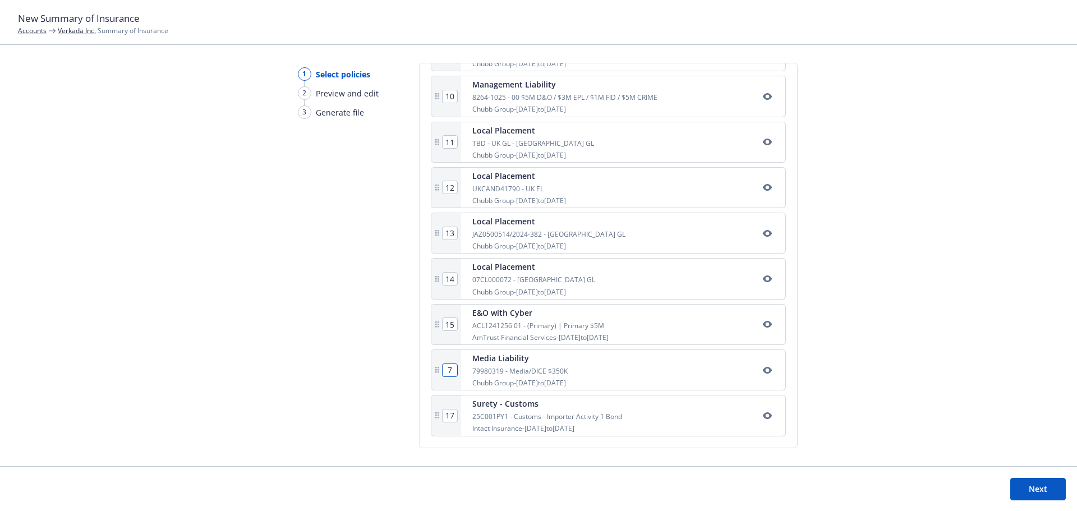
type input "7"
type input "8"
type input "9"
type input "10"
type input "11"
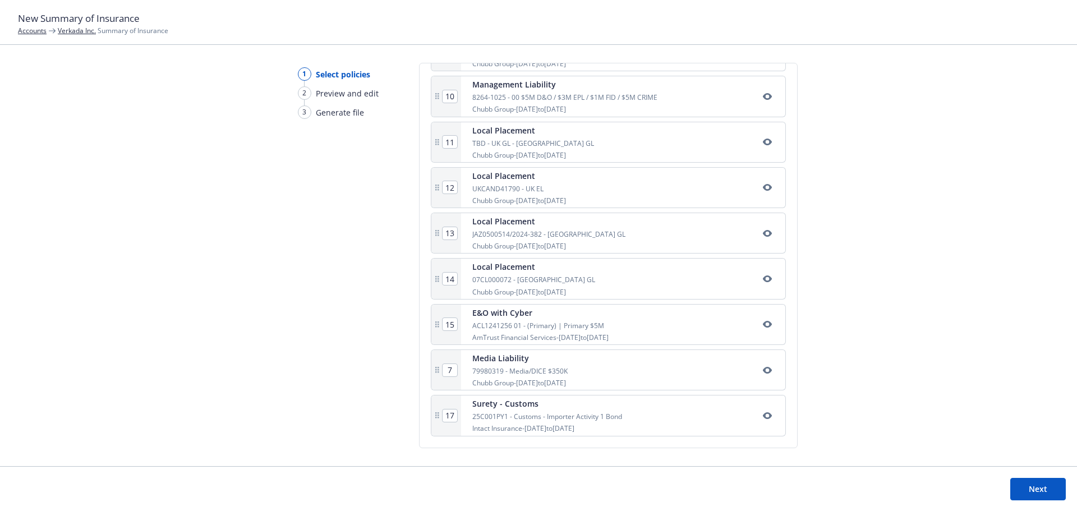
type input "12"
type input "13"
type input "14"
type input "15"
type input "16"
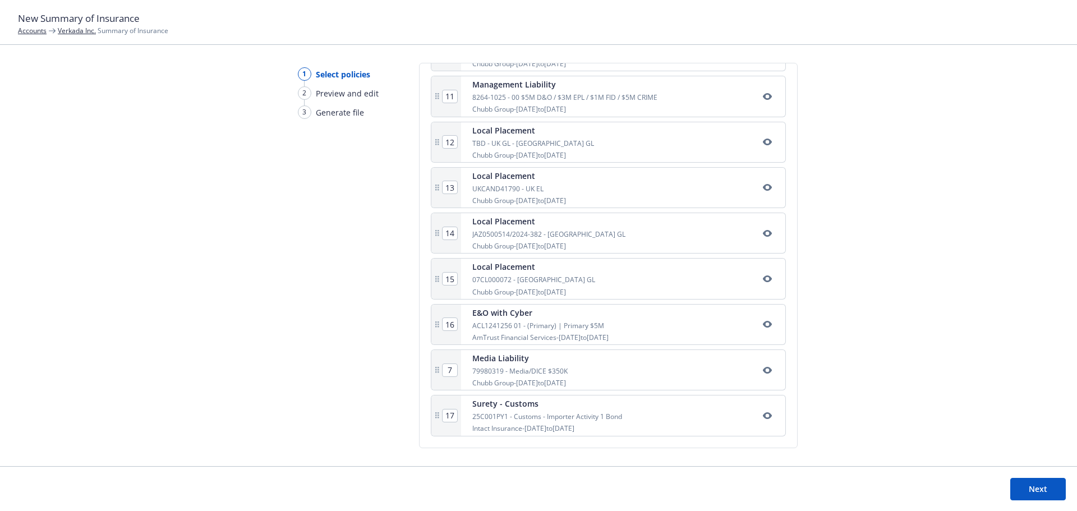
click at [381, 383] on div "1 Select policies 2 Preview and edit 3 Generate file" at bounding box center [334, 264] width 108 height 403
click at [449, 371] on input "16" at bounding box center [450, 370] width 15 height 12
type input "6"
type input "8"
type input "9"
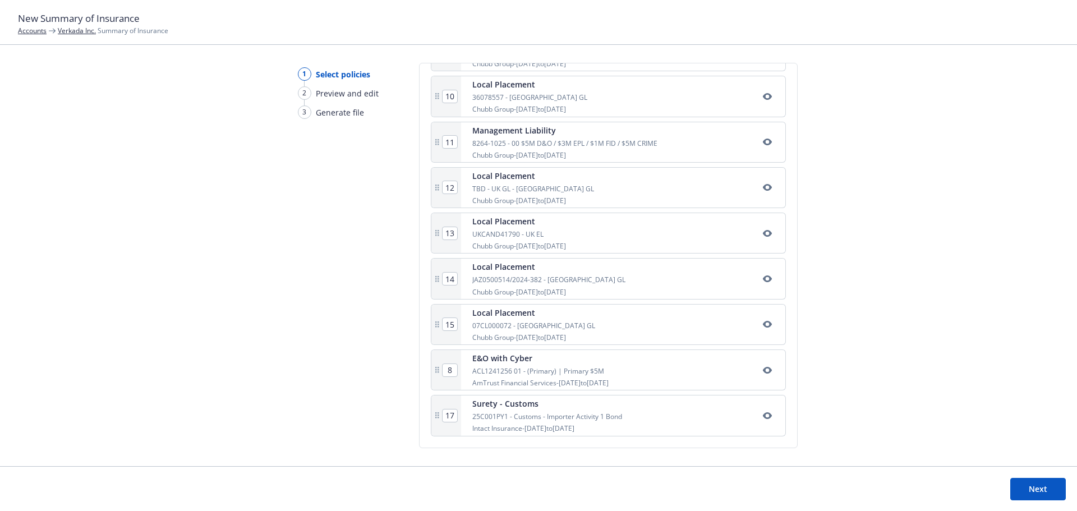
type input "10"
type input "11"
type input "12"
type input "13"
type input "14"
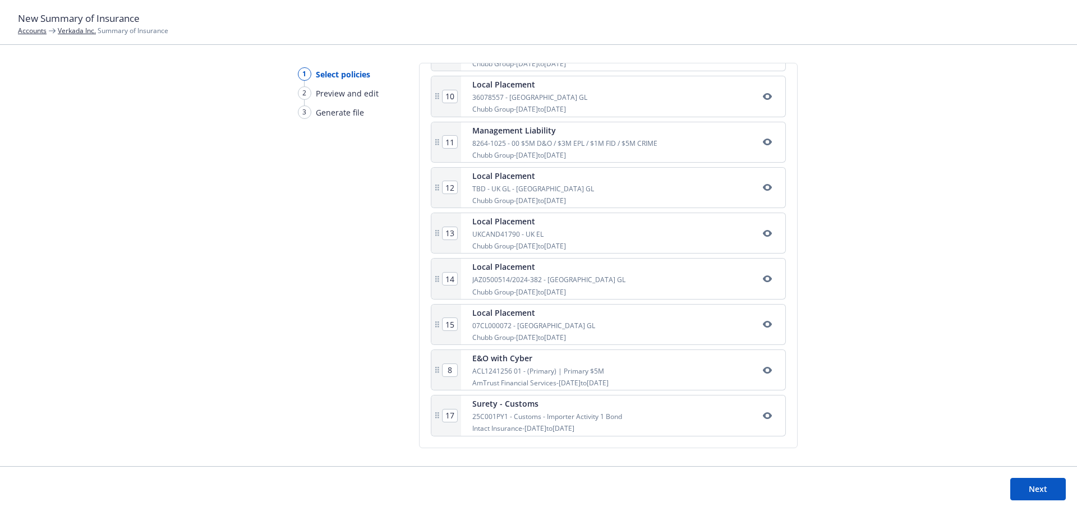
type input "15"
type input "16"
click at [881, 267] on div "1 Select policies 2 Preview and edit 3 Generate file Select policies SOI title*…" at bounding box center [538, 264] width 1077 height 403
click at [450, 418] on input "17" at bounding box center [450, 416] width 15 height 12
type input "7"
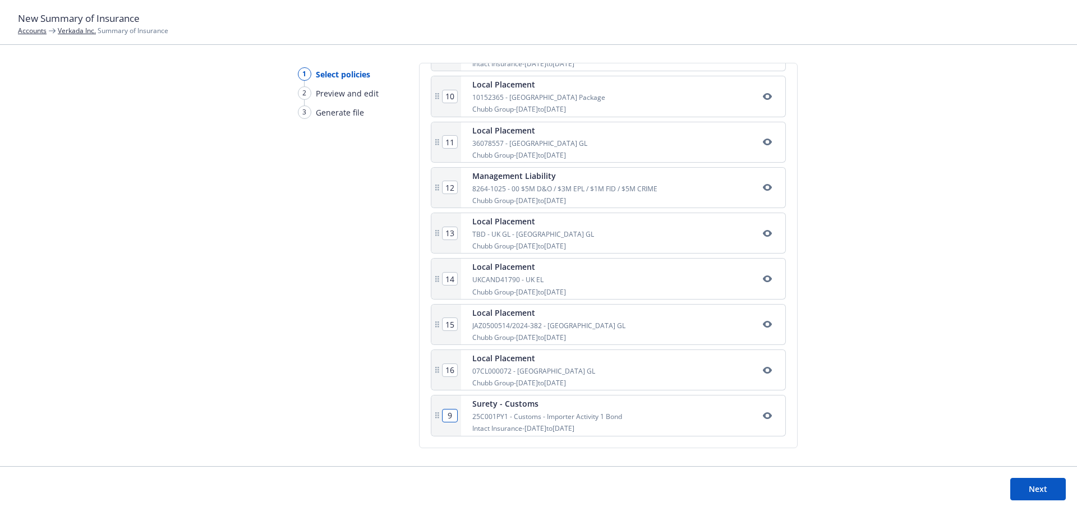
type input "9"
type input "10"
type input "11"
type input "12"
type input "13"
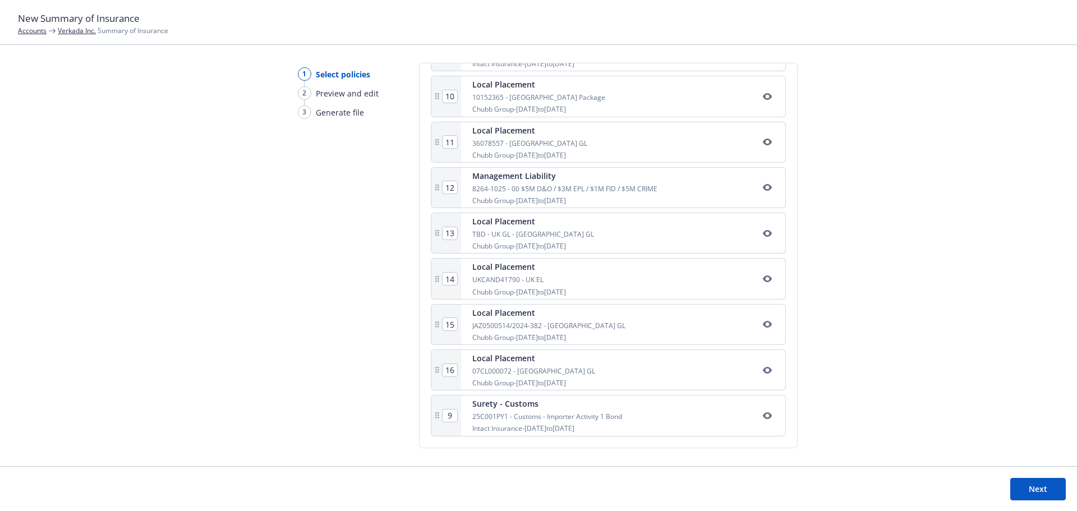
type input "14"
type input "15"
type input "16"
type input "17"
click at [925, 284] on div "1 Select policies 2 Preview and edit 3 Generate file Select policies SOI title*…" at bounding box center [538, 264] width 1077 height 403
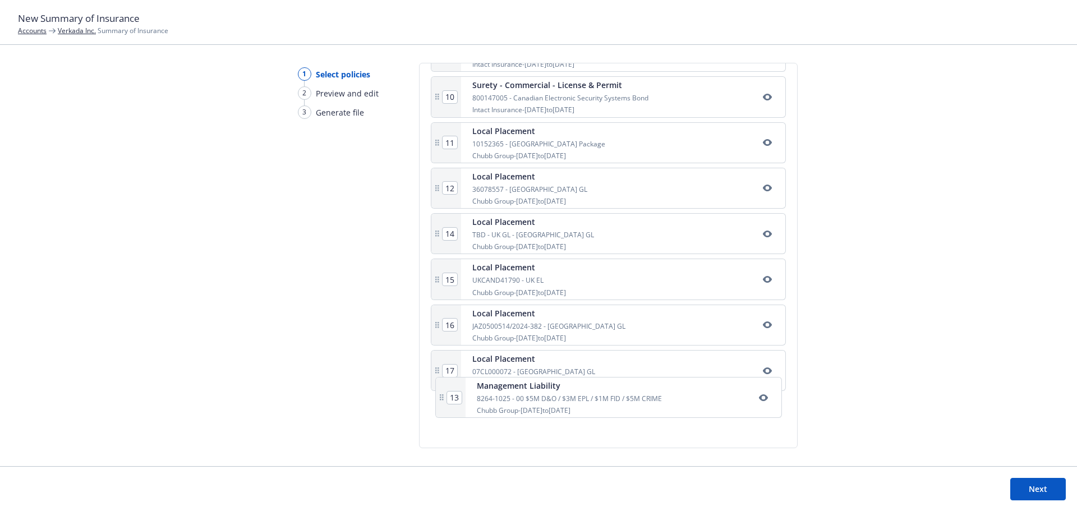
drag, startPoint x: 435, startPoint y: 233, endPoint x: 443, endPoint y: 404, distance: 171.8
click at [443, 404] on div "1 Commercial Package 3607-83-34 Chubb Group - 12/01/2024 to 12/01/2025 2 Foreig…" at bounding box center [608, 51] width 355 height 771
type input "17"
type input "13"
type input "14"
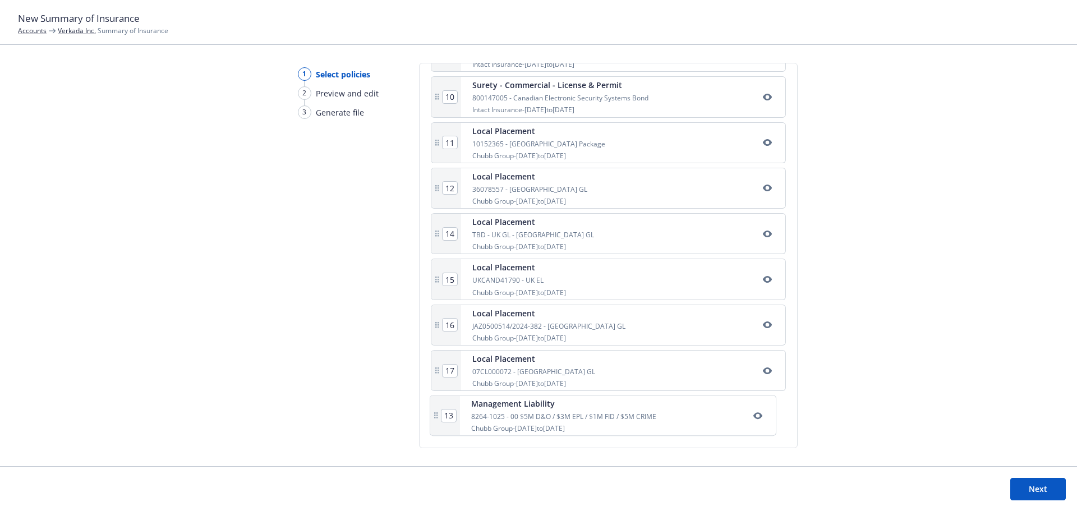
type input "15"
type input "16"
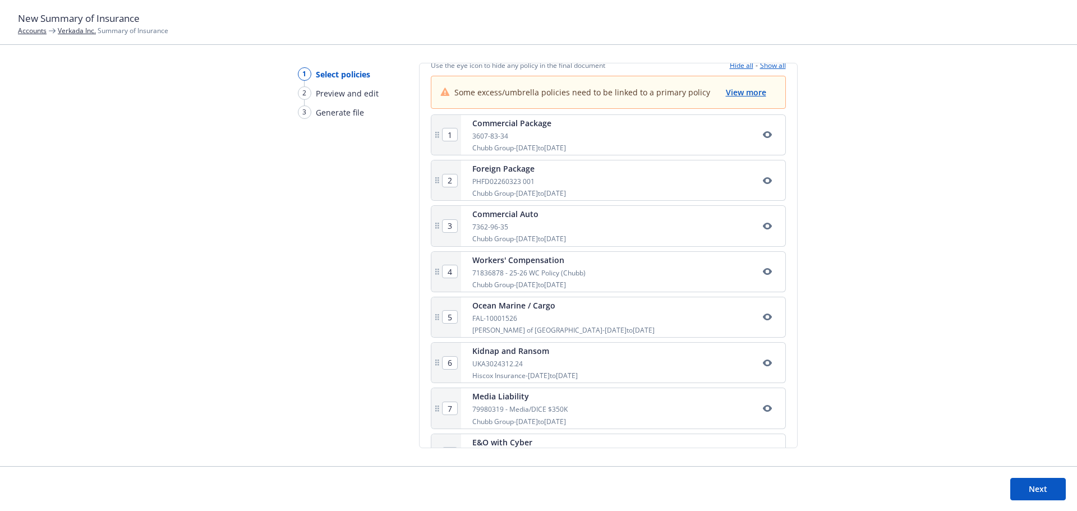
scroll to position [0, 0]
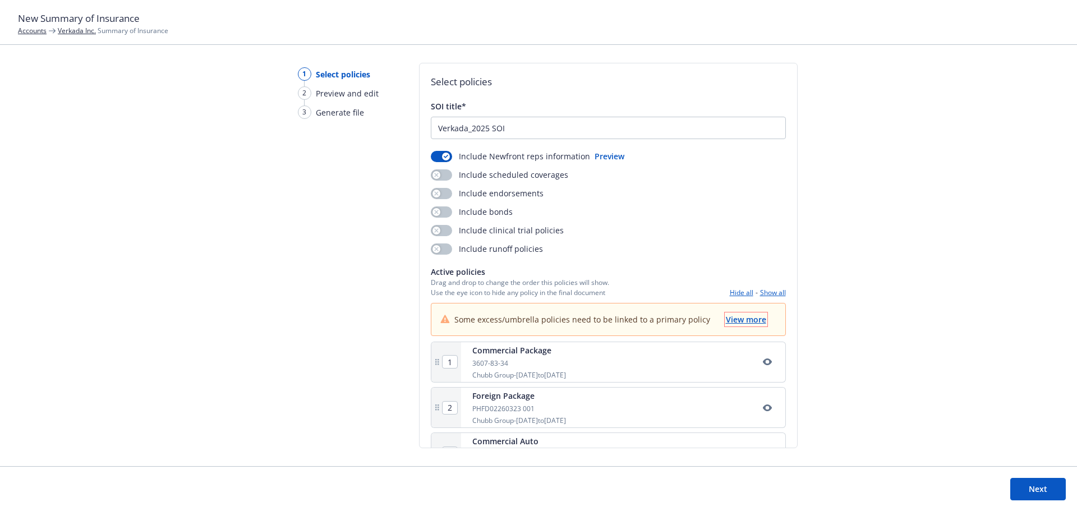
click at [734, 321] on span "View more" at bounding box center [746, 319] width 40 height 11
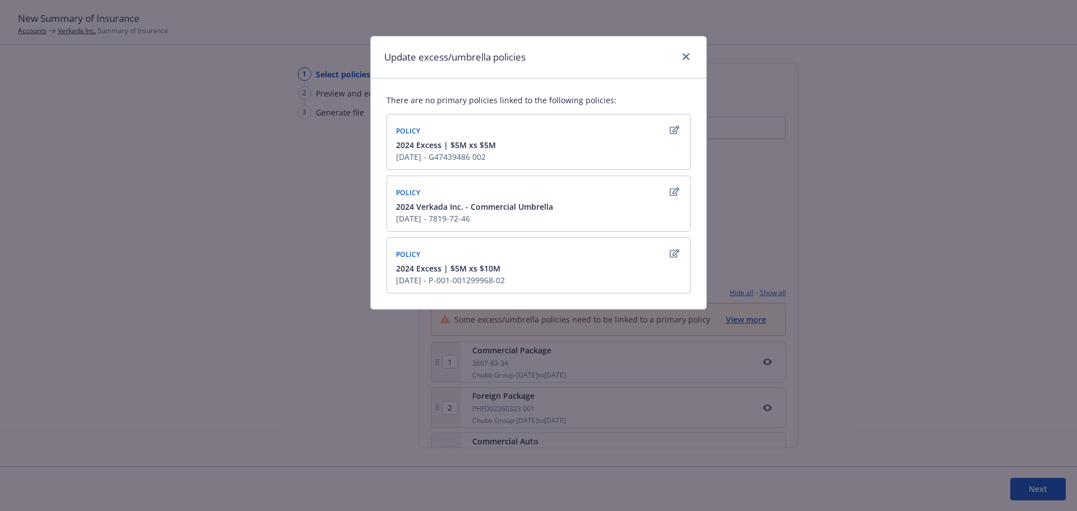
click at [676, 126] on icon "button" at bounding box center [675, 130] width 10 height 9
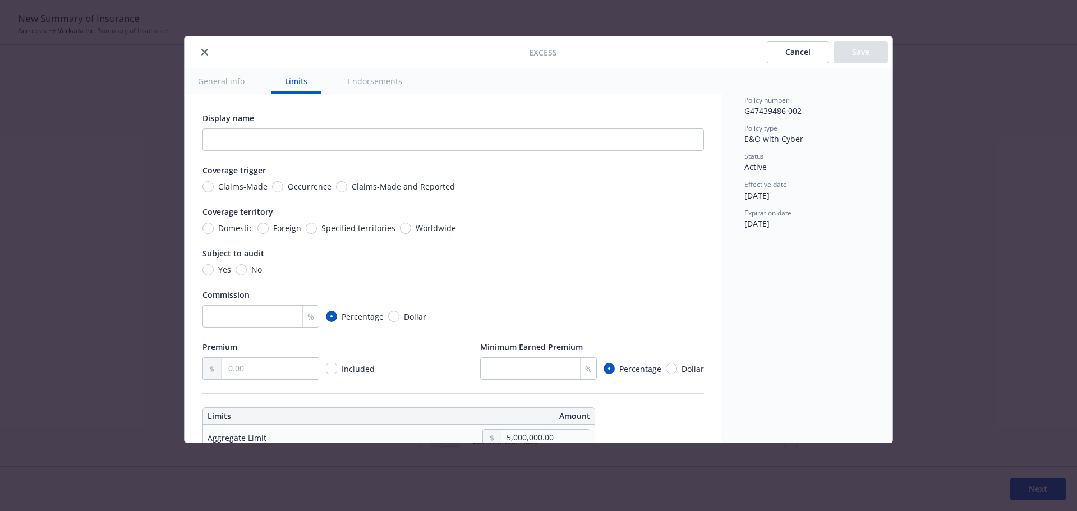
click at [792, 54] on button "Cancel" at bounding box center [798, 52] width 62 height 22
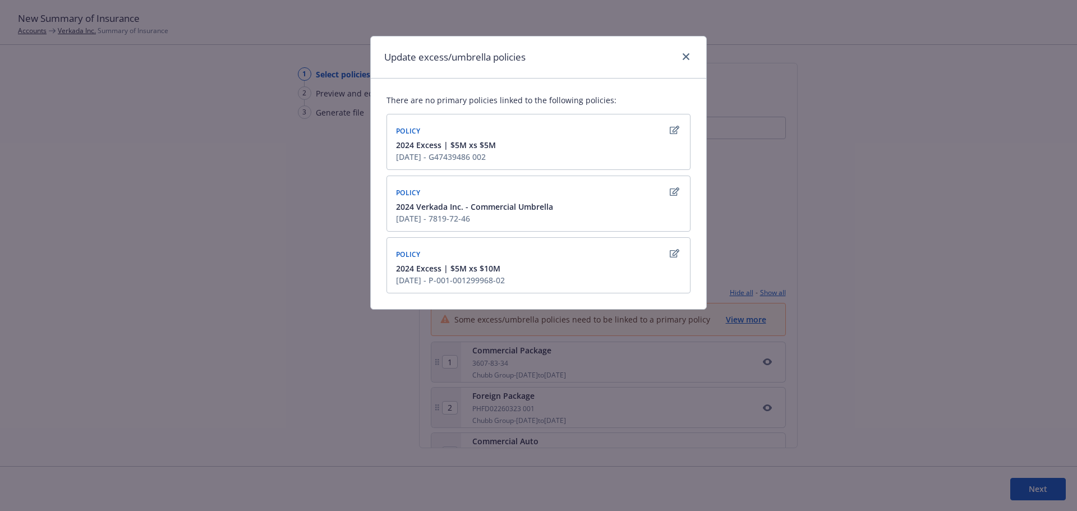
click at [677, 127] on icon "button" at bounding box center [675, 130] width 10 height 9
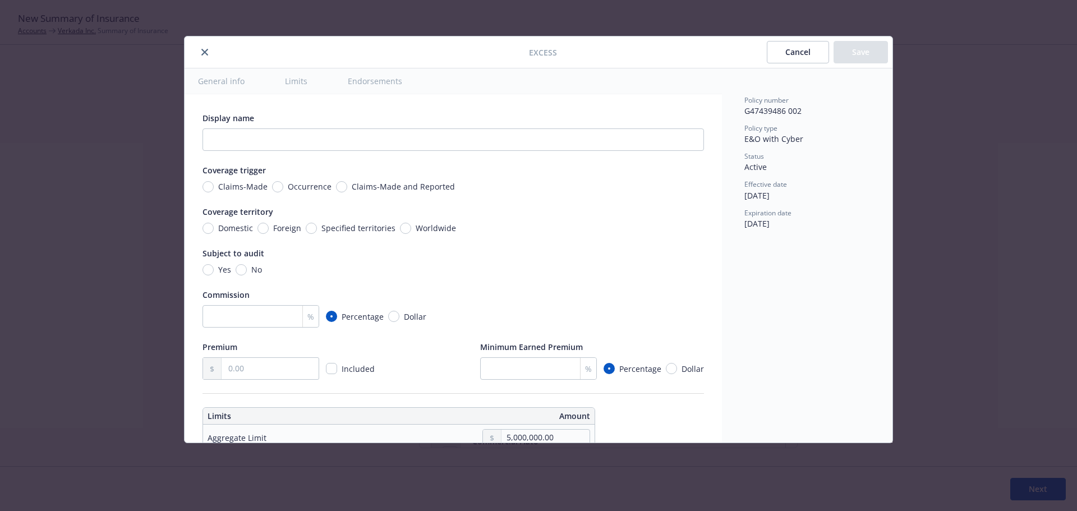
scroll to position [313, 0]
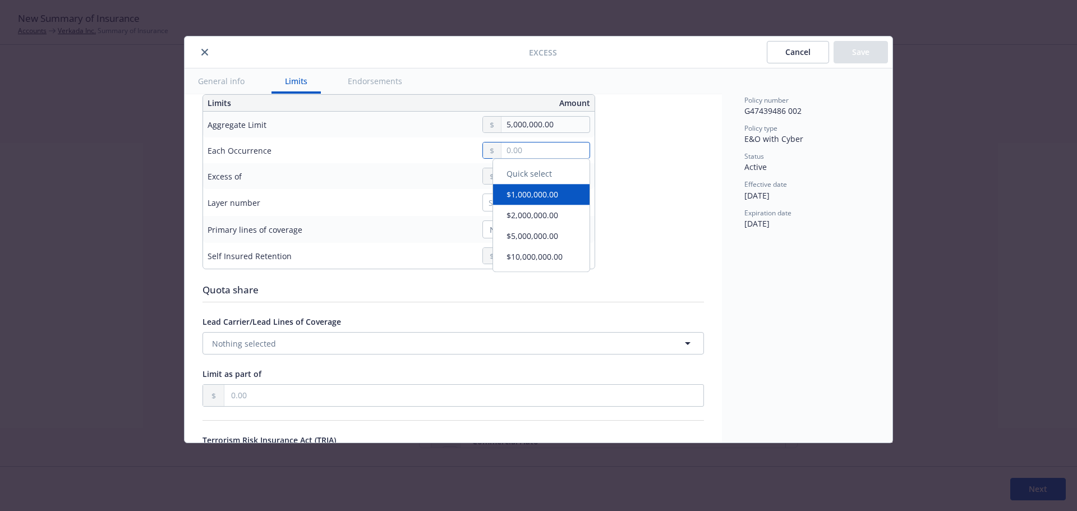
click at [516, 145] on input "text" at bounding box center [546, 150] width 88 height 16
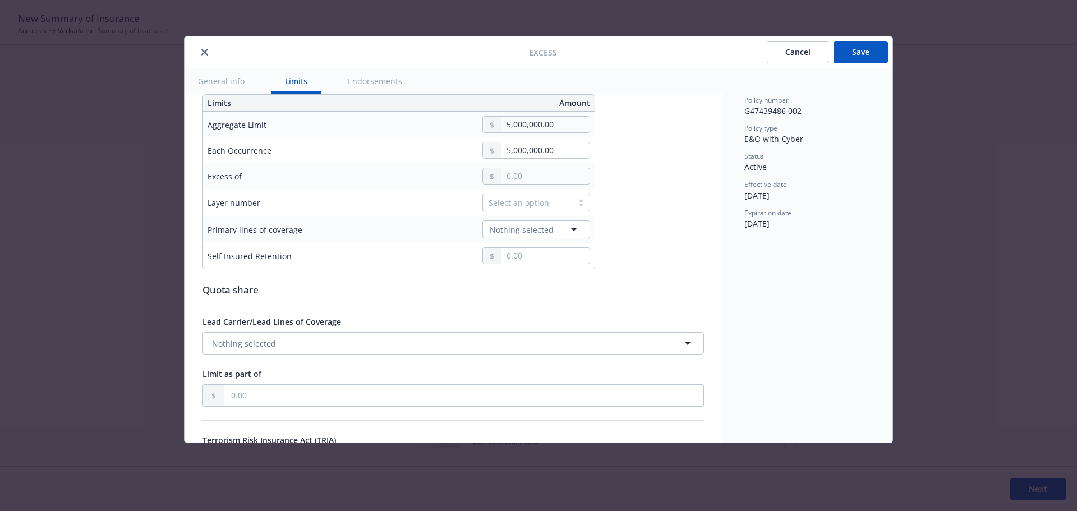
type textarea "x"
type input "5,000,000.00"
click at [534, 245] on button "$5,000,000.00" at bounding box center [541, 240] width 96 height 21
click at [535, 173] on input "text" at bounding box center [546, 176] width 88 height 16
type textarea "x"
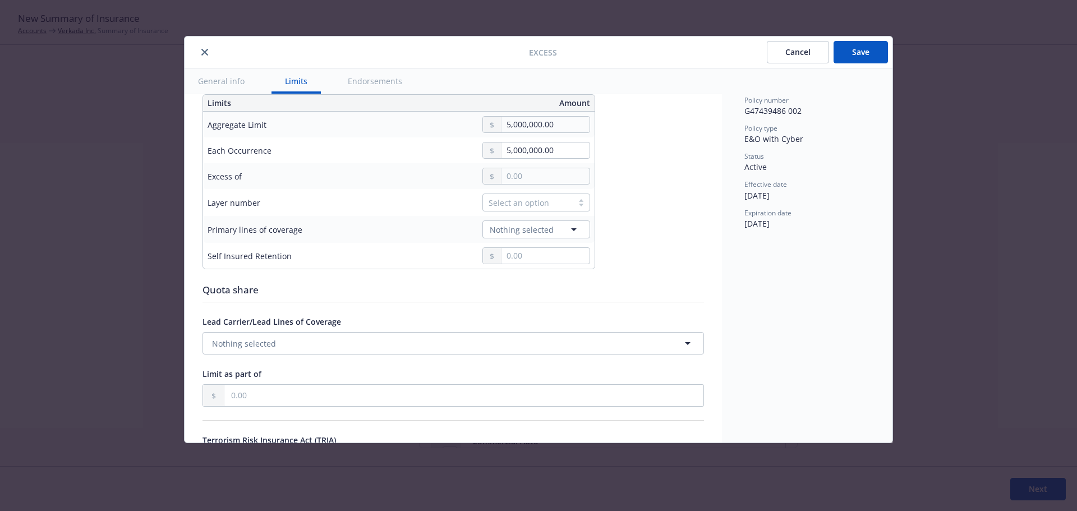
type input "$5M excess of $5M"
type input "5,000,000.00"
click at [542, 258] on button "$5,000,000.00" at bounding box center [541, 265] width 96 height 21
click at [530, 204] on div "Select an option" at bounding box center [528, 203] width 79 height 12
click at [532, 246] on div "01" at bounding box center [536, 249] width 94 height 12
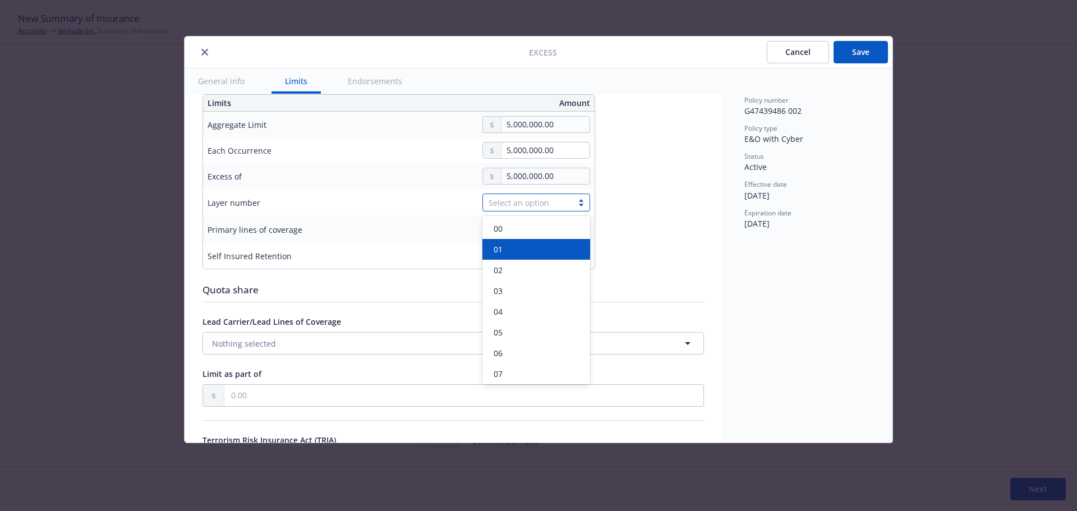
type textarea "x"
click at [496, 230] on span "Nothing selected" at bounding box center [522, 230] width 64 height 12
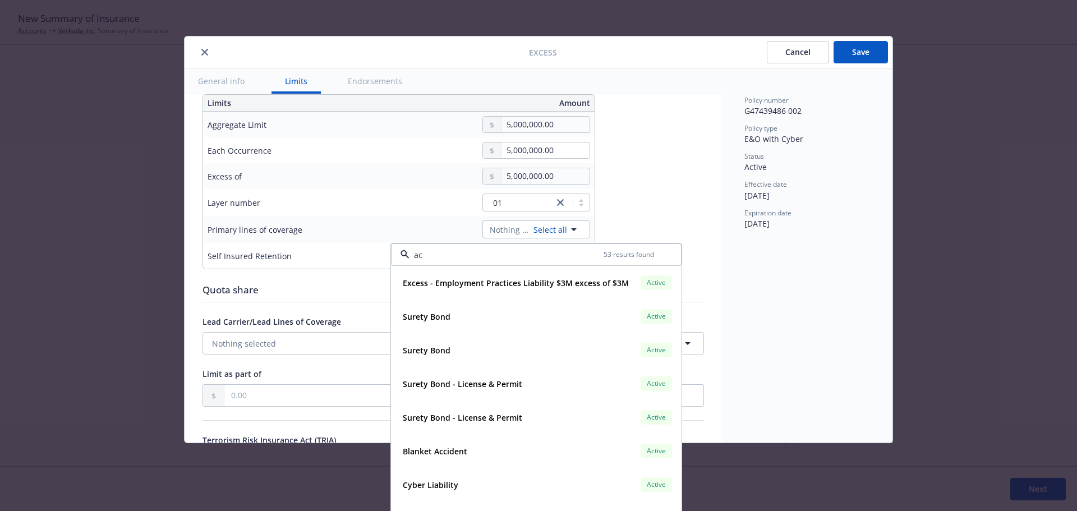
type input "acl"
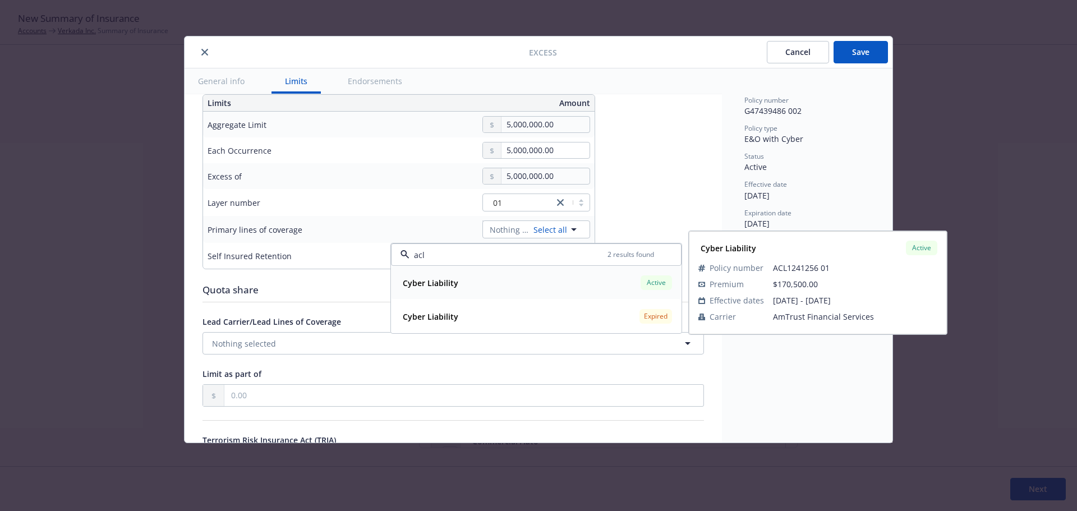
click at [471, 276] on div "Cyber Liability Active" at bounding box center [536, 282] width 276 height 19
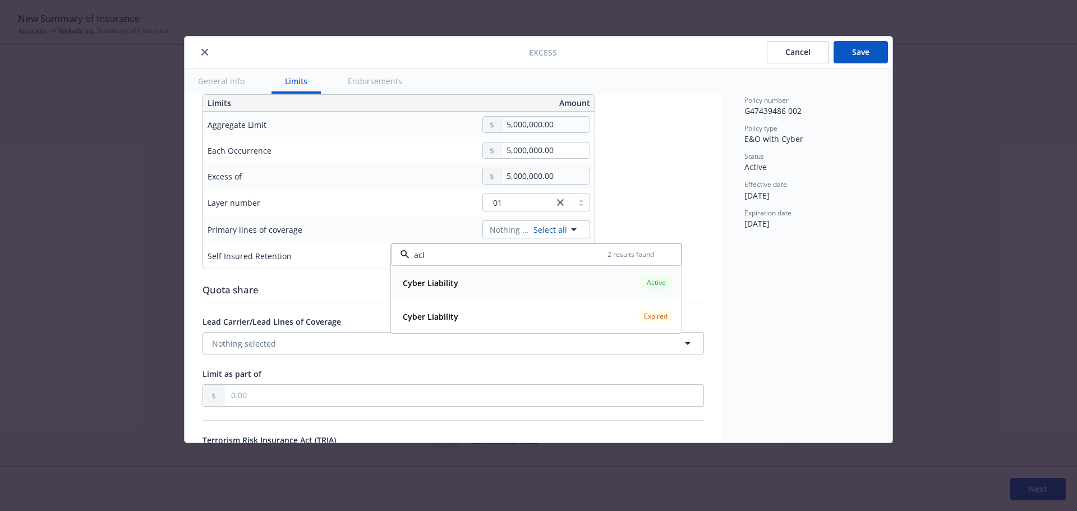
type textarea "x"
type input "Cyber Liability $5M excess of $5M"
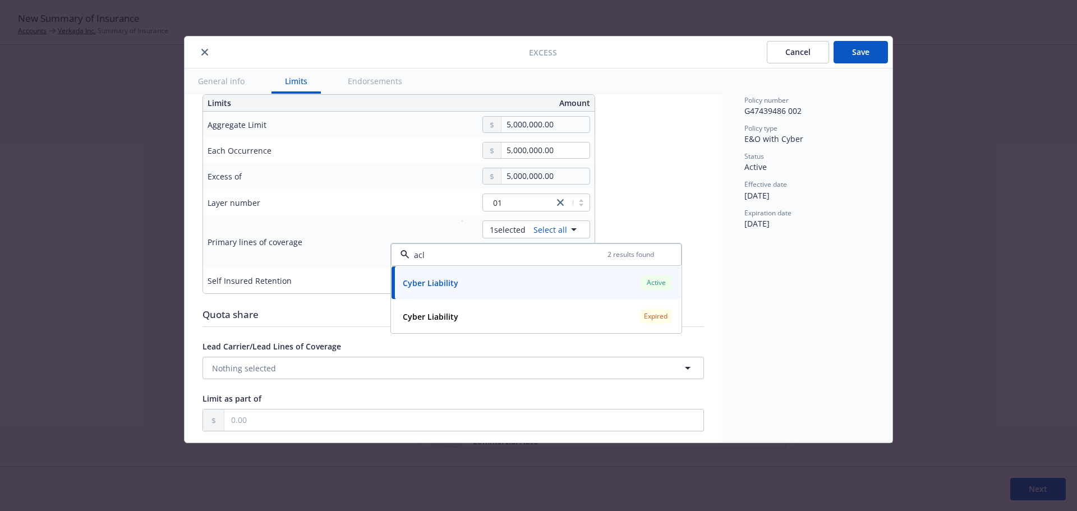
type input "acl"
click at [307, 307] on div "Quota share" at bounding box center [454, 314] width 502 height 15
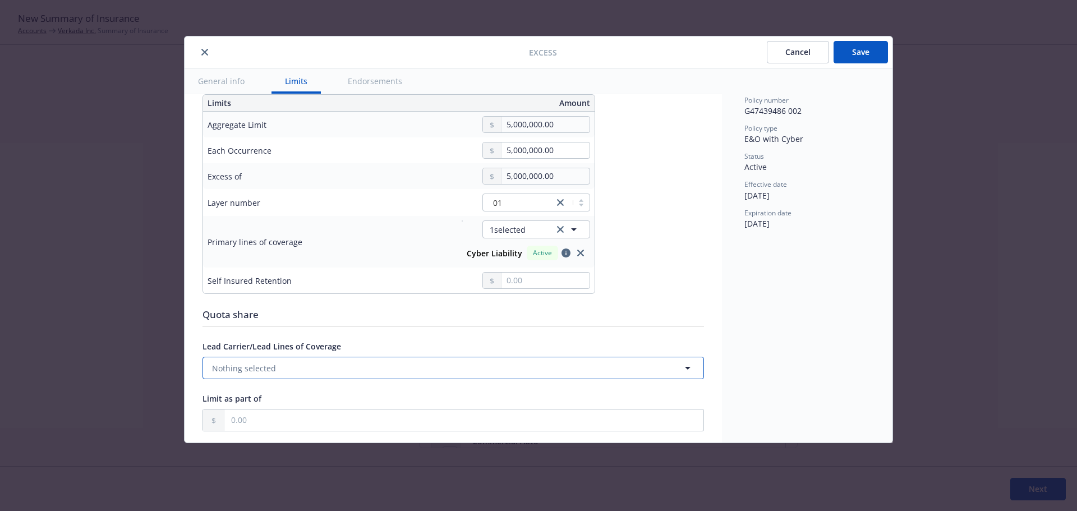
click at [275, 369] on button "Nothing selected" at bounding box center [454, 368] width 502 height 22
type input "g47"
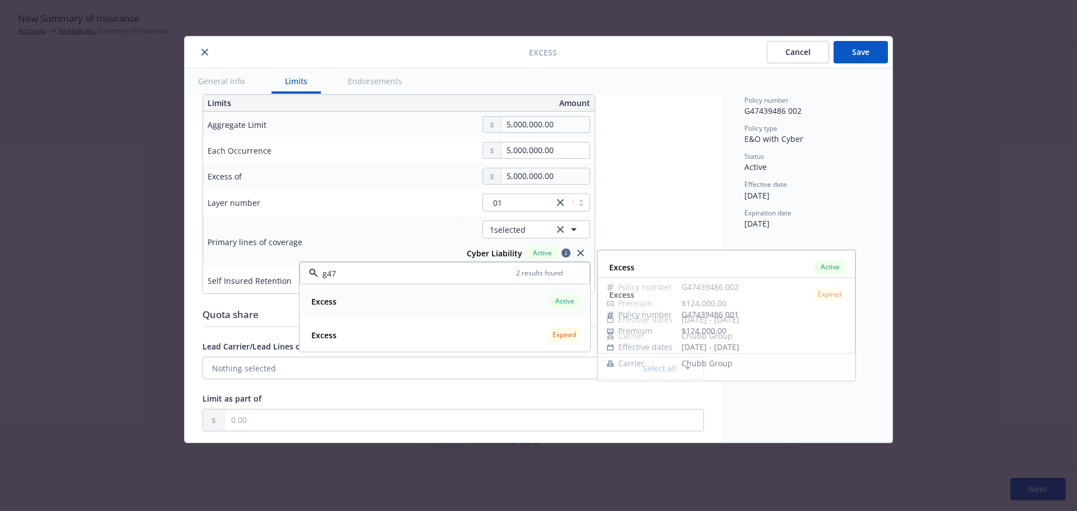
click at [480, 303] on div "Excess Active" at bounding box center [445, 301] width 276 height 19
type textarea "x"
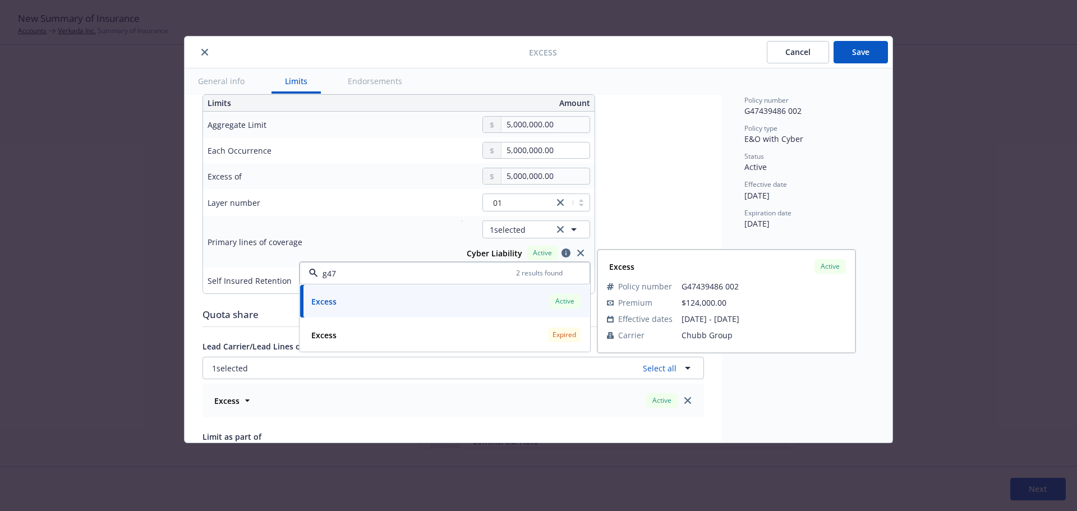
type input "g47"
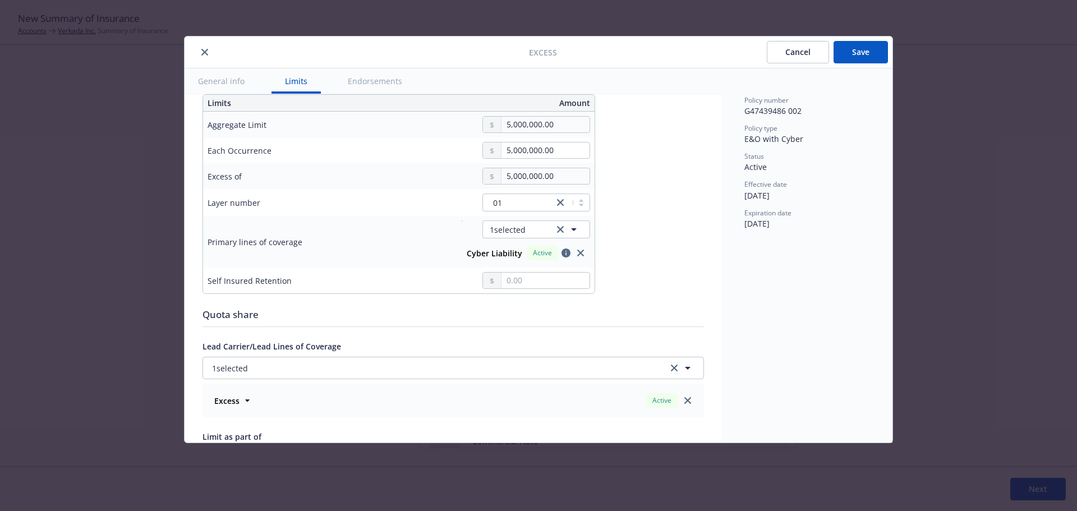
click at [654, 182] on div "Display name Cyber Liability $5M excess of $5M Coverage trigger Claims-Made Occ…" at bounding box center [454, 278] width 502 height 959
click at [871, 51] on button "Save" at bounding box center [861, 52] width 54 height 22
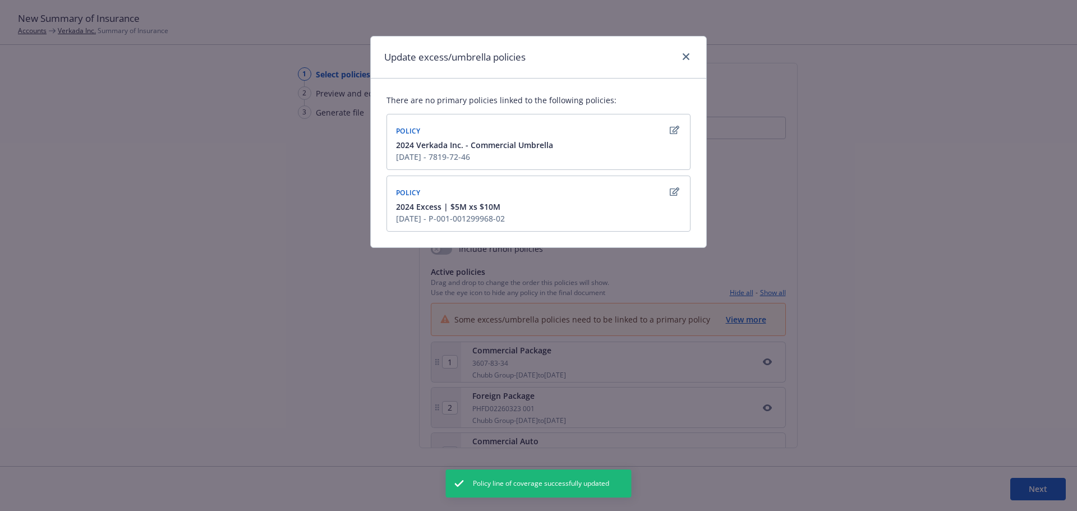
click at [677, 191] on icon "button" at bounding box center [675, 191] width 10 height 8
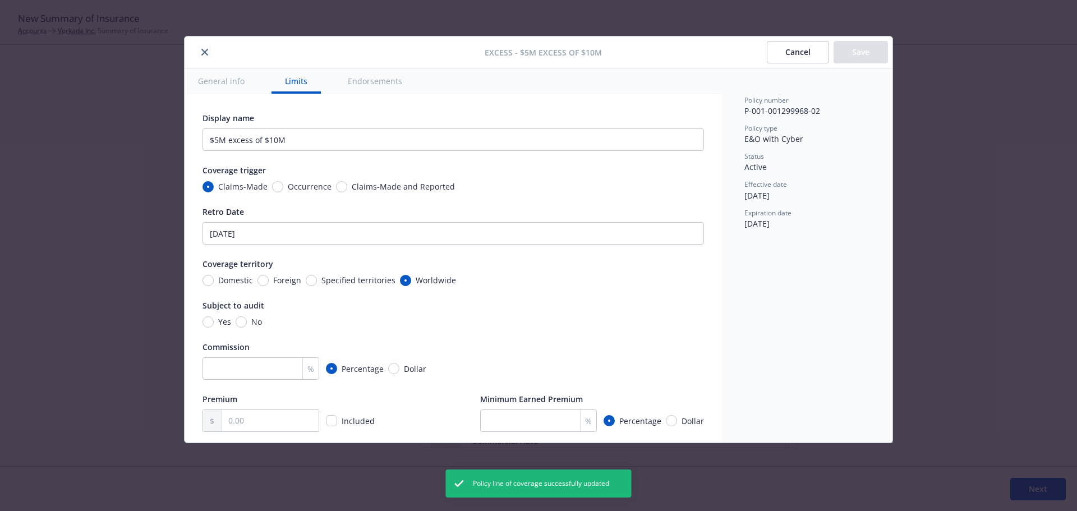
scroll to position [365, 0]
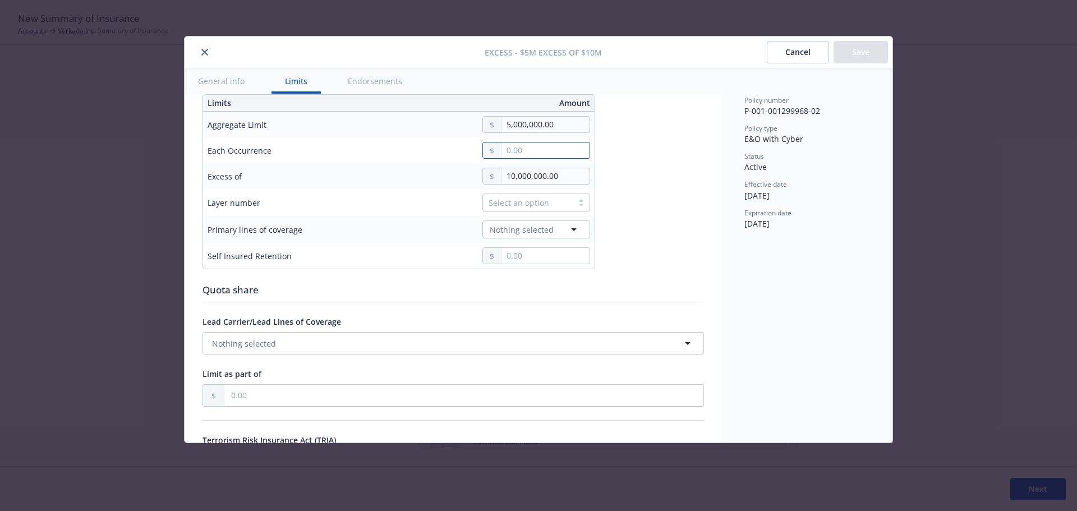
click at [540, 150] on input "text" at bounding box center [546, 150] width 88 height 16
type textarea "x"
type input "5,000,000.00"
click at [535, 237] on button "$5,000,000.00" at bounding box center [541, 241] width 96 height 21
click at [535, 201] on div "Select an option" at bounding box center [528, 203] width 79 height 12
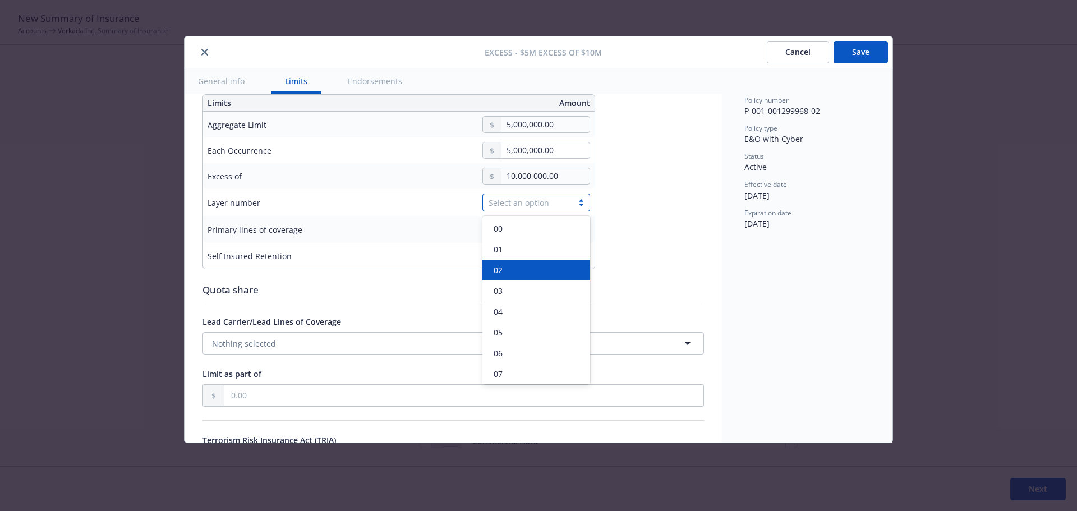
click at [507, 269] on div "02" at bounding box center [536, 270] width 94 height 12
type textarea "x"
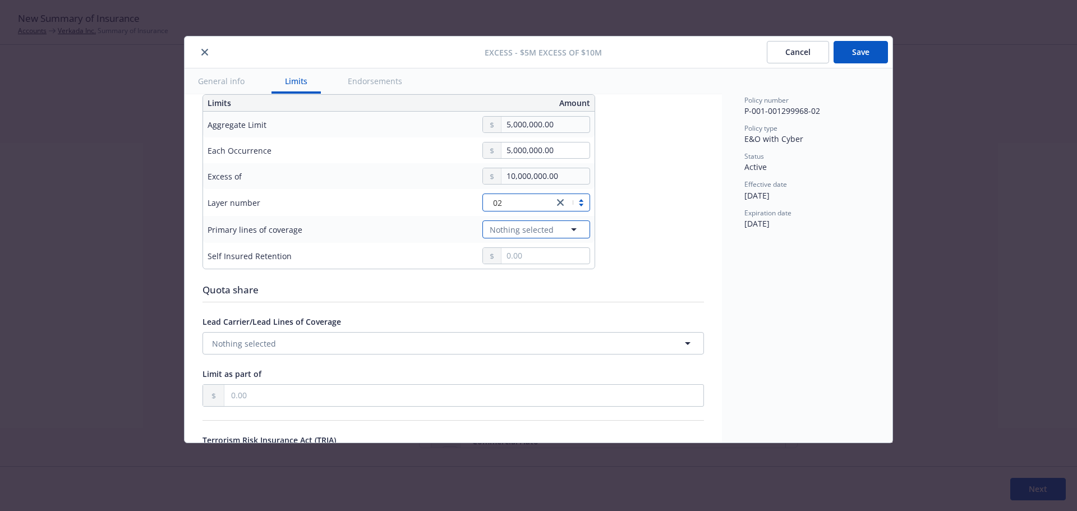
click at [537, 228] on span "Nothing selected" at bounding box center [522, 230] width 64 height 12
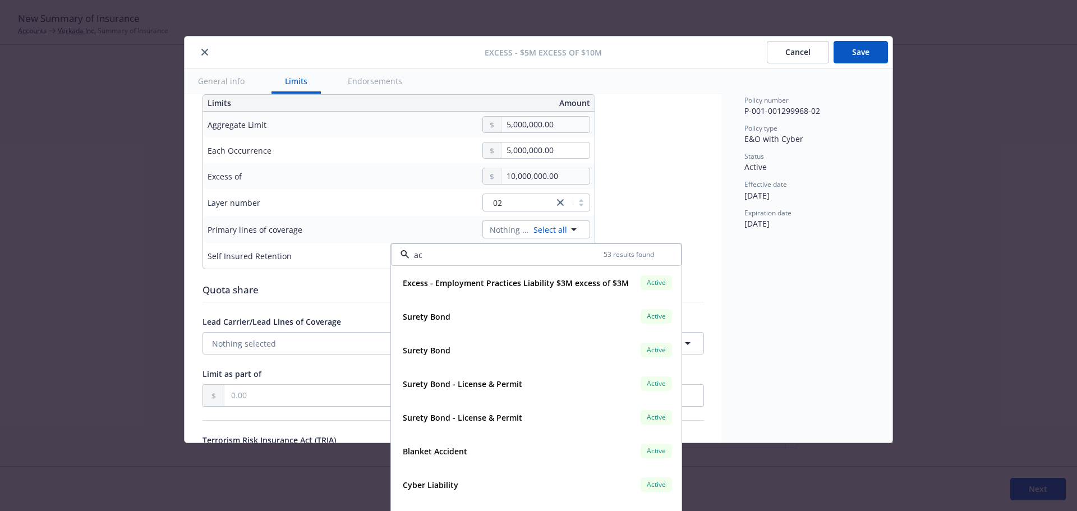
type input "acl"
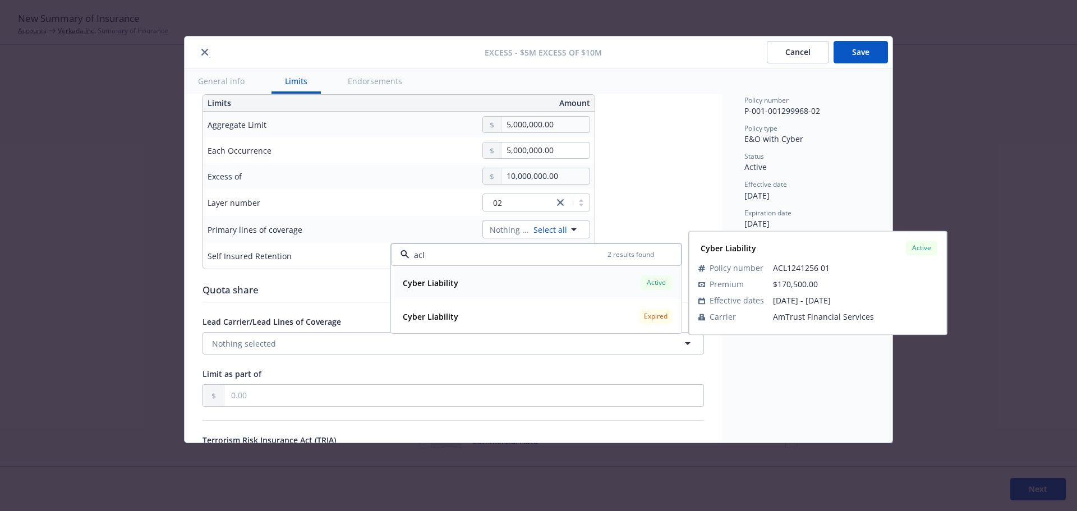
click at [480, 281] on div "Cyber Liability Active" at bounding box center [536, 282] width 276 height 19
type textarea "x"
type input "Cyber Liability $5M excess of $10M"
type textarea "x"
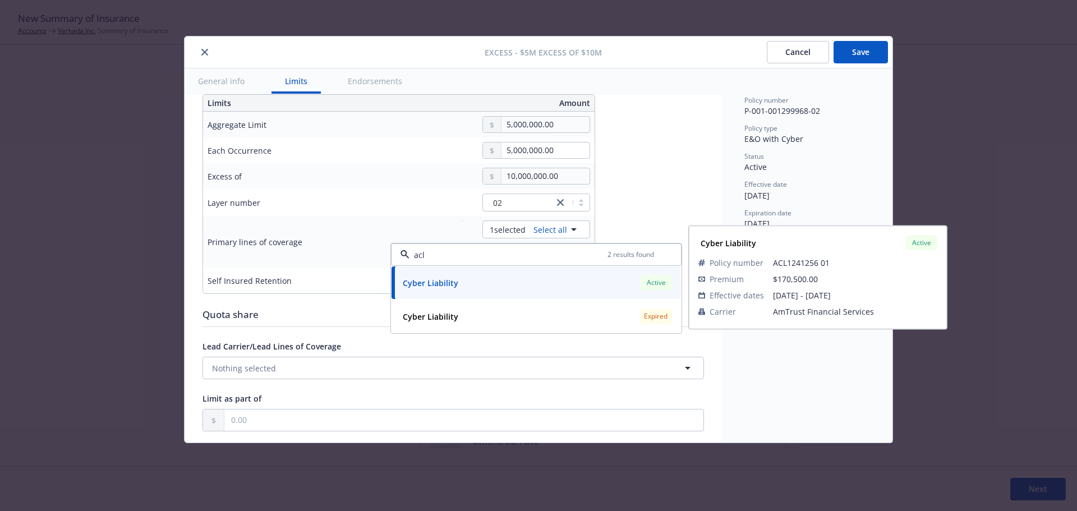
type input "acl"
click at [649, 194] on div "Display name Cyber Liability $5M excess of $10M Coverage trigger Claims-Made Oc…" at bounding box center [454, 398] width 502 height 1303
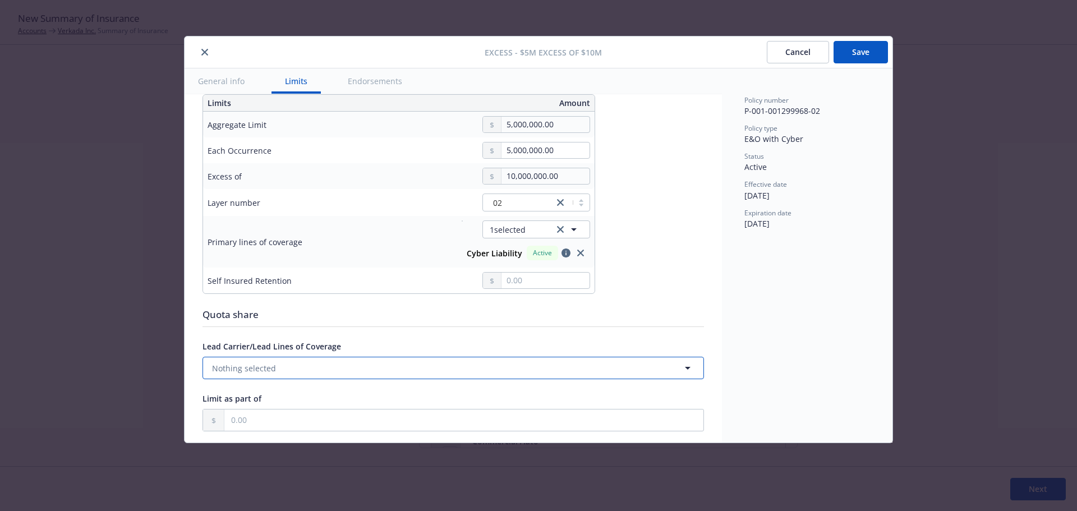
click at [461, 367] on button "Nothing selected" at bounding box center [454, 368] width 502 height 22
type input "p-00"
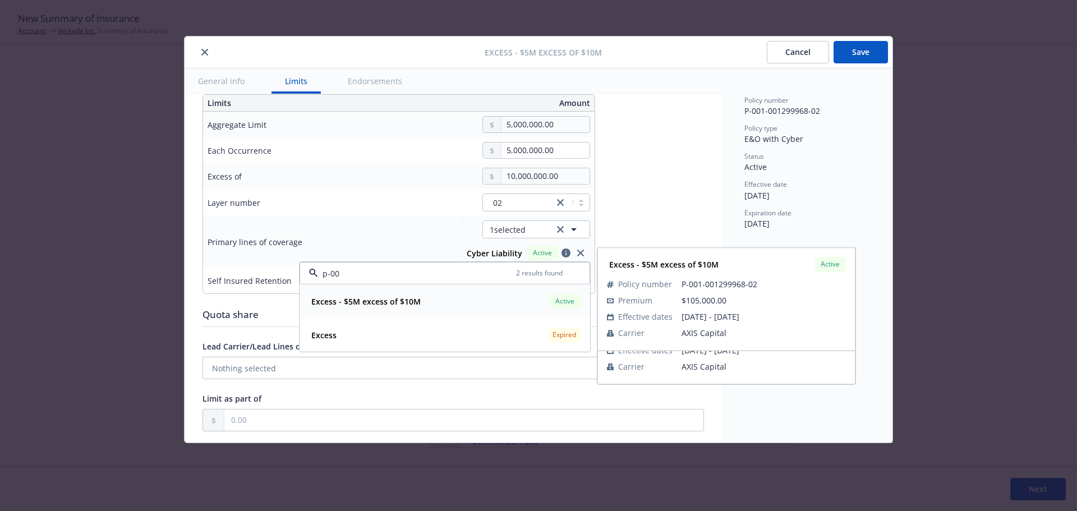
click at [511, 302] on div "Excess - $5M excess of $10M Active" at bounding box center [445, 301] width 276 height 19
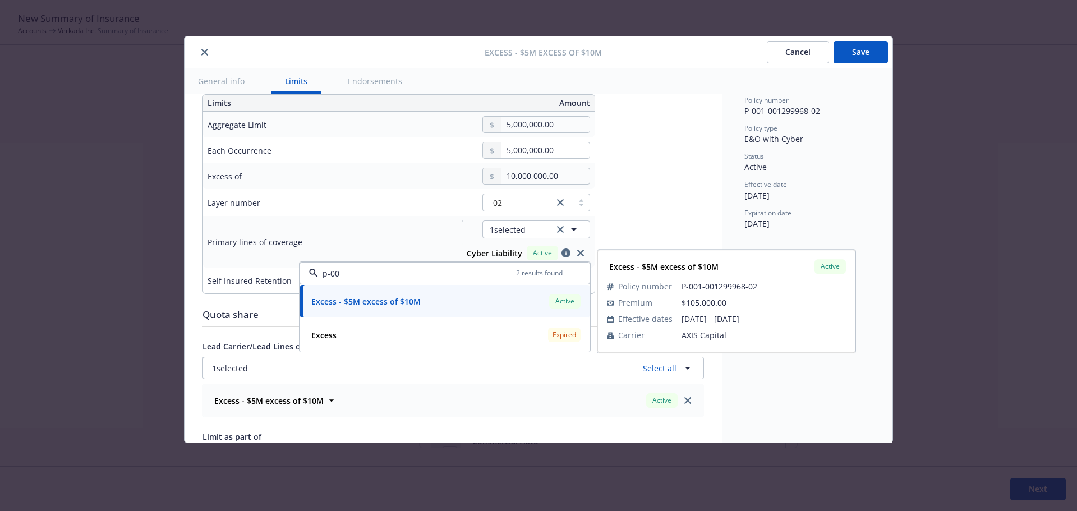
type textarea "x"
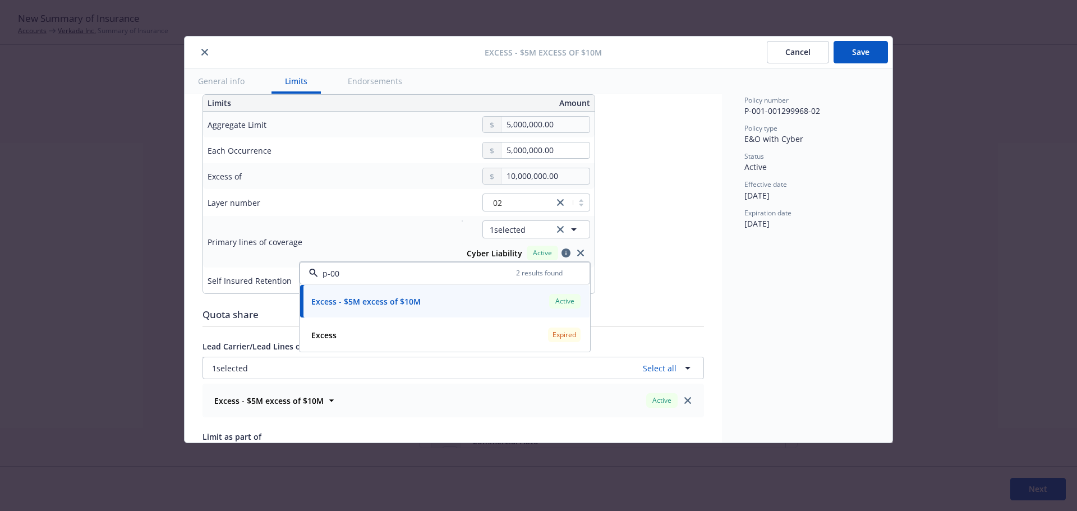
type input "p-00"
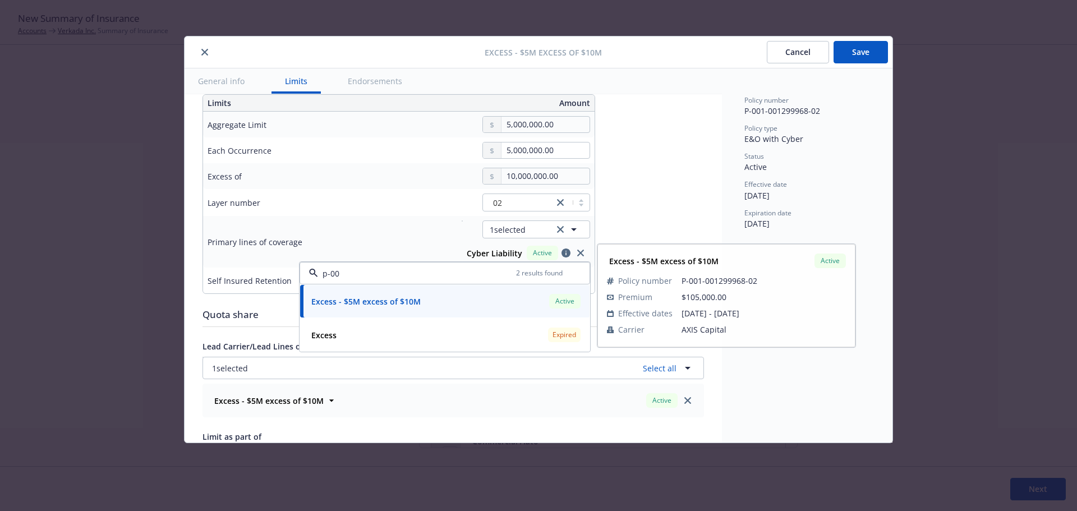
click at [632, 192] on div "Display name Cyber Liability $5M excess of $10M Coverage trigger Claims-Made Oc…" at bounding box center [454, 417] width 502 height 1341
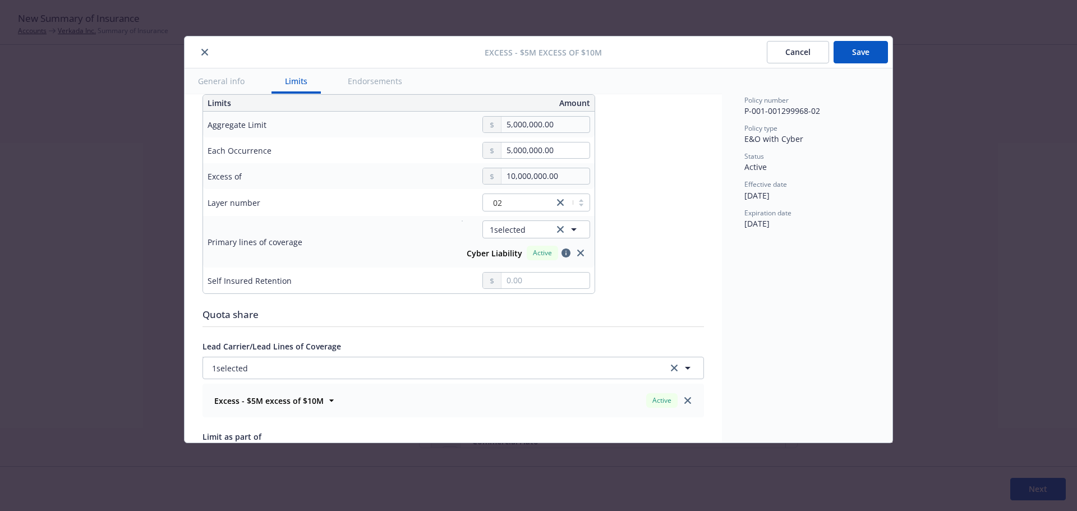
click at [847, 57] on button "Save" at bounding box center [861, 52] width 54 height 22
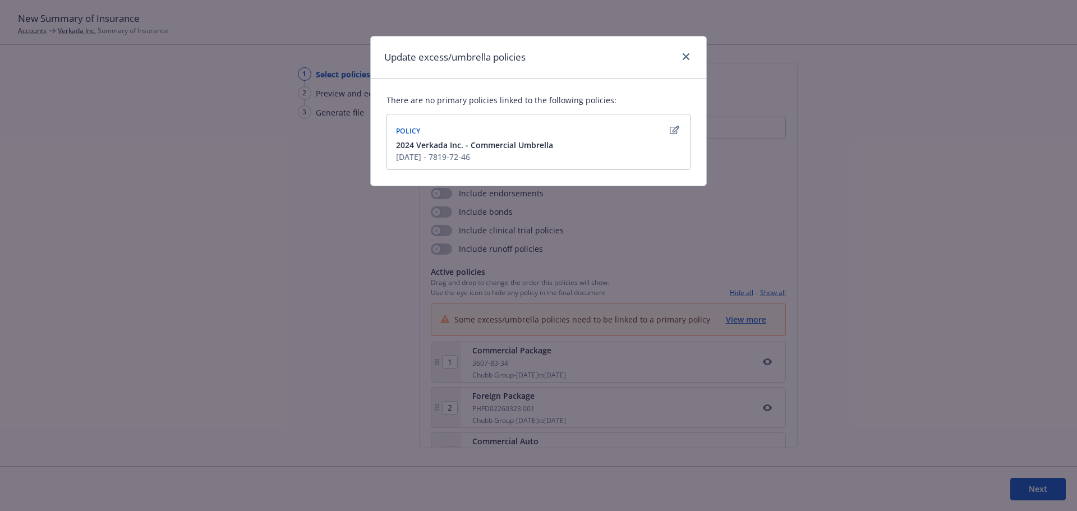
click at [679, 127] on button "button" at bounding box center [674, 129] width 13 height 13
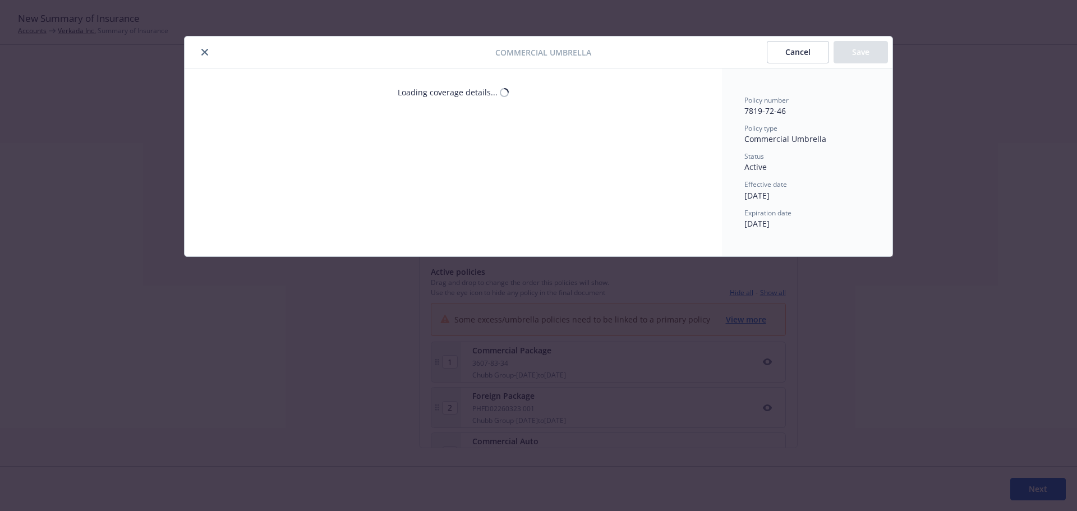
type textarea "x"
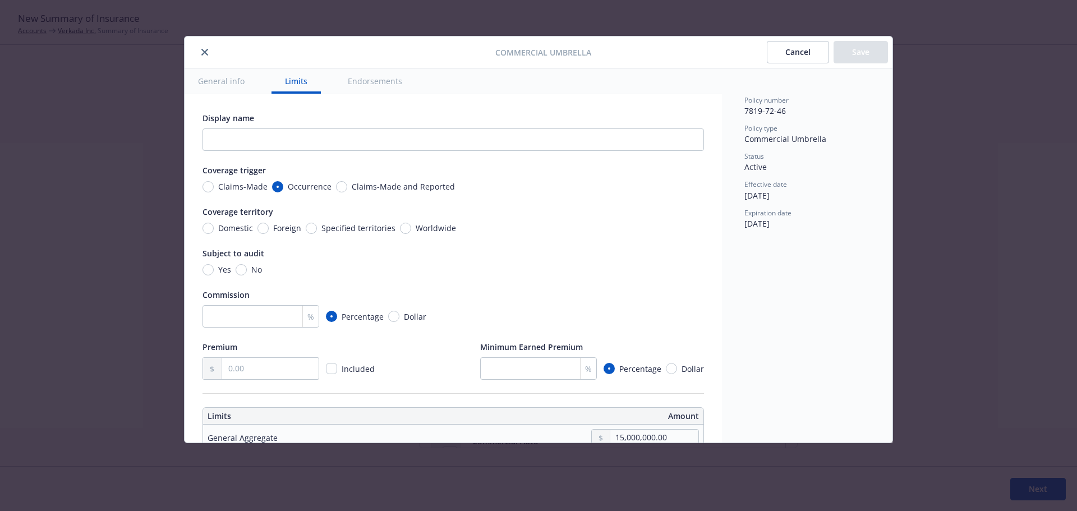
scroll to position [313, 0]
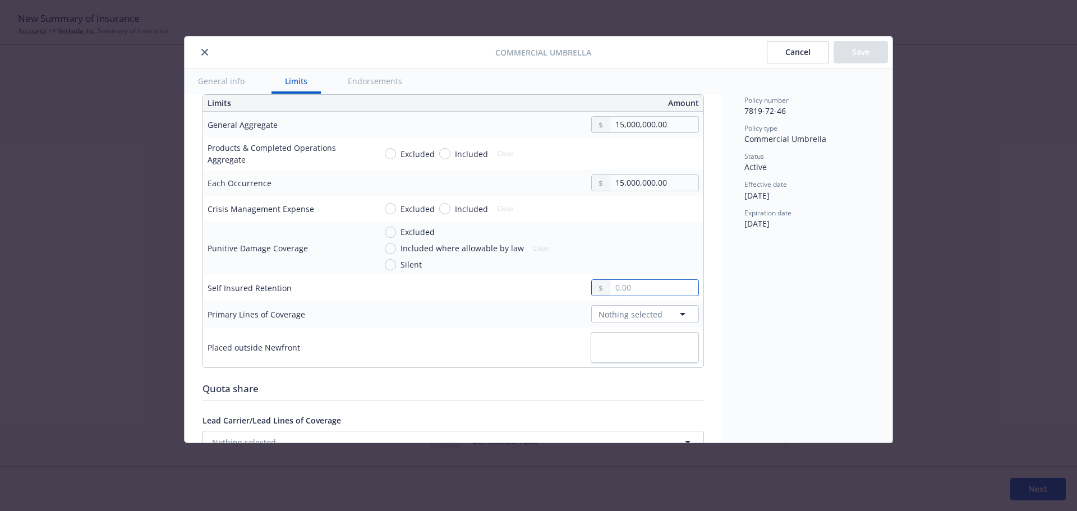
click at [645, 290] on input "text" at bounding box center [654, 288] width 88 height 16
type input "0.00"
type textarea "x"
click at [643, 312] on span "Nothing selected" at bounding box center [631, 315] width 64 height 12
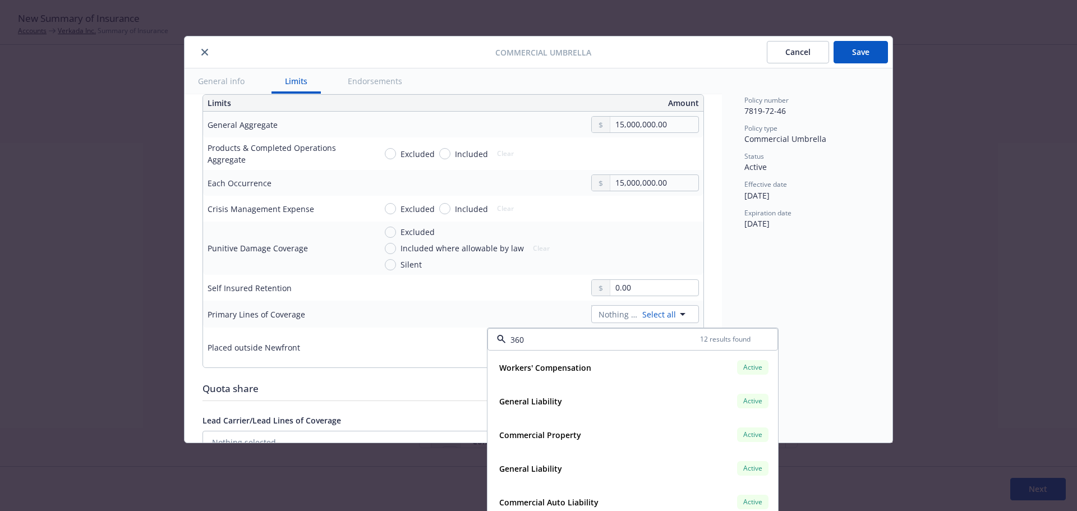
type input "3607"
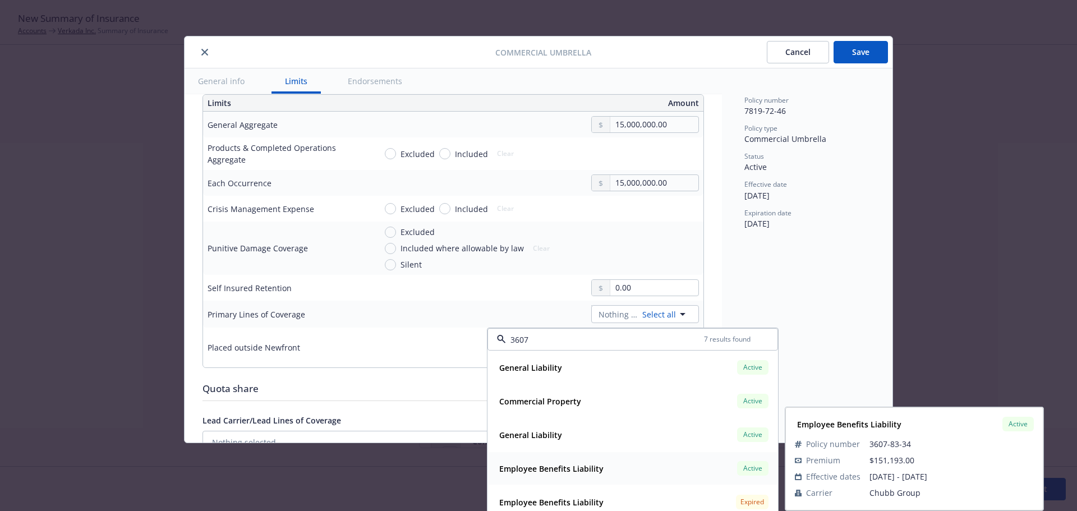
click at [623, 464] on div "Employee Benefits Liability Active" at bounding box center [633, 468] width 276 height 19
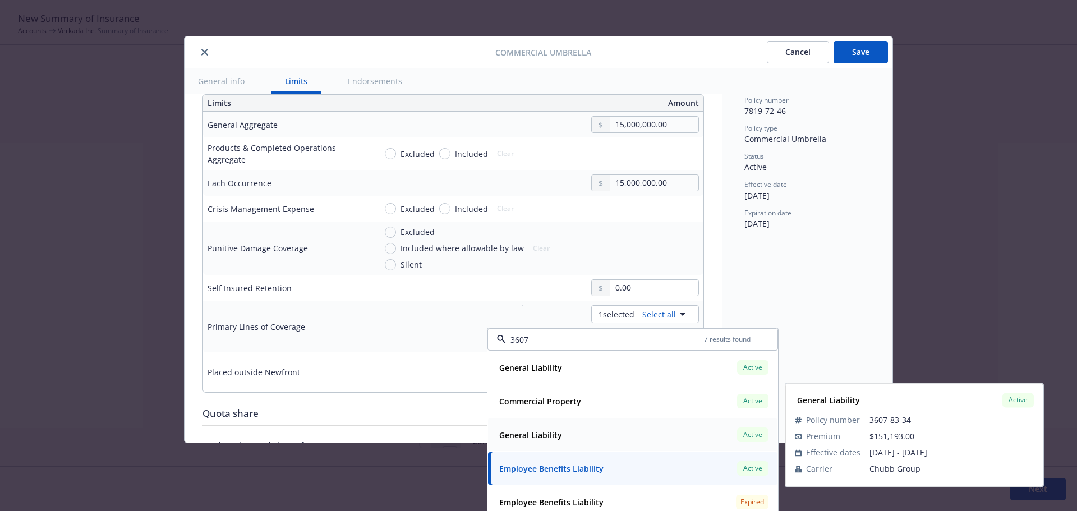
click at [560, 440] on strong "General Liability" at bounding box center [530, 435] width 63 height 11
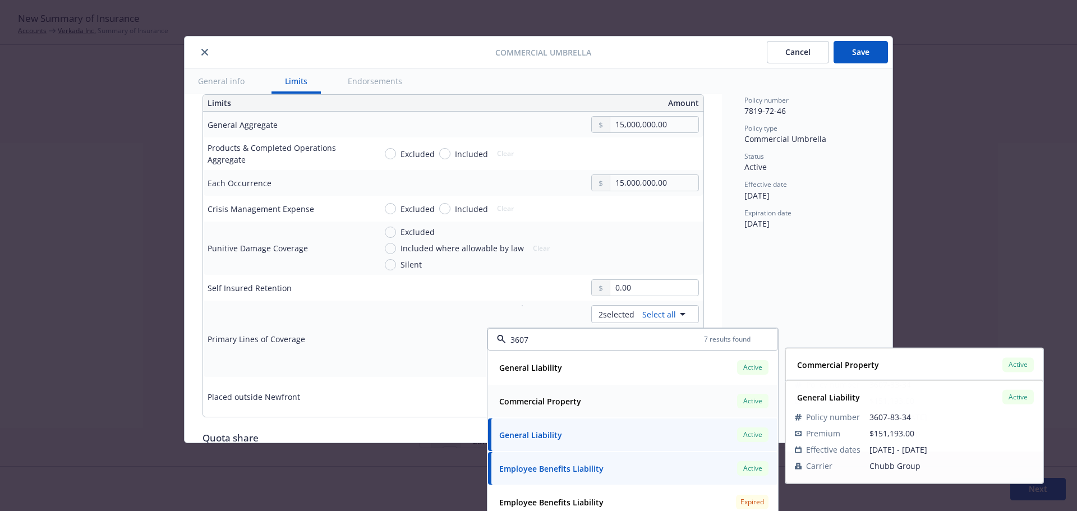
click at [551, 407] on span "Commercial Property" at bounding box center [540, 401] width 82 height 12
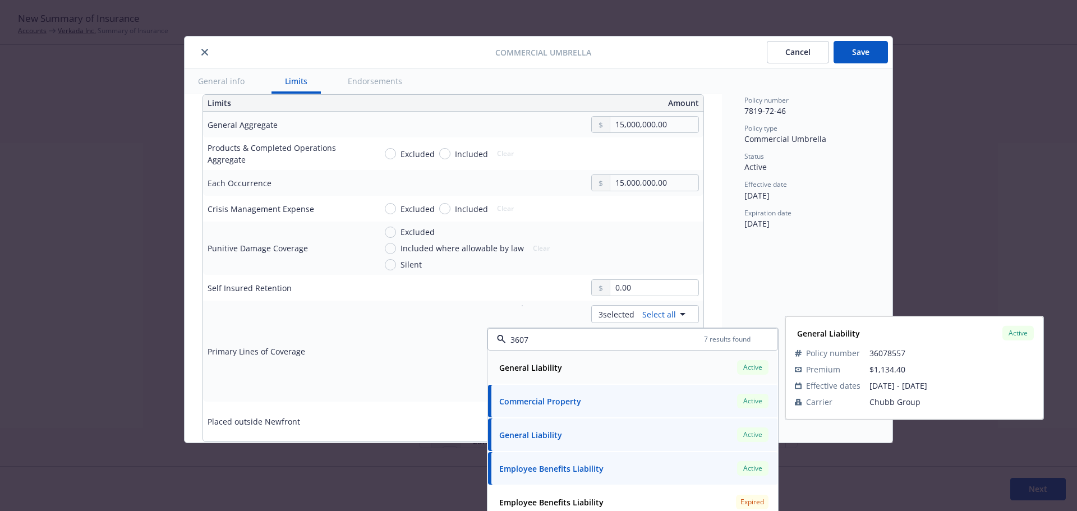
click at [545, 366] on strong "General Liability" at bounding box center [530, 367] width 63 height 11
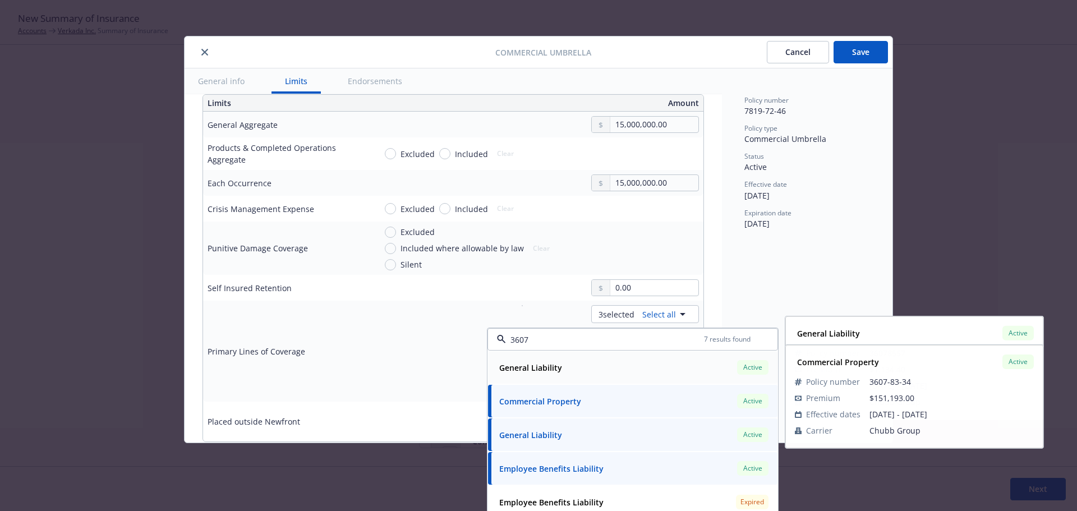
type textarea "x"
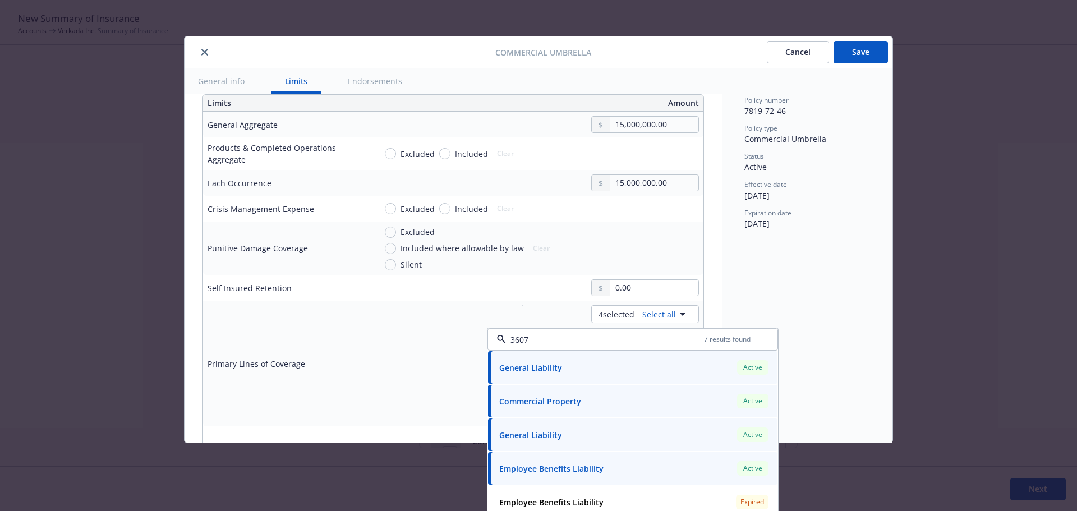
type input "3607"
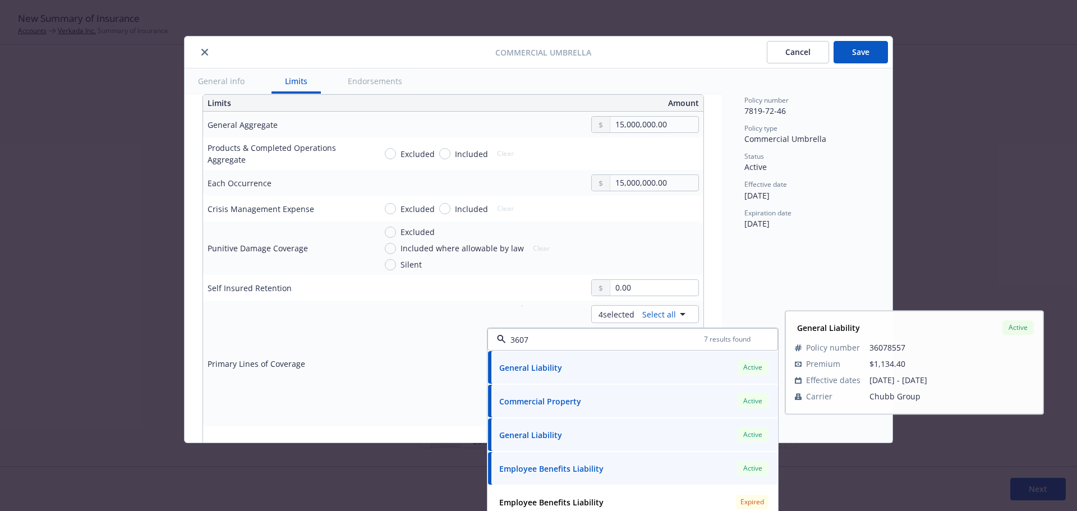
click at [434, 326] on div "4 selected Select all General Liability Active Commercial Property Active Gener…" at bounding box center [537, 363] width 323 height 117
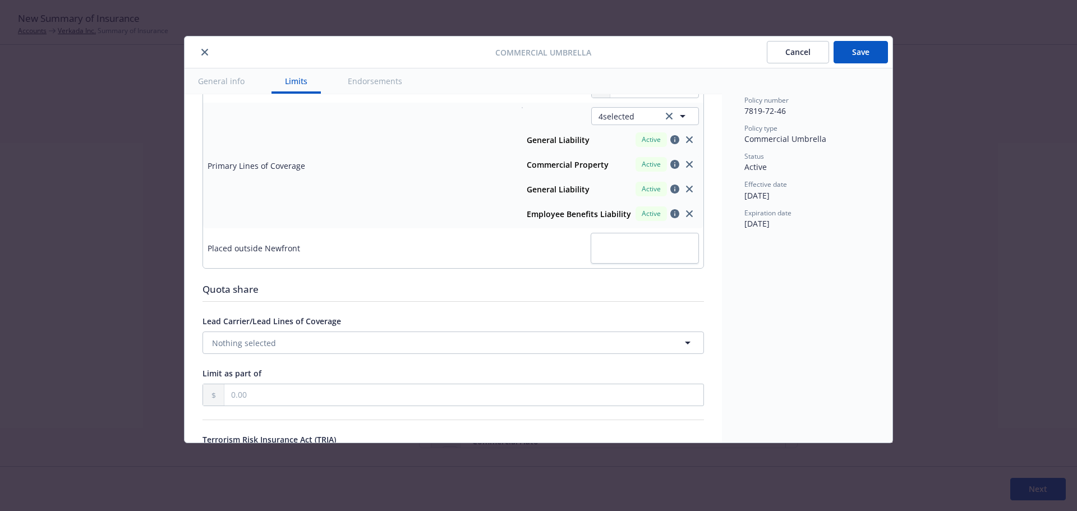
scroll to position [537, 0]
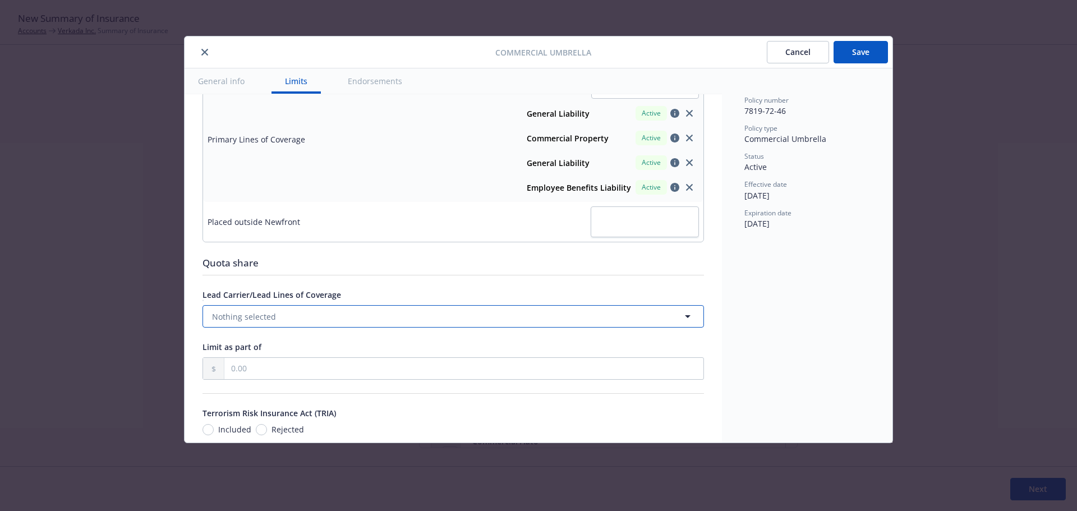
click at [365, 318] on button "Nothing selected" at bounding box center [454, 316] width 502 height 22
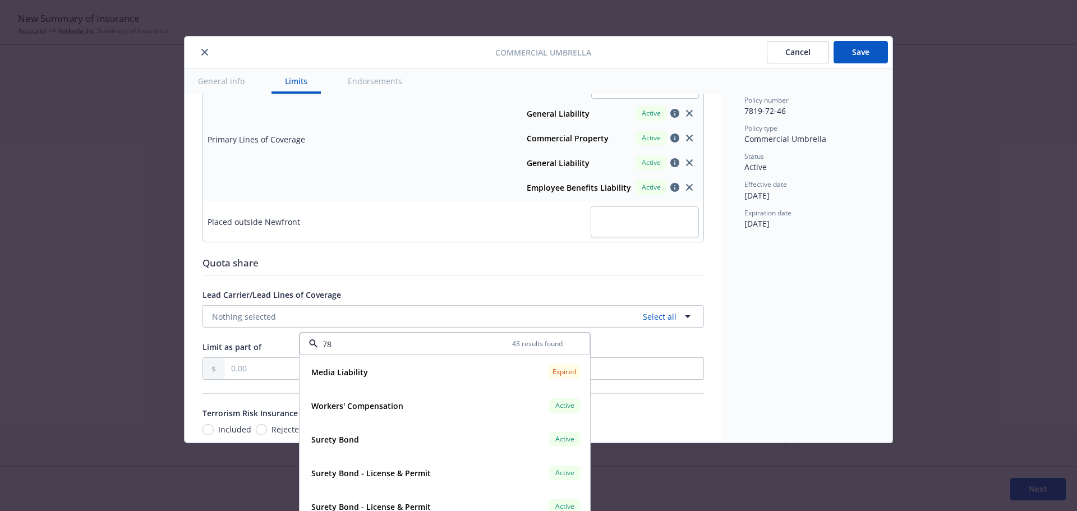
type input "781"
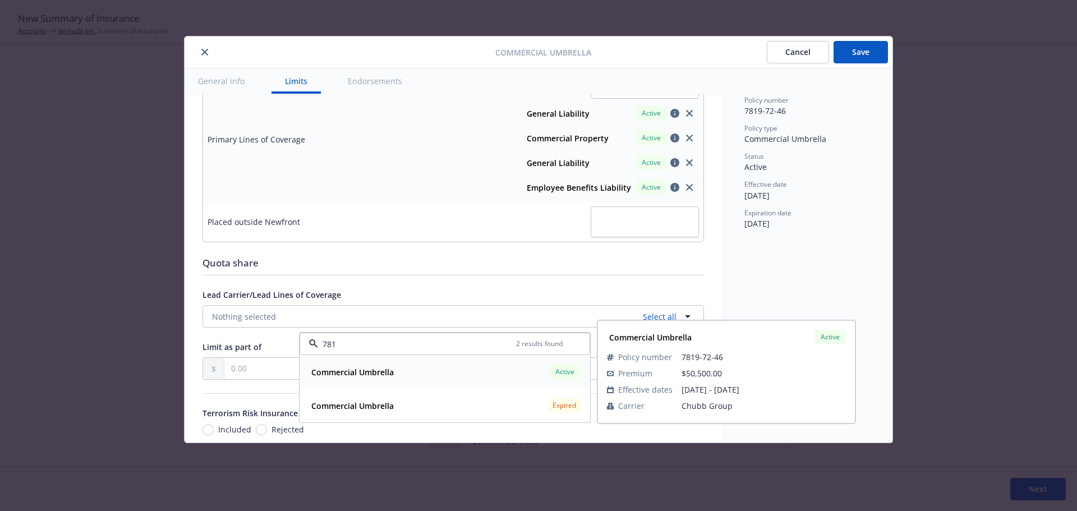
click at [461, 369] on div "Commercial Umbrella Active" at bounding box center [445, 371] width 276 height 19
type textarea "x"
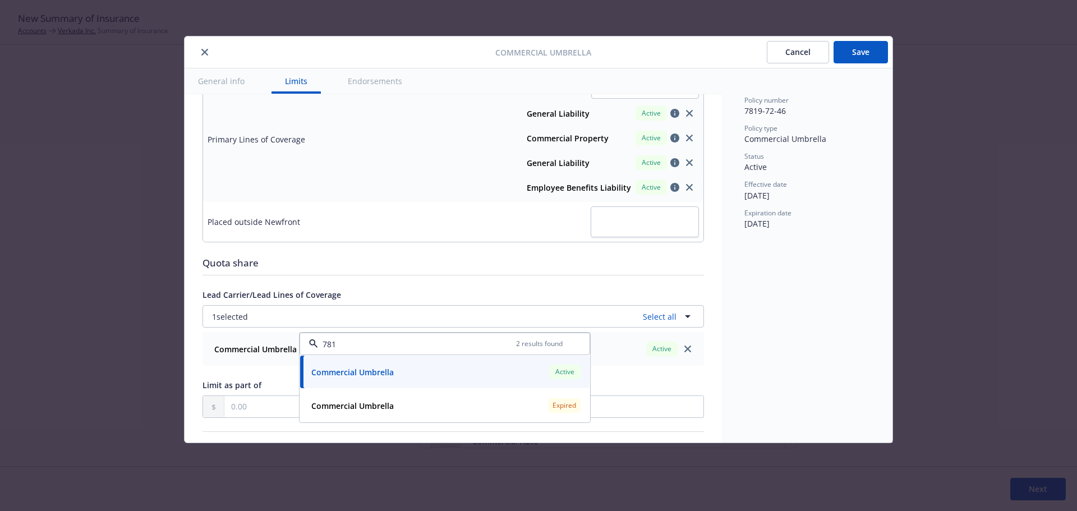
type input "781"
click at [642, 261] on div "Quota share" at bounding box center [454, 263] width 502 height 15
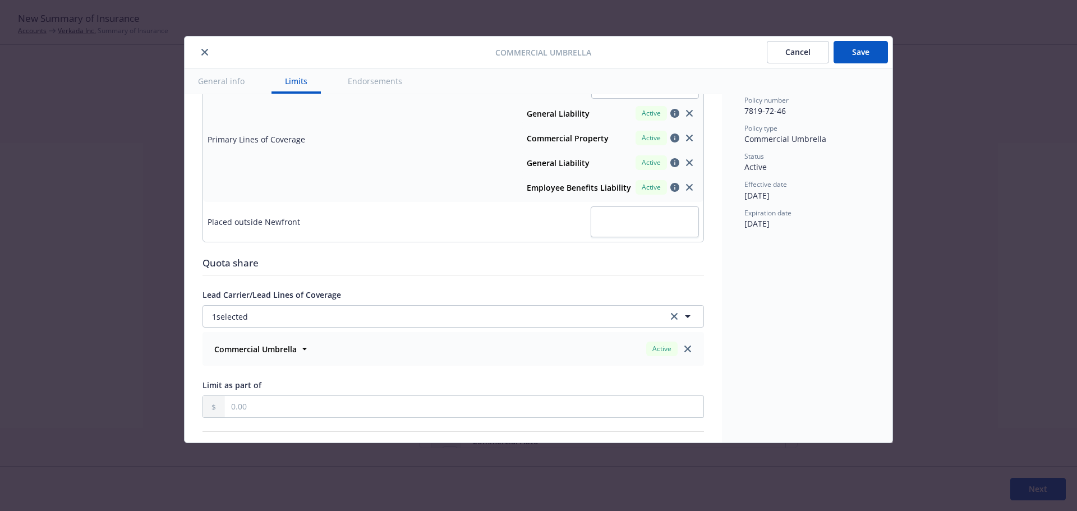
click at [858, 58] on button "Save" at bounding box center [861, 52] width 54 height 22
type textarea "x"
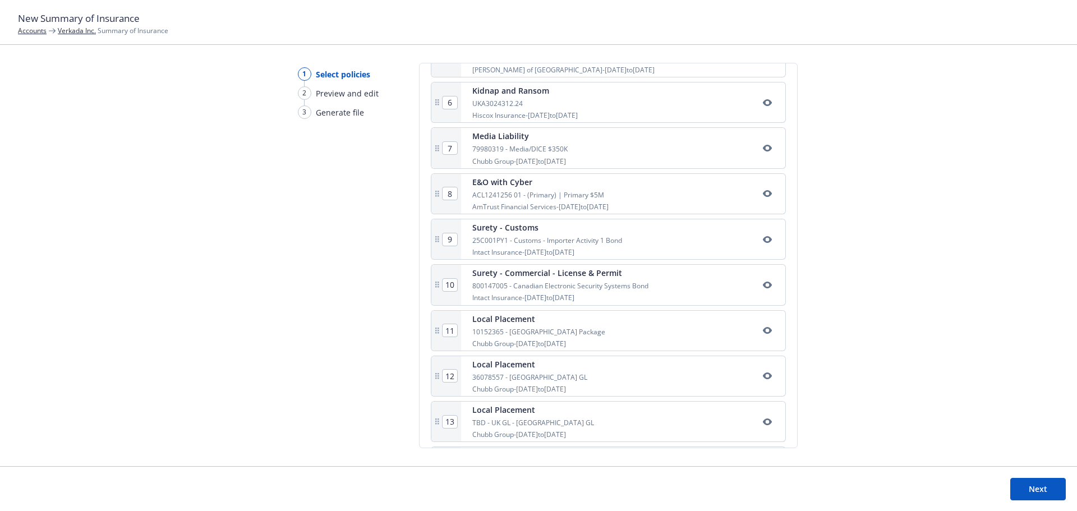
scroll to position [683, 0]
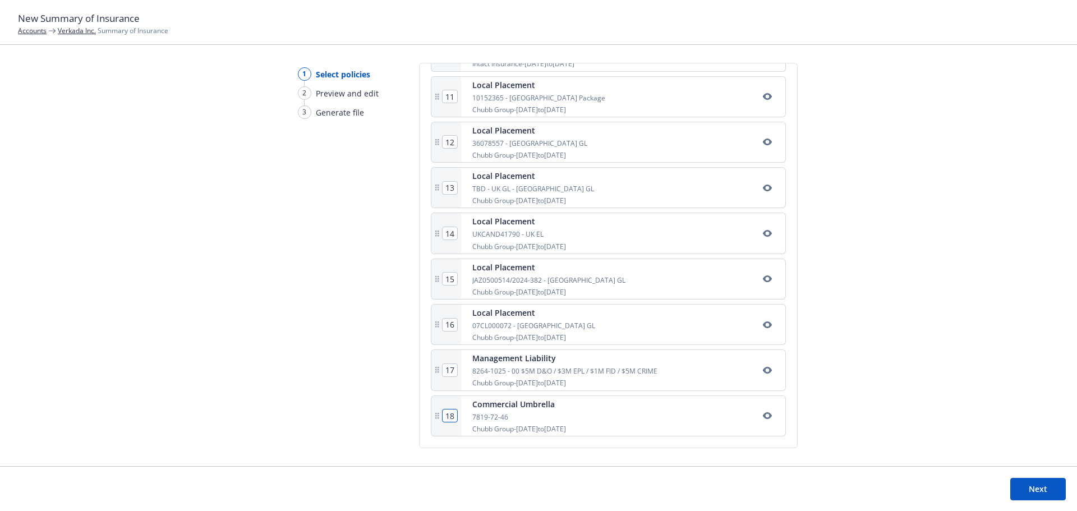
click at [450, 415] on input "18" at bounding box center [450, 416] width 15 height 12
type input "1"
type input "4"
type input "7"
type input "6"
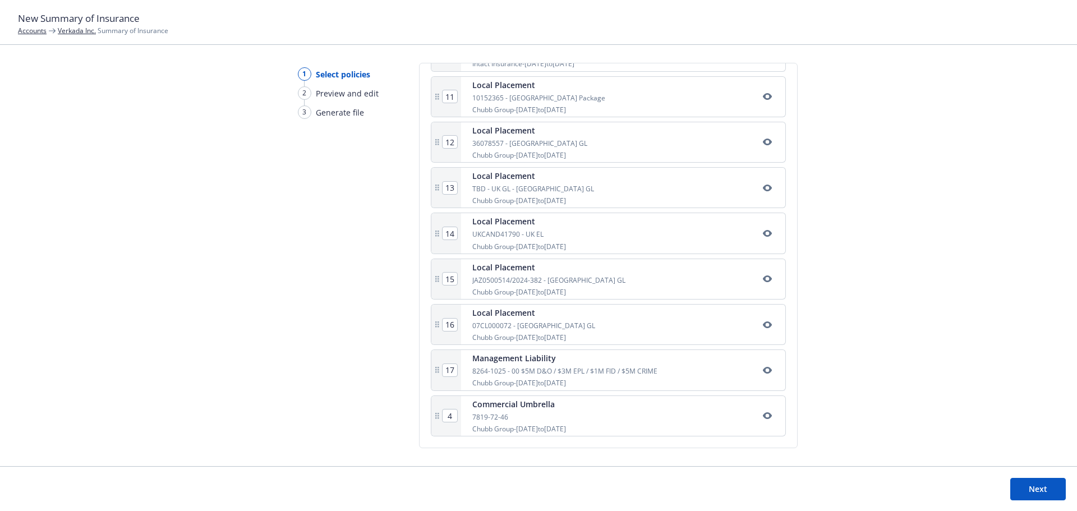
type input "5"
type input "8"
type input "10"
type input "9"
type input "11"
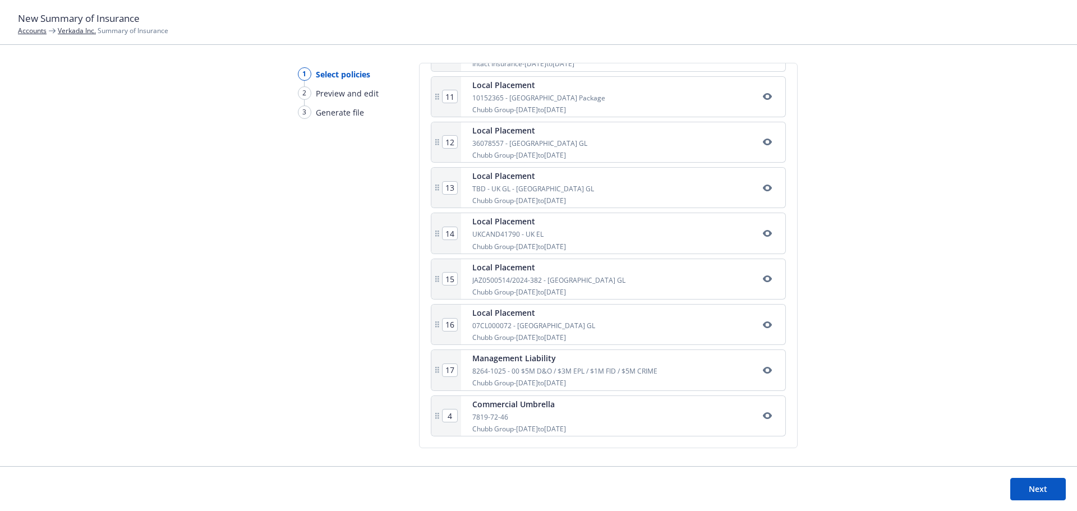
type input "12"
type input "13"
type input "14"
type input "15"
type input "16"
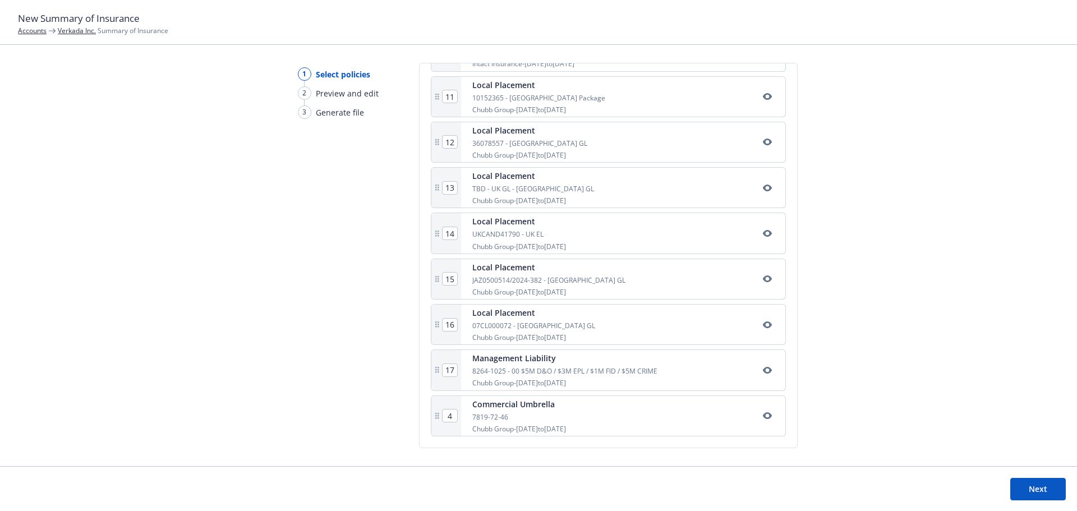
type input "17"
type input "18"
click at [862, 353] on div "1 Select policies 2 Preview and edit 3 Generate file Select policies SOI title*…" at bounding box center [538, 264] width 1077 height 403
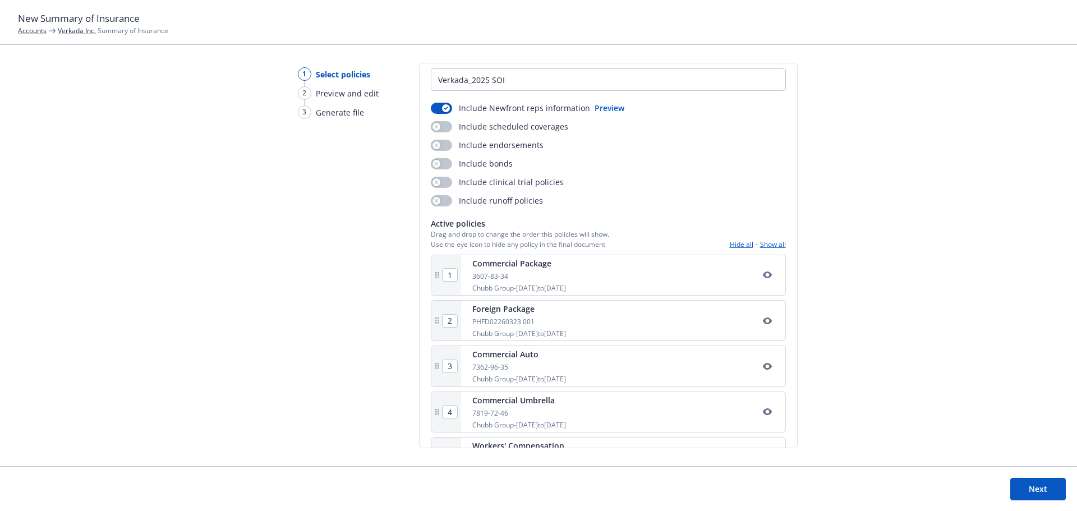
scroll to position [0, 0]
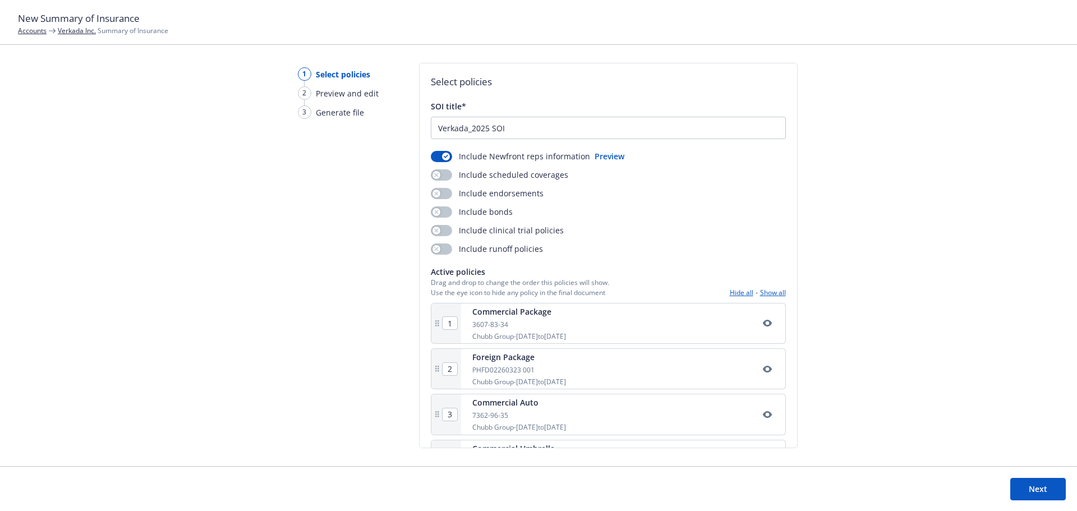
click at [1032, 488] on button "Next" at bounding box center [1038, 489] width 56 height 22
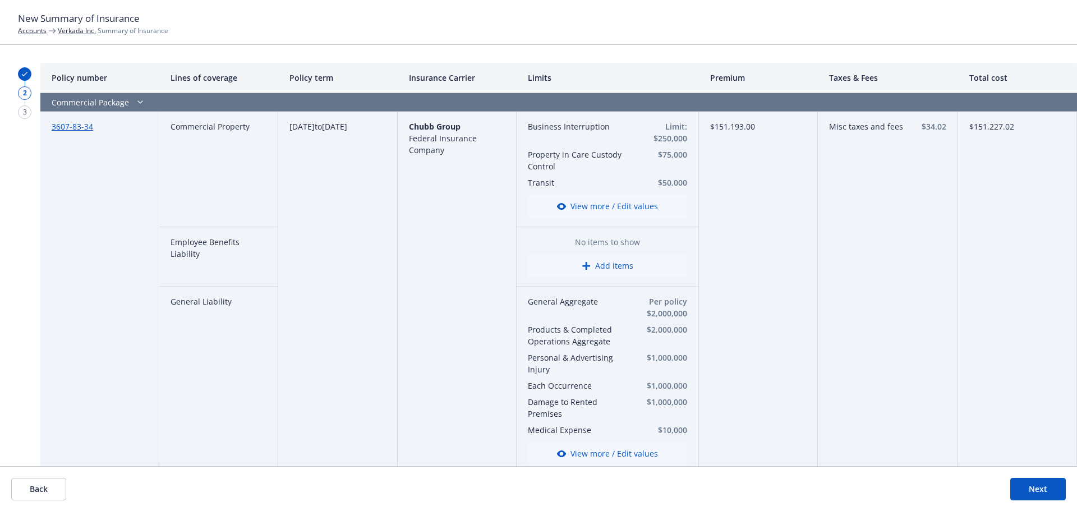
click at [631, 209] on button "View more / Edit values" at bounding box center [607, 206] width 159 height 22
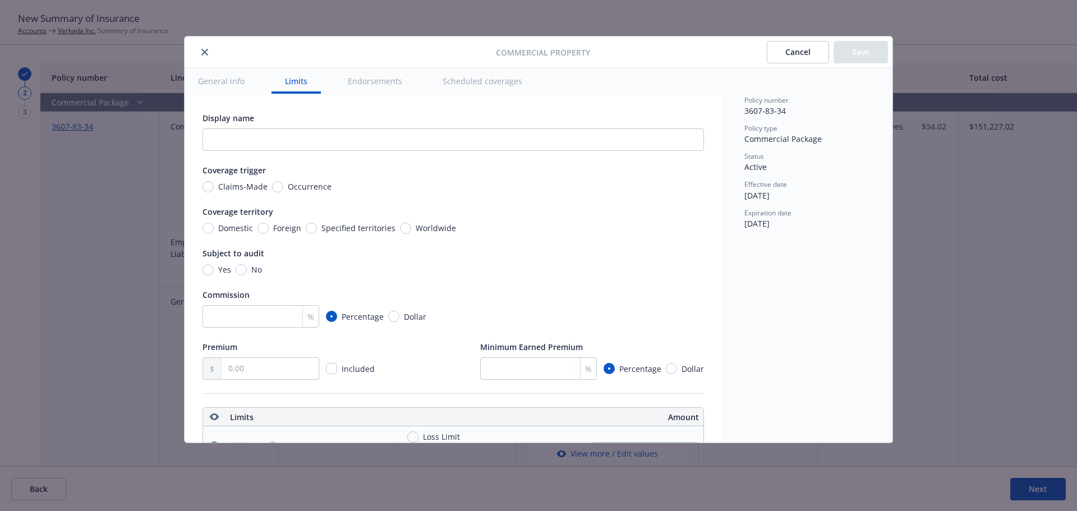
scroll to position [313, 0]
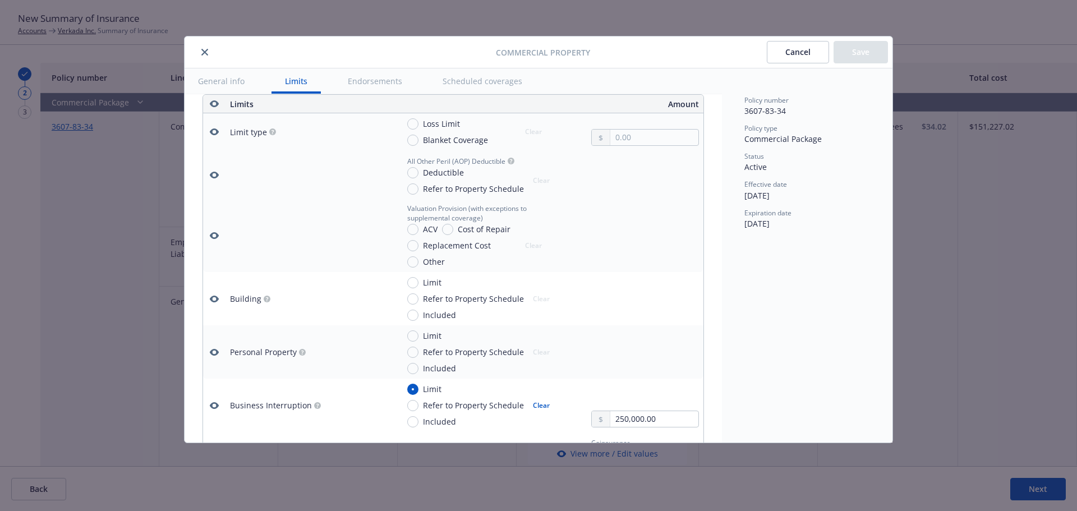
click at [443, 142] on span "Blanket Coverage" at bounding box center [455, 140] width 65 height 12
click at [418, 142] on input "Blanket Coverage" at bounding box center [412, 140] width 11 height 11
radio input "true"
click at [650, 141] on input "text" at bounding box center [654, 138] width 88 height 16
type input "36,820,000.00"
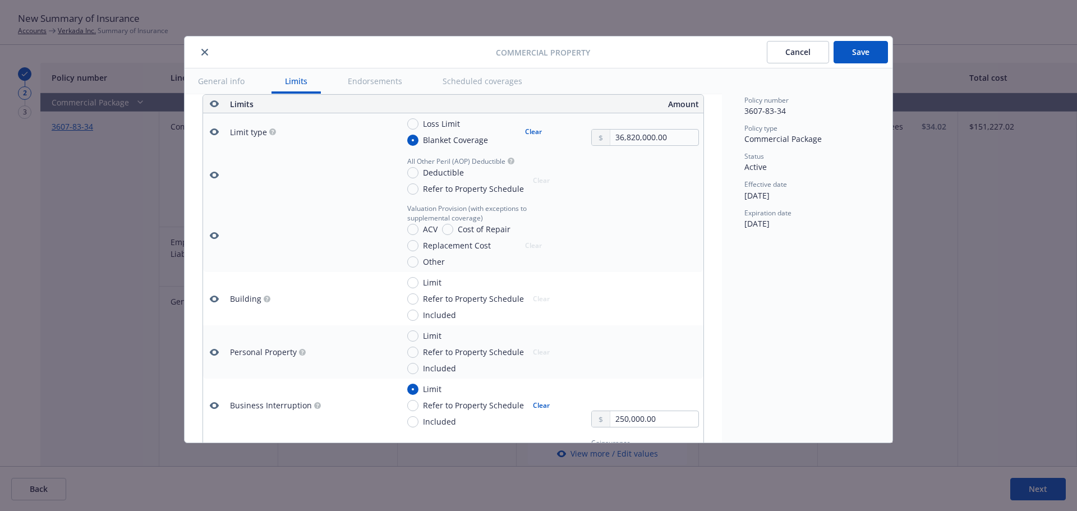
click at [443, 172] on span "Deductible" at bounding box center [443, 173] width 41 height 12
click at [418, 172] on input "Deductible" at bounding box center [412, 172] width 11 height 11
radio input "true"
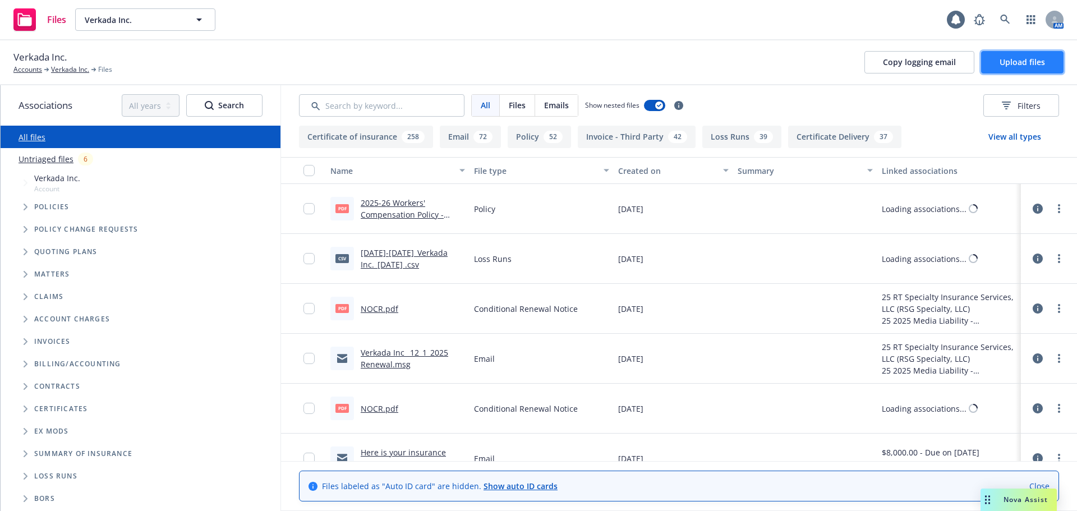
click at [1007, 63] on span "Upload files" at bounding box center [1022, 62] width 45 height 11
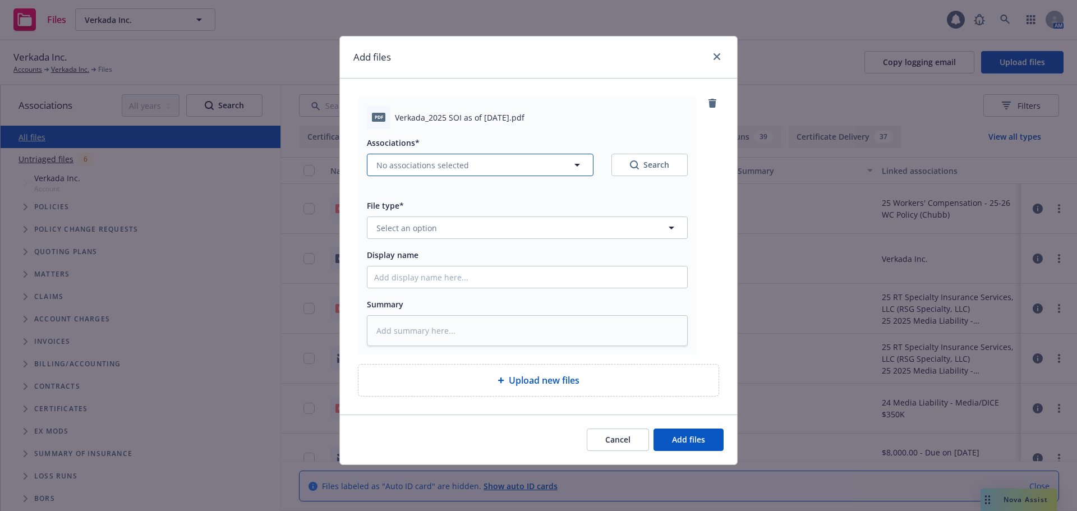
click at [403, 168] on span "No associations selected" at bounding box center [422, 165] width 93 height 12
type textarea "x"
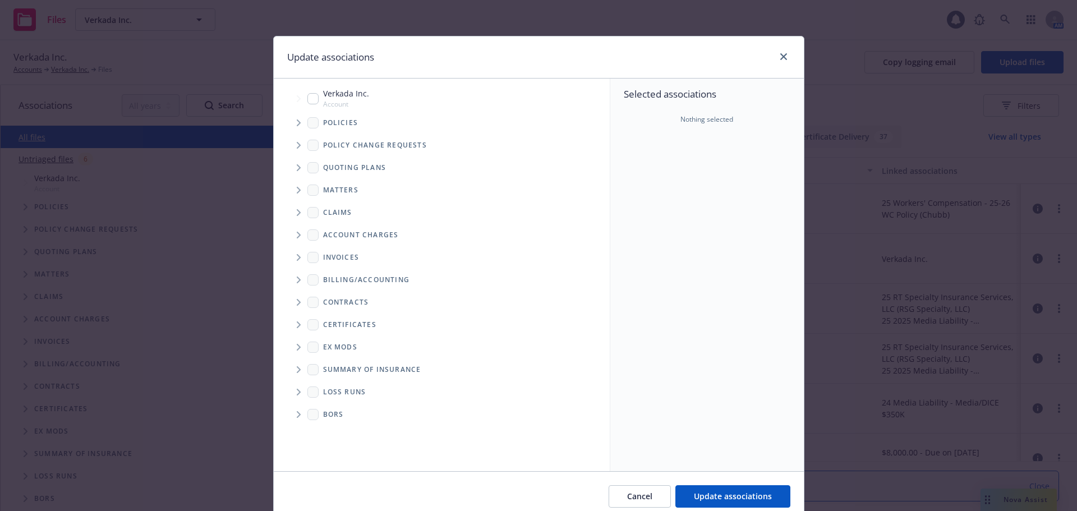
click at [309, 98] on input "Tree Example" at bounding box center [312, 98] width 11 height 11
checkbox input "true"
click at [696, 488] on button "Update associations" at bounding box center [732, 496] width 115 height 22
type textarea "x"
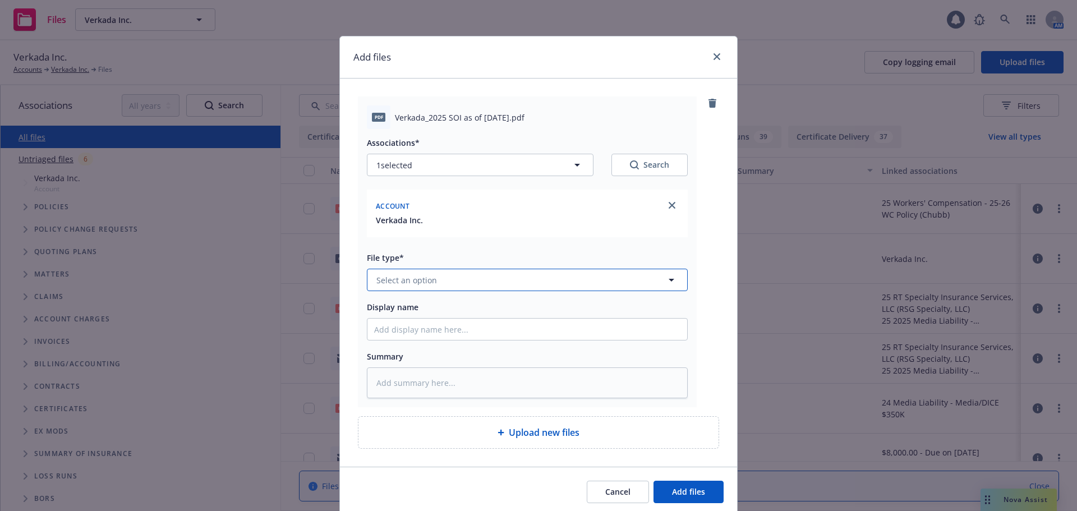
click at [438, 283] on button "Select an option" at bounding box center [527, 280] width 321 height 22
type input "summar"
click at [452, 362] on div "Summary of Insurance" at bounding box center [527, 371] width 320 height 30
click at [691, 491] on span "Add files" at bounding box center [688, 491] width 33 height 11
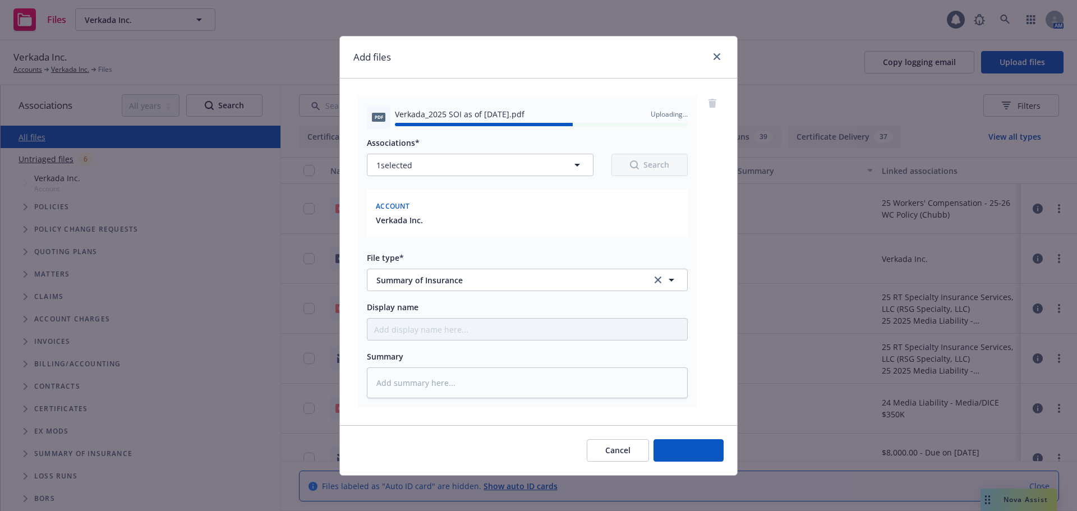
type textarea "x"
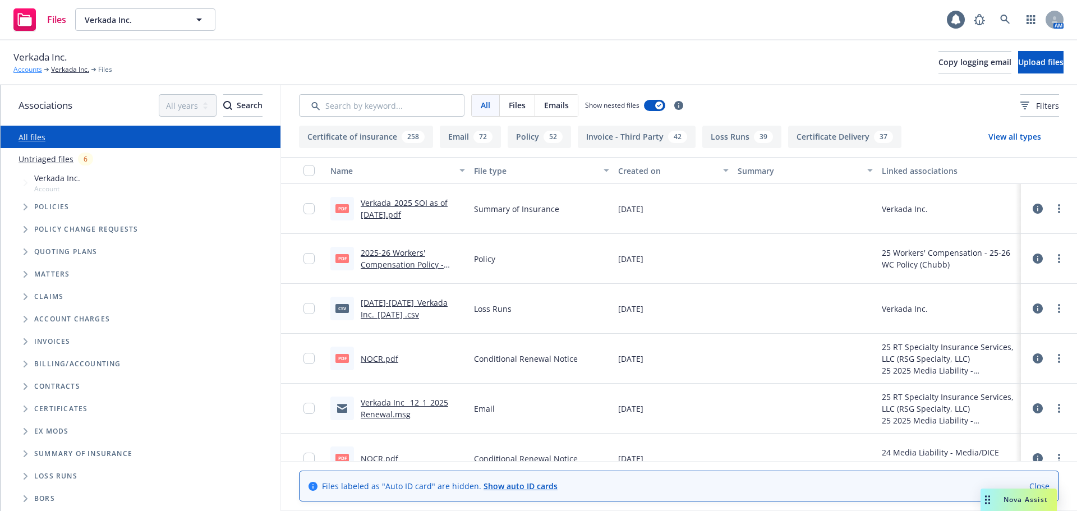
click at [25, 71] on link "Accounts" at bounding box center [27, 70] width 29 height 10
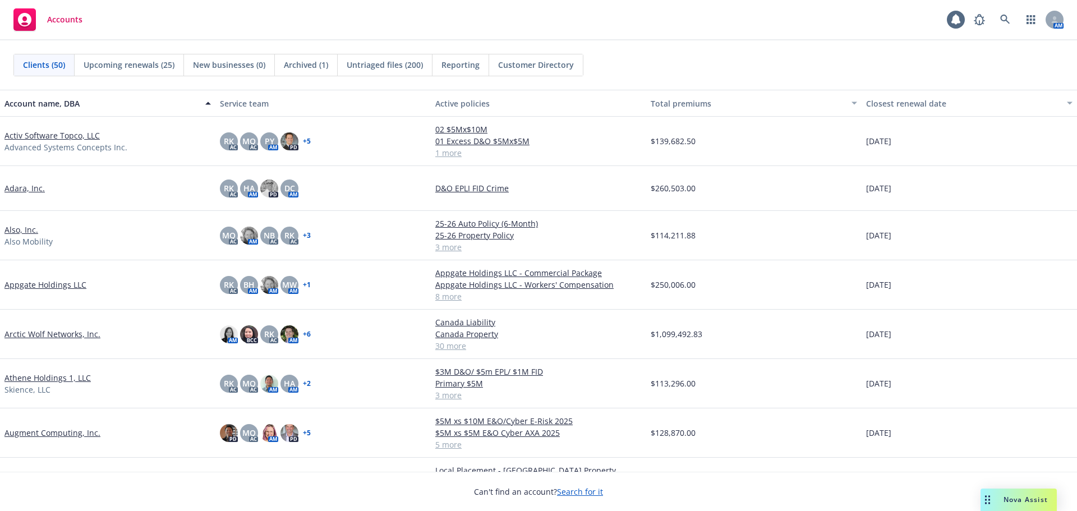
click at [57, 333] on link "Arctic Wolf Networks, Inc." at bounding box center [52, 334] width 96 height 12
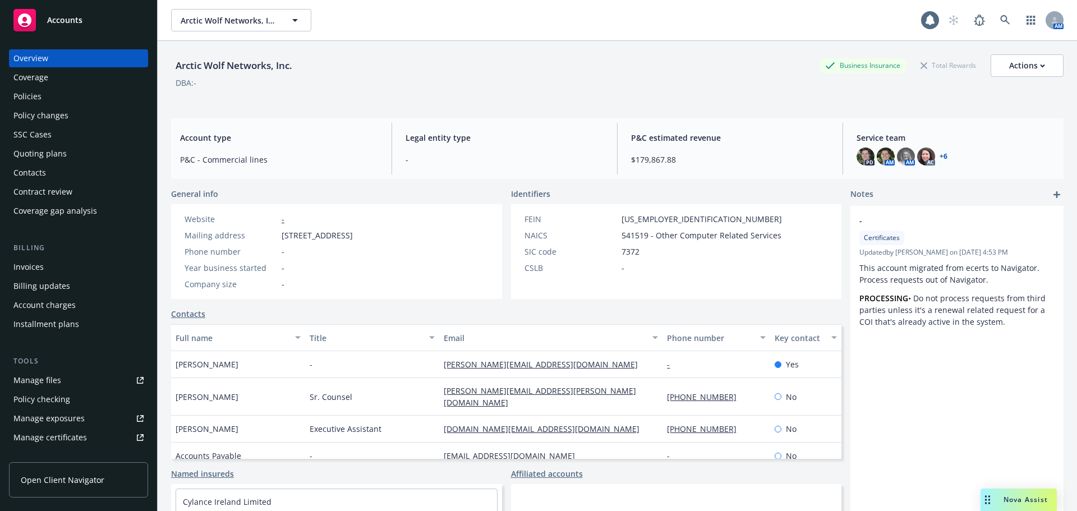
click at [84, 99] on div "Policies" at bounding box center [78, 97] width 130 height 18
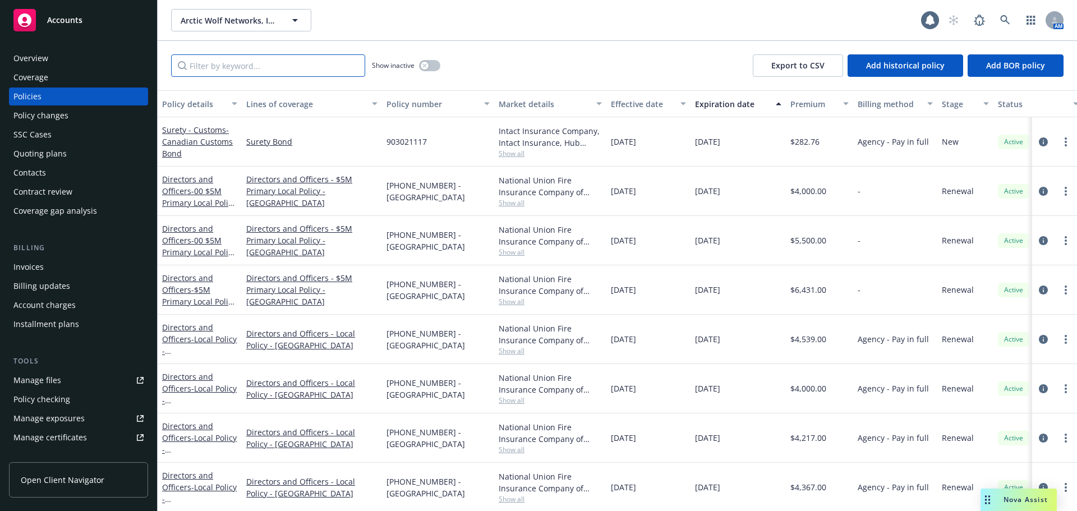
click at [233, 71] on input "Filter by keyword..." at bounding box center [268, 65] width 194 height 22
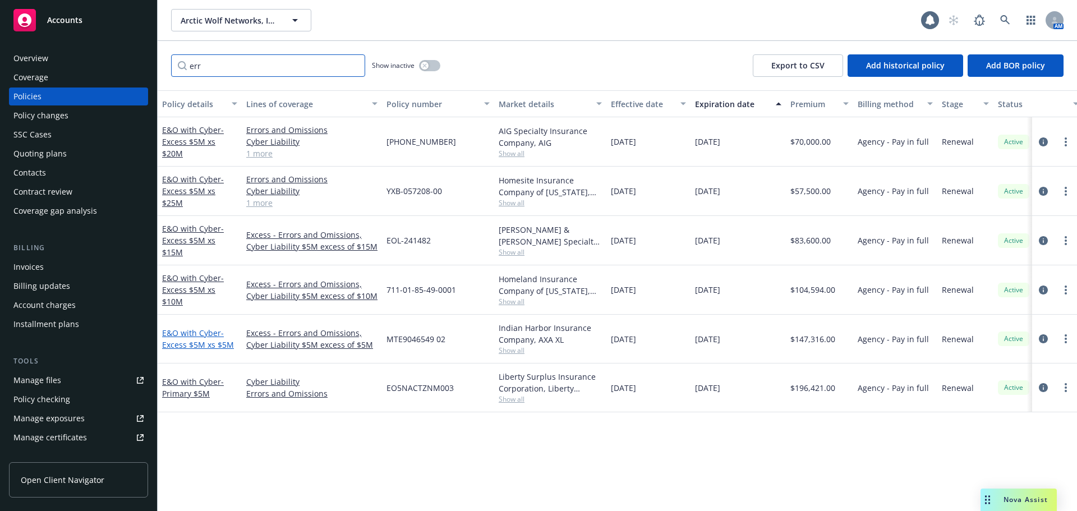
type input "err"
click at [206, 343] on span "- Excess $5M xs $5M" at bounding box center [198, 339] width 72 height 22
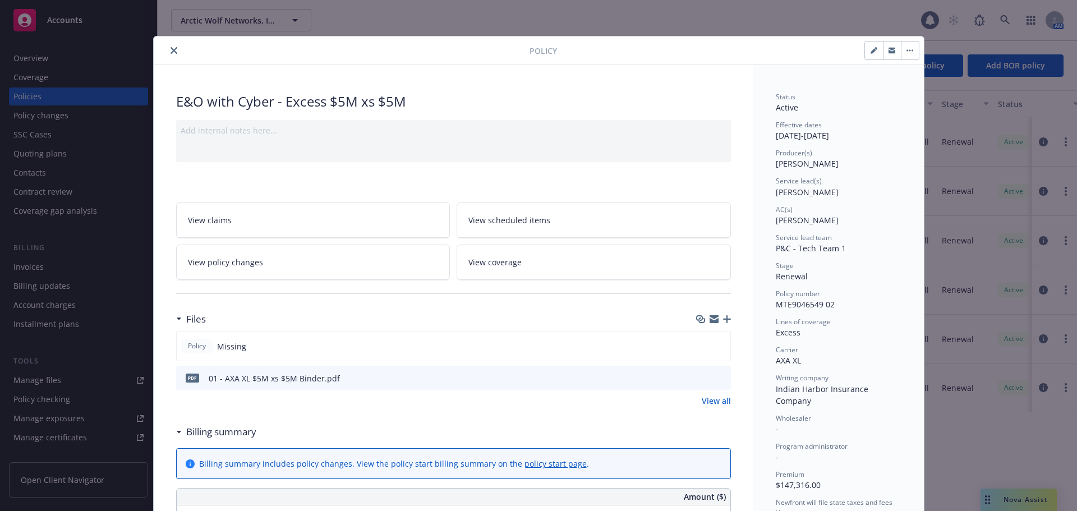
click at [171, 49] on icon "close" at bounding box center [174, 50] width 7 height 7
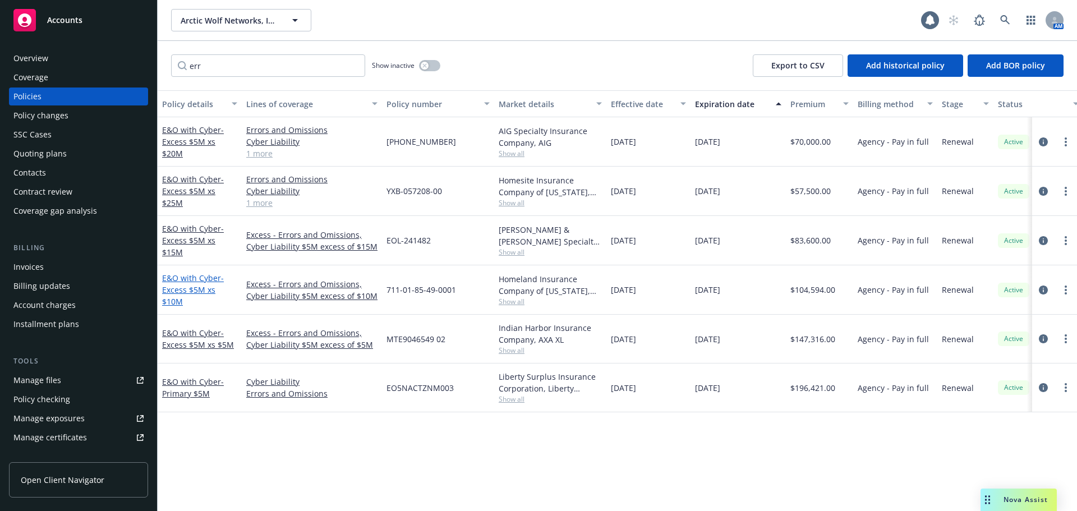
click at [206, 291] on span "- Excess $5M xs $10M" at bounding box center [193, 290] width 62 height 34
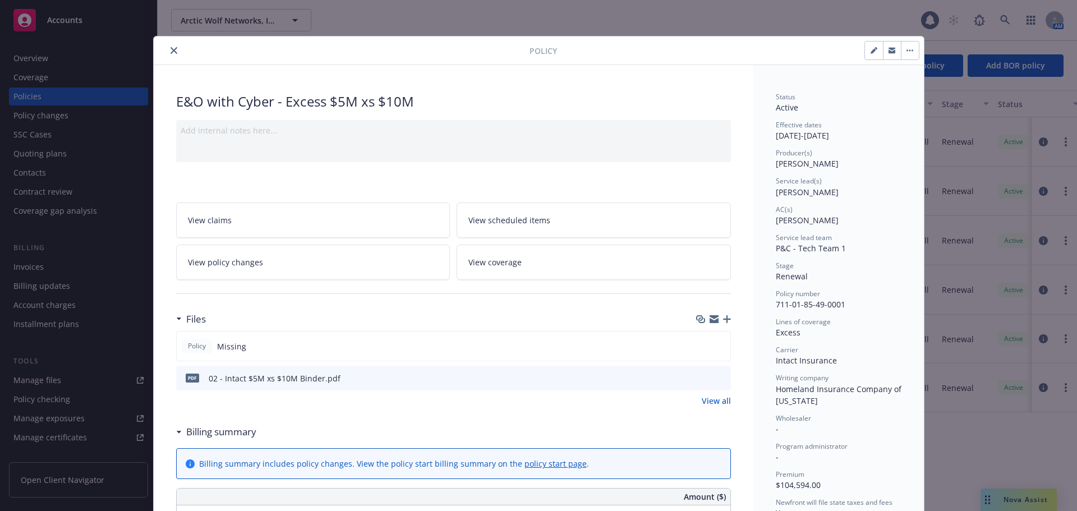
click at [172, 49] on icon "close" at bounding box center [174, 50] width 7 height 7
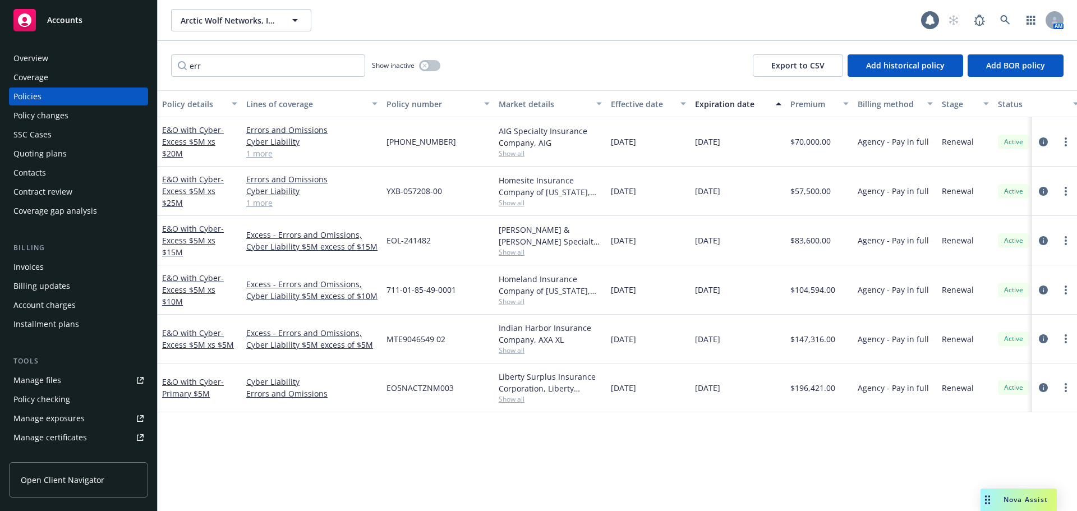
click at [91, 22] on div "Accounts" at bounding box center [78, 20] width 130 height 22
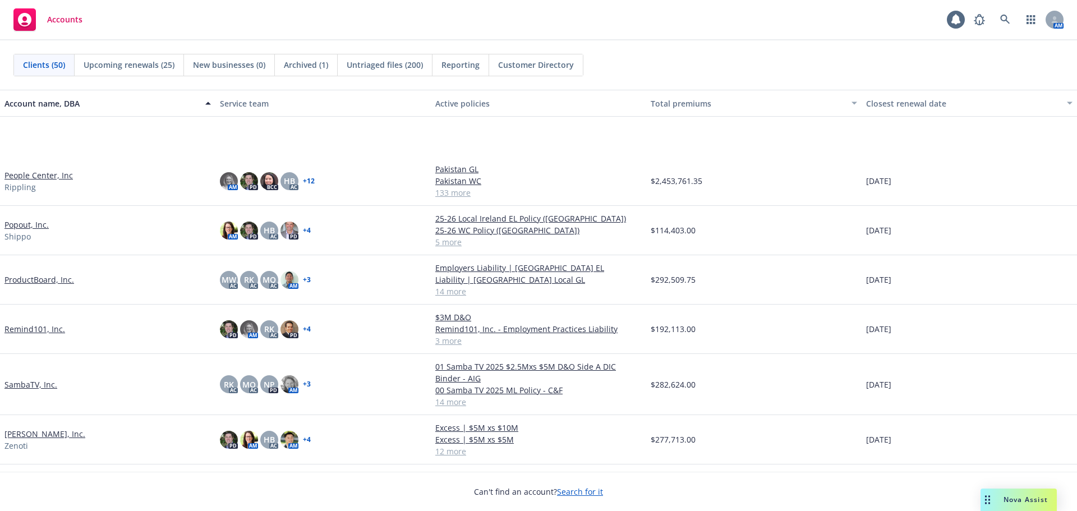
scroll to position [1571, 0]
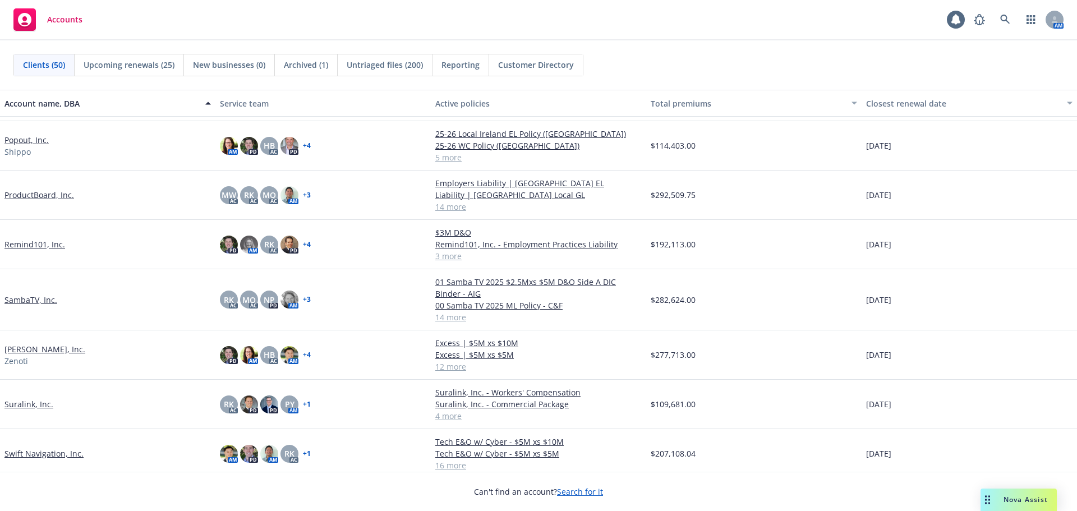
click at [27, 346] on link "[PERSON_NAME], Inc." at bounding box center [44, 349] width 81 height 12
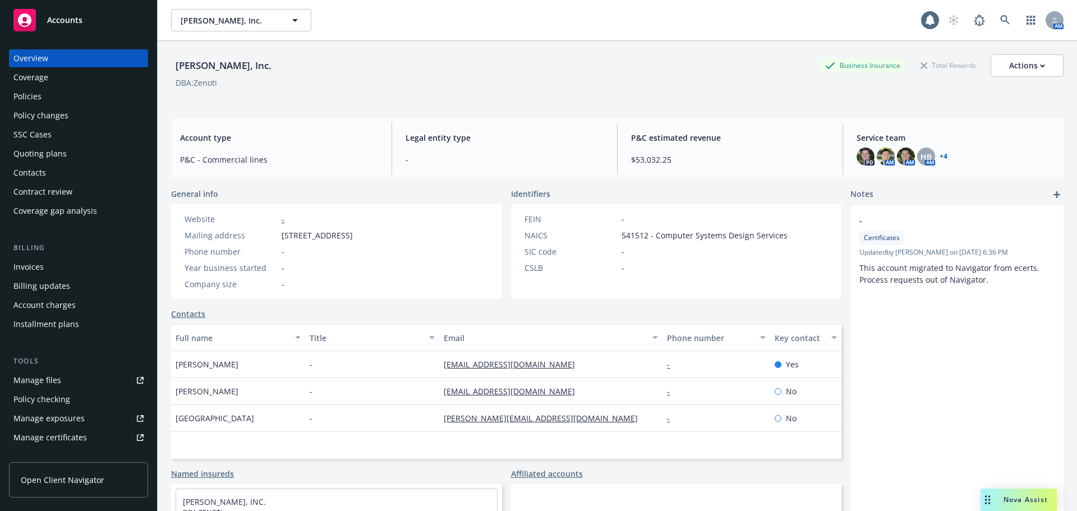
click at [62, 97] on div "Policies" at bounding box center [78, 97] width 130 height 18
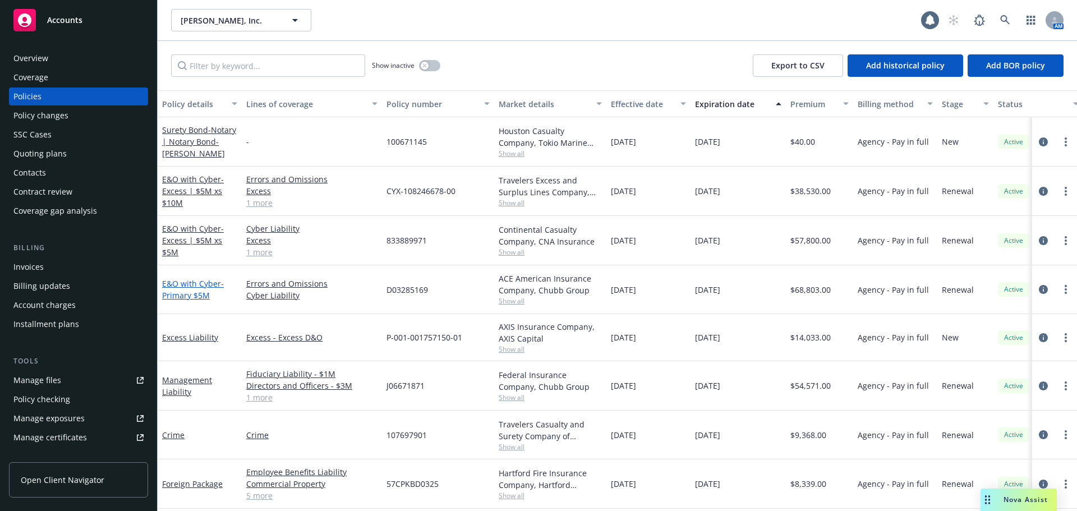
click at [190, 291] on span "- Primary $5M" at bounding box center [193, 289] width 62 height 22
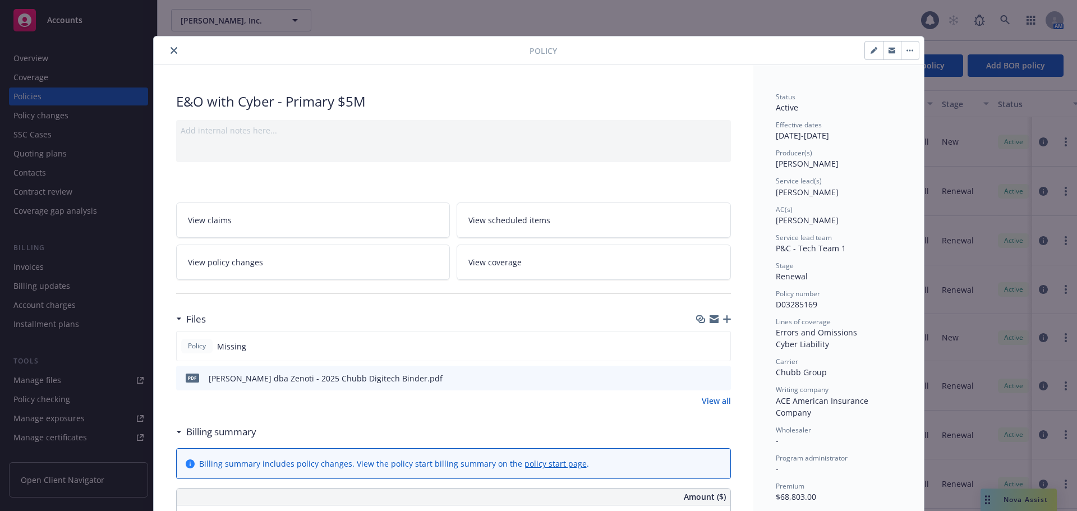
click at [173, 52] on button "close" at bounding box center [173, 50] width 13 height 13
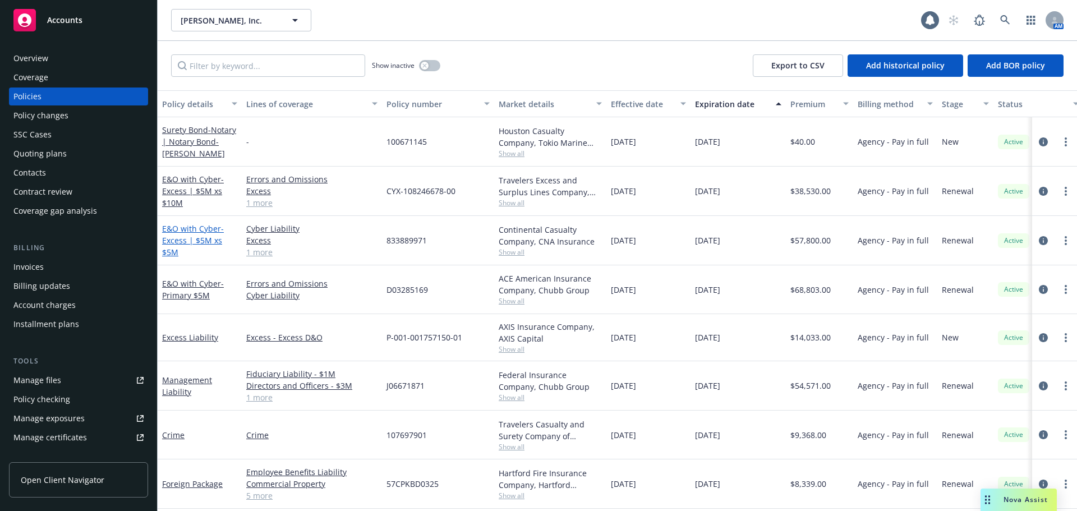
click at [205, 241] on span "- Excess | $5M xs $5M" at bounding box center [193, 240] width 62 height 34
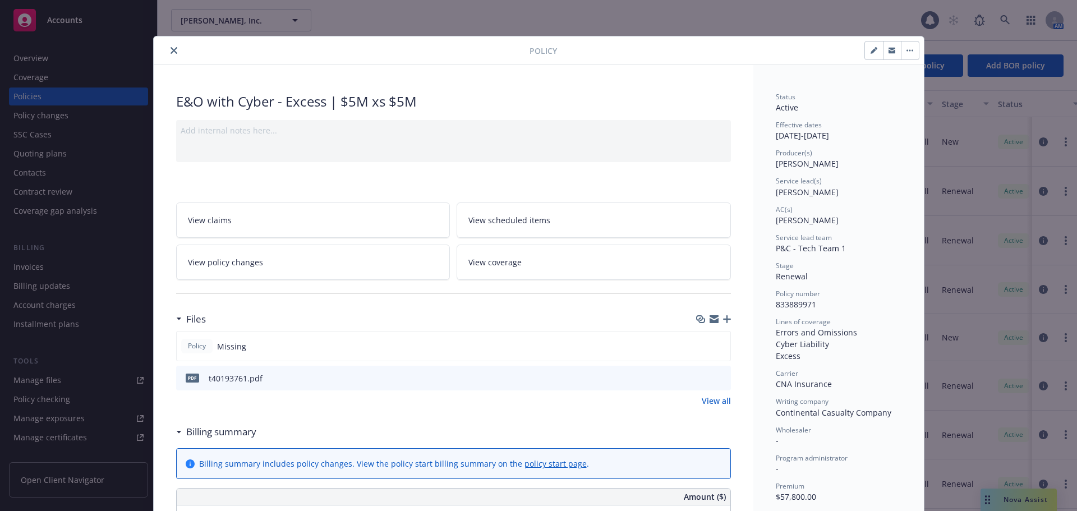
click at [171, 49] on icon "close" at bounding box center [174, 50] width 7 height 7
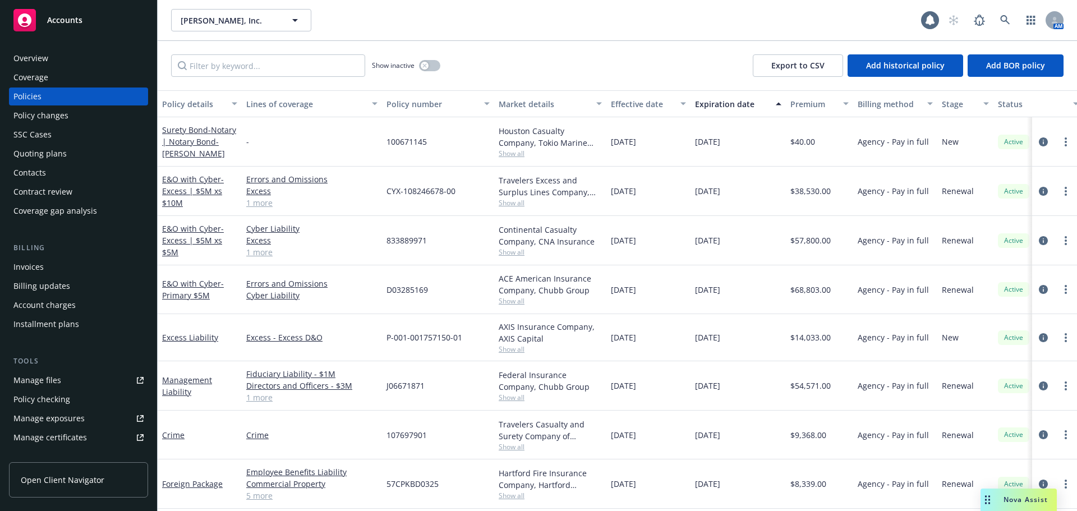
click at [89, 26] on div "Accounts" at bounding box center [78, 20] width 130 height 22
